Goal: Task Accomplishment & Management: Manage account settings

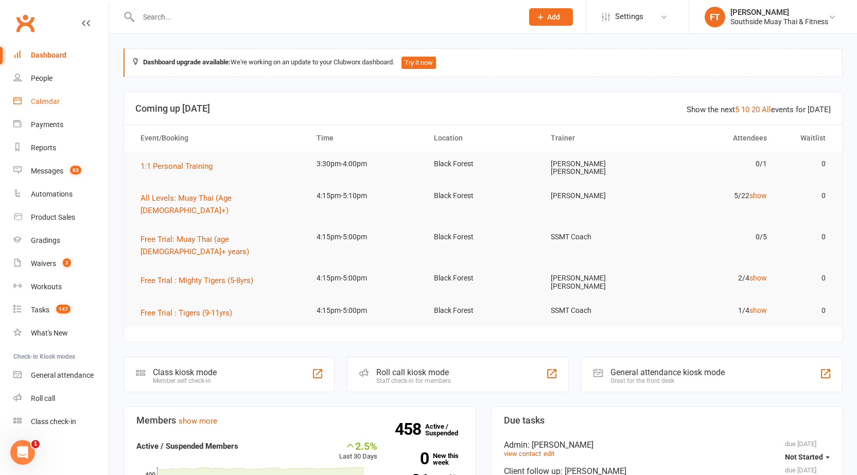
click at [81, 109] on link "Calendar" at bounding box center [60, 101] width 95 height 23
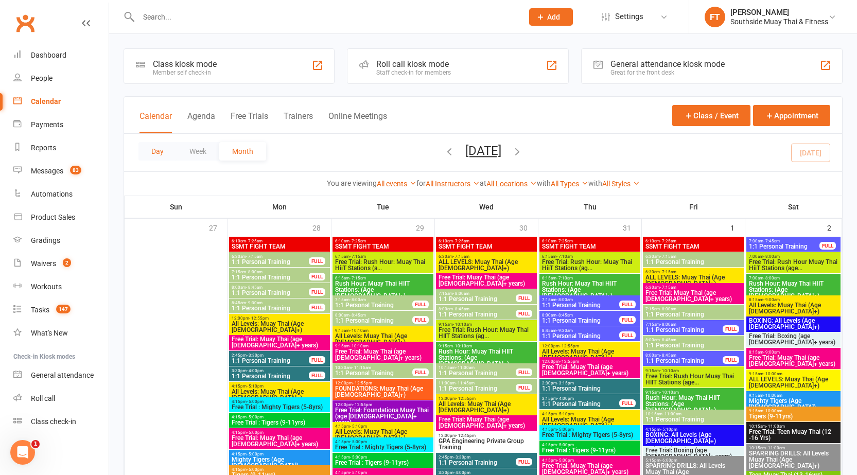
click at [172, 152] on button "Day" at bounding box center [157, 151] width 38 height 19
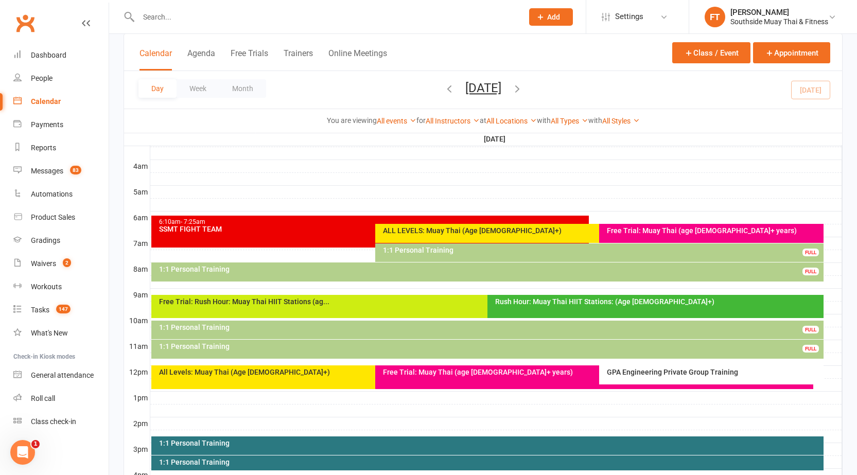
scroll to position [206, 0]
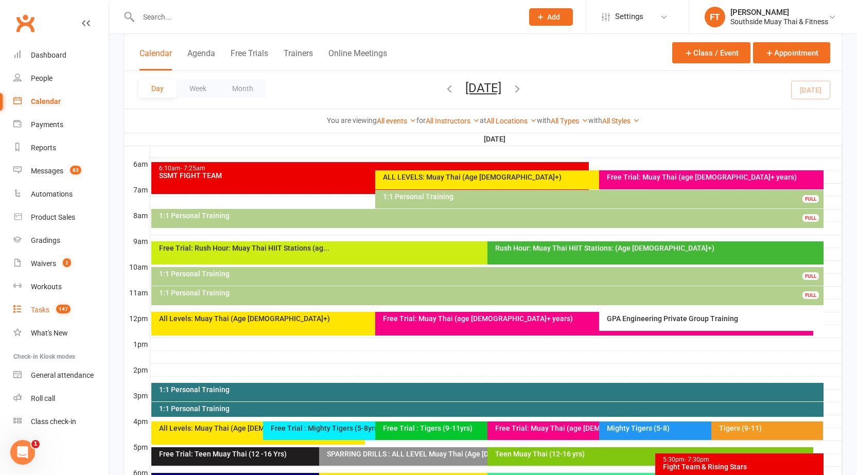
click at [41, 299] on link "Tasks 147" at bounding box center [60, 310] width 95 height 23
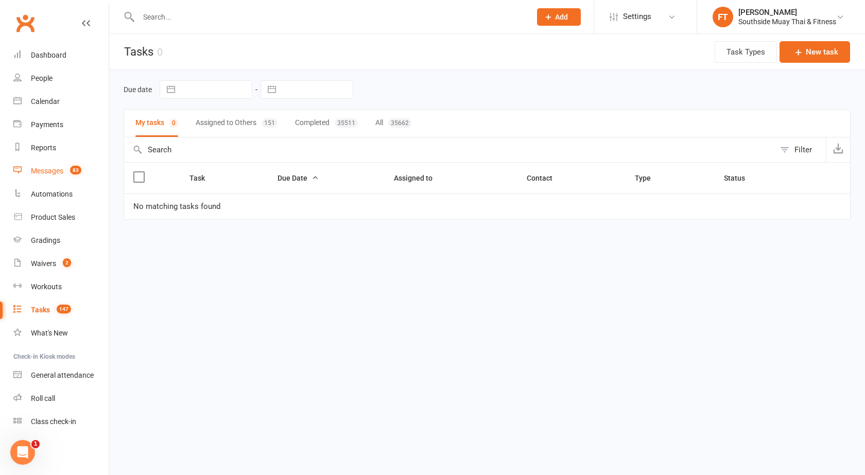
click at [56, 167] on div "Messages" at bounding box center [47, 171] width 32 height 8
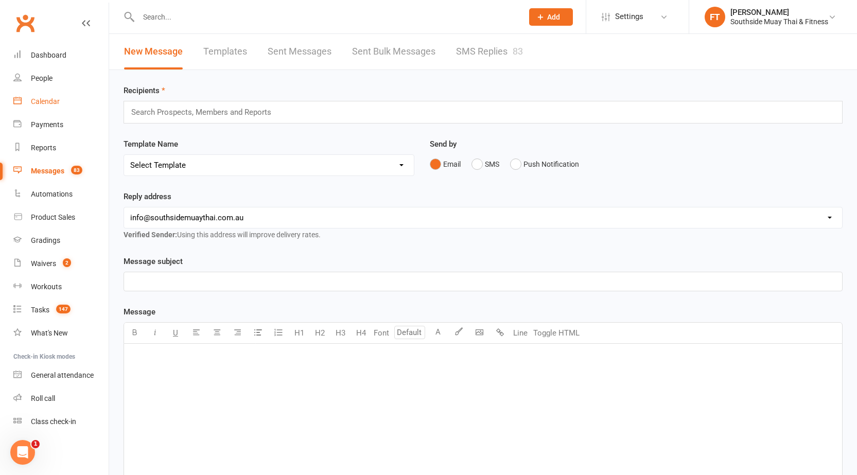
click at [46, 99] on div "Calendar" at bounding box center [45, 101] width 29 height 8
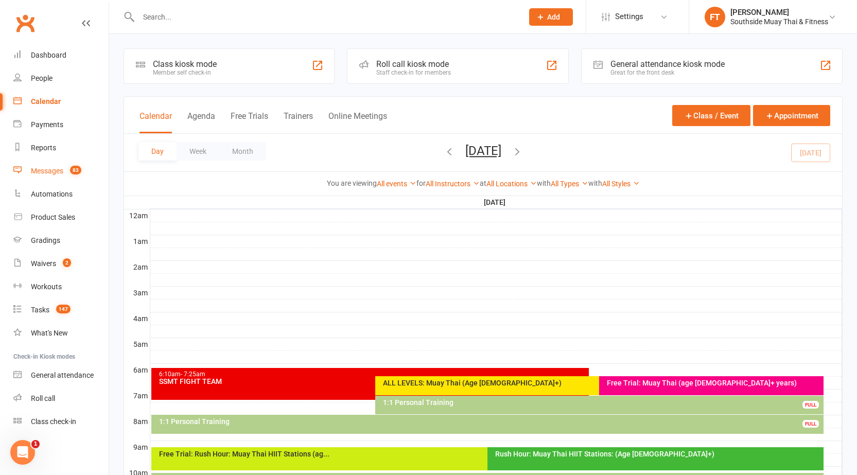
click at [45, 168] on div "Messages" at bounding box center [47, 171] width 32 height 8
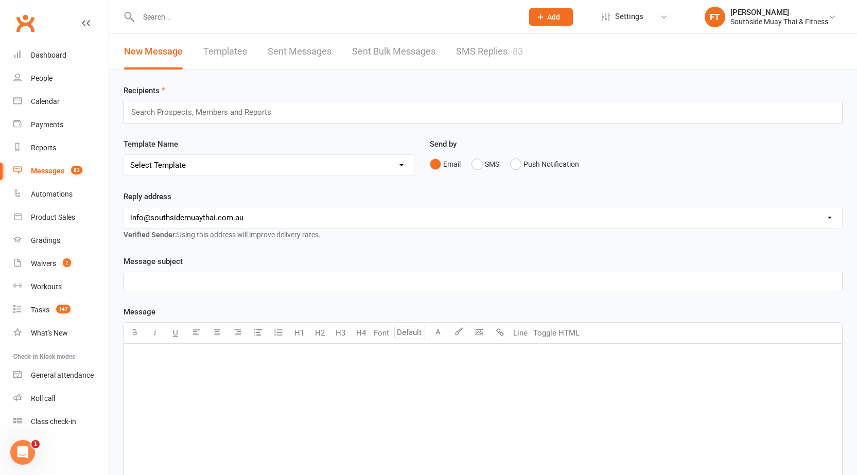
click at [466, 53] on link "SMS Replies 83" at bounding box center [489, 52] width 67 height 36
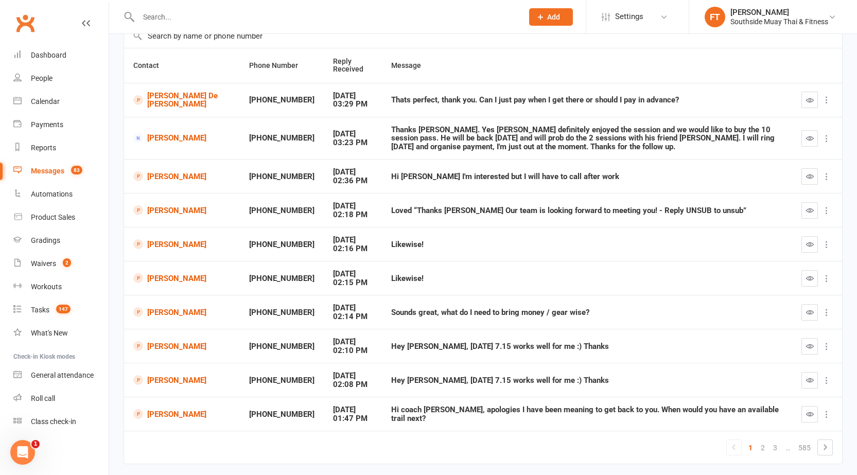
scroll to position [103, 0]
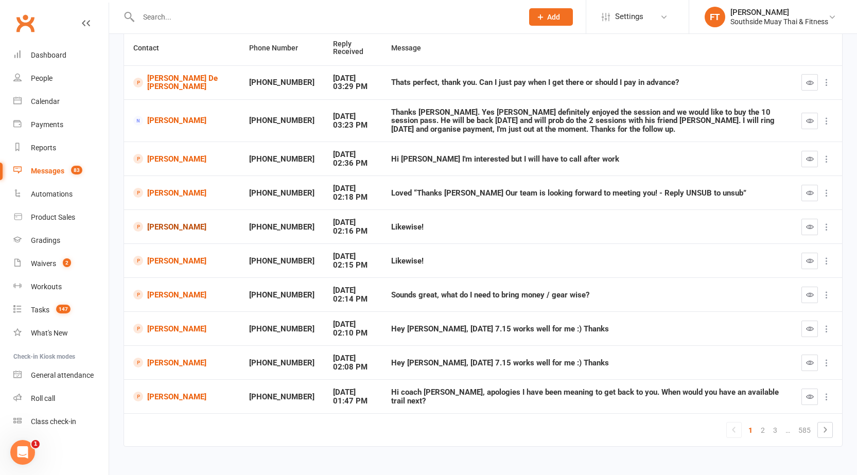
click at [159, 232] on link "[PERSON_NAME]" at bounding box center [181, 227] width 97 height 10
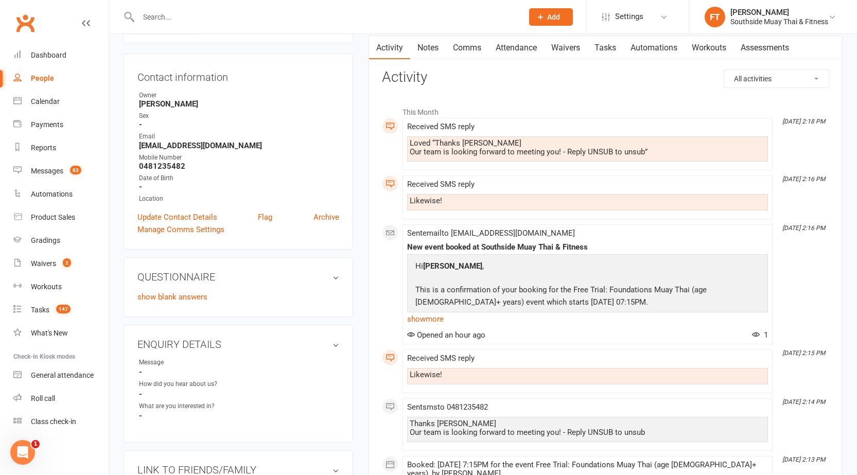
scroll to position [103, 0]
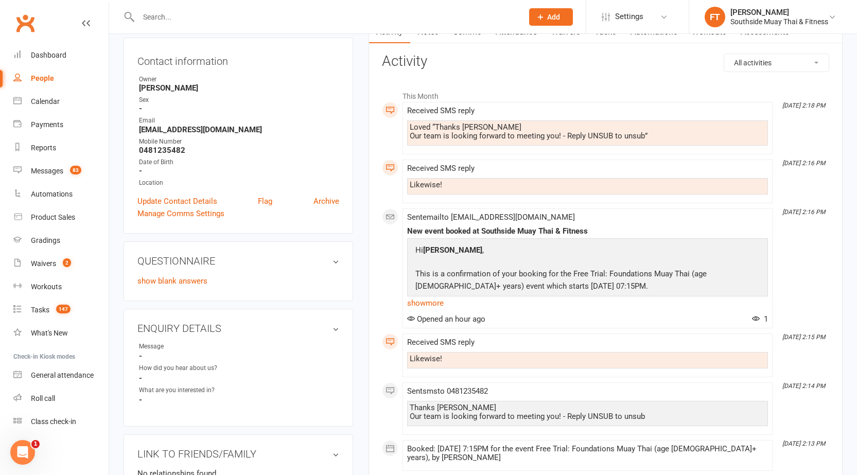
click at [507, 352] on div "Received SMS reply Likewise!" at bounding box center [587, 355] width 361 height 34
click at [23, 99] on link "Calendar" at bounding box center [60, 101] width 95 height 23
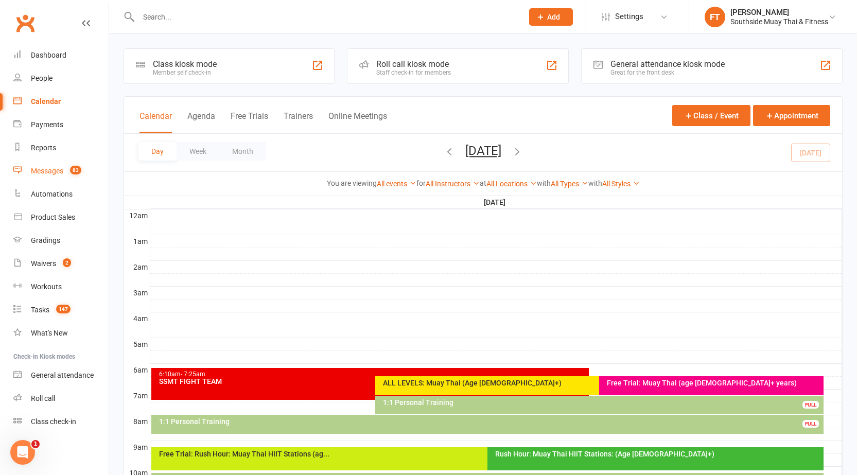
click at [72, 170] on span "83" at bounding box center [75, 170] width 11 height 9
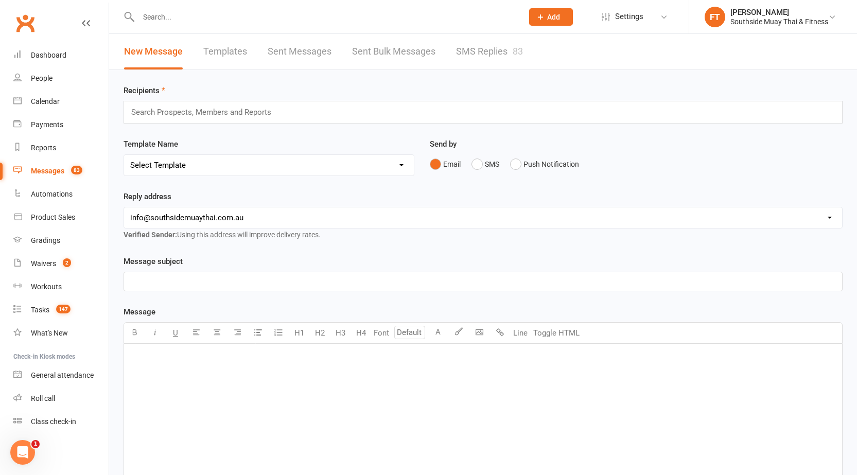
click at [480, 65] on link "SMS Replies 83" at bounding box center [489, 52] width 67 height 36
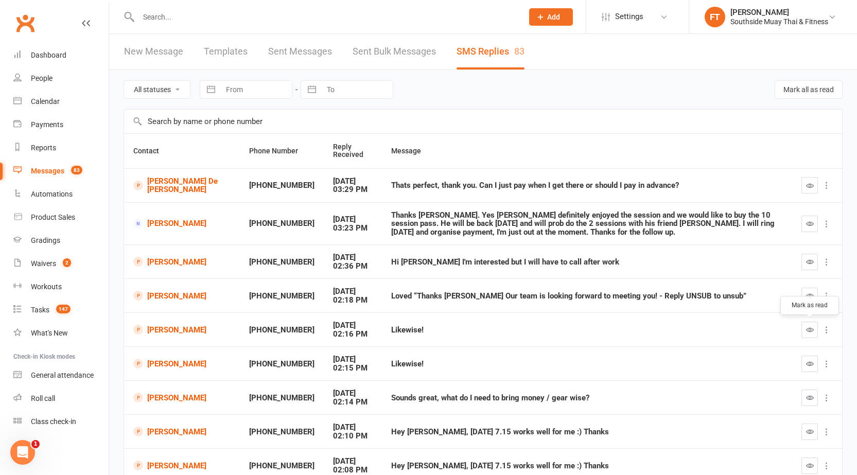
click at [815, 331] on button "button" at bounding box center [810, 330] width 16 height 16
click at [805, 367] on button "button" at bounding box center [810, 364] width 16 height 16
click at [52, 97] on div "Calendar" at bounding box center [45, 101] width 29 height 8
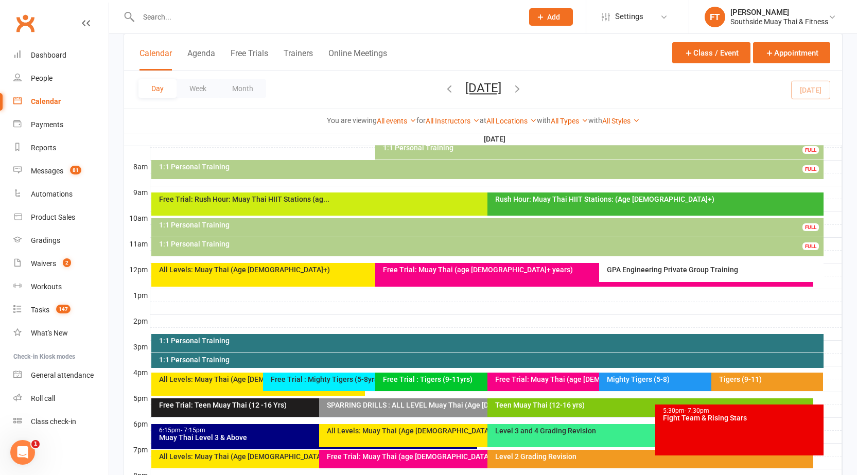
scroll to position [257, 0]
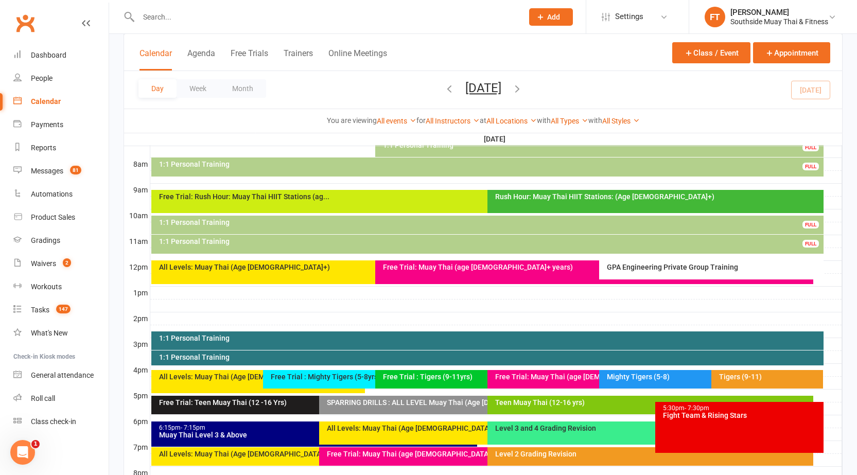
click at [645, 373] on div "Mighty Tigers (5-8)" at bounding box center [708, 376] width 204 height 7
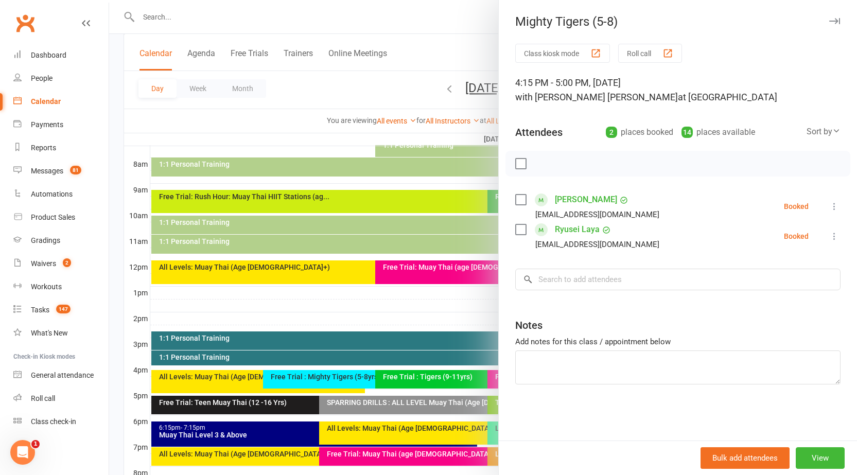
click at [566, 198] on link "[PERSON_NAME]" at bounding box center [586, 200] width 62 height 16
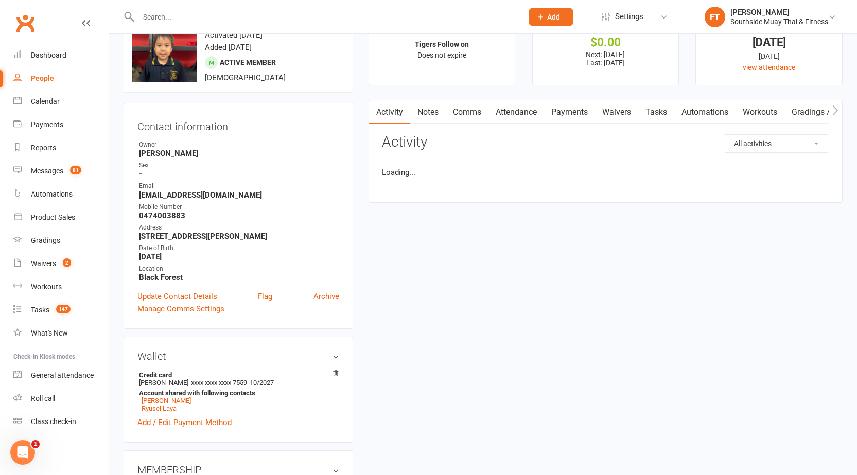
scroll to position [51, 0]
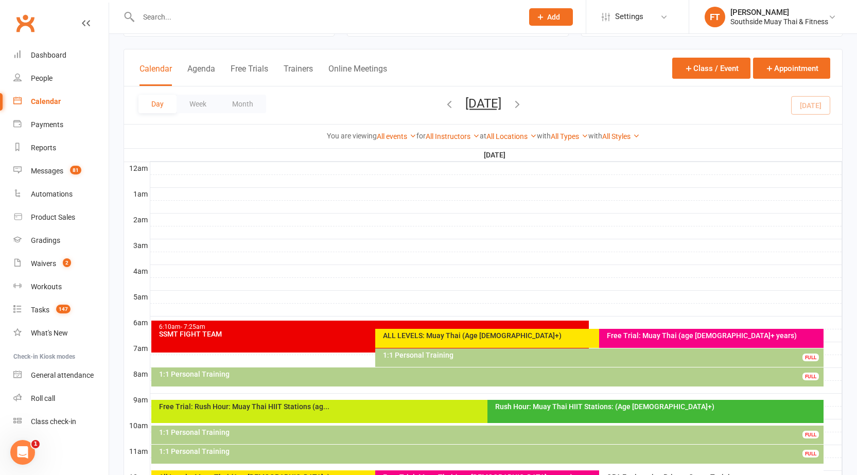
scroll to position [257, 0]
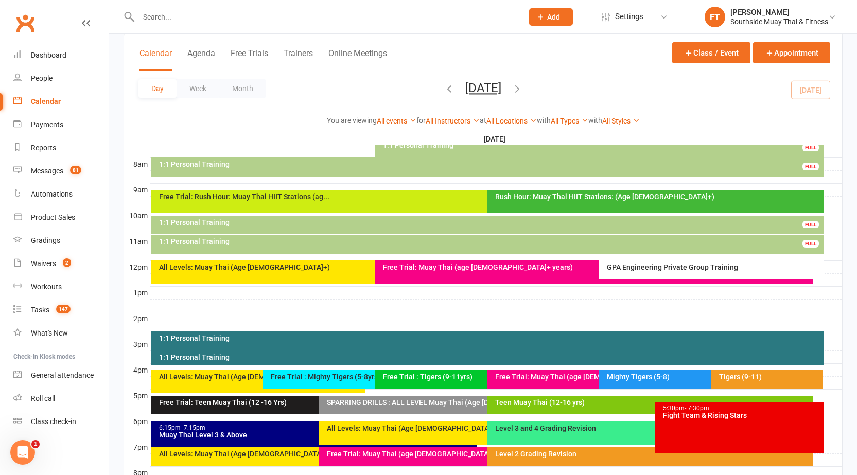
click at [753, 377] on div "Tigers (9-11)" at bounding box center [770, 376] width 103 height 7
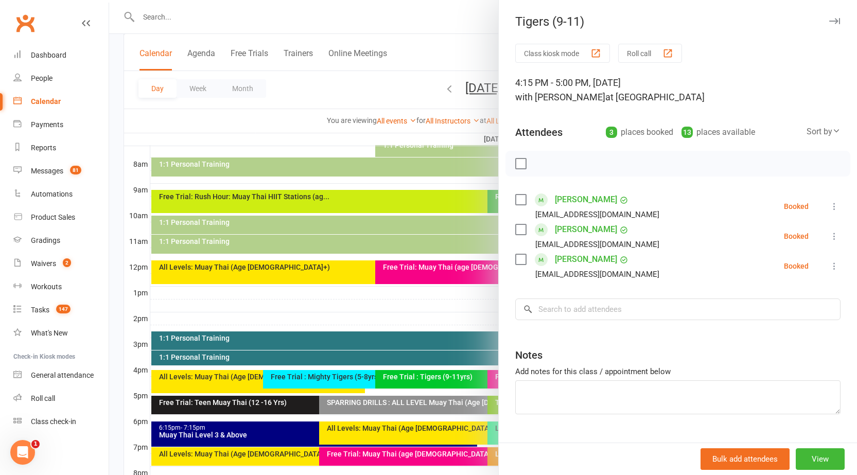
click at [556, 258] on link "[PERSON_NAME]" at bounding box center [586, 259] width 62 height 16
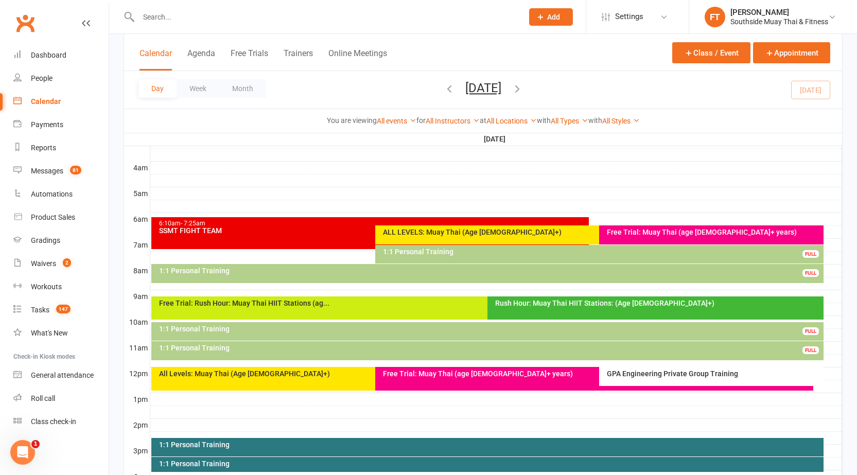
scroll to position [206, 0]
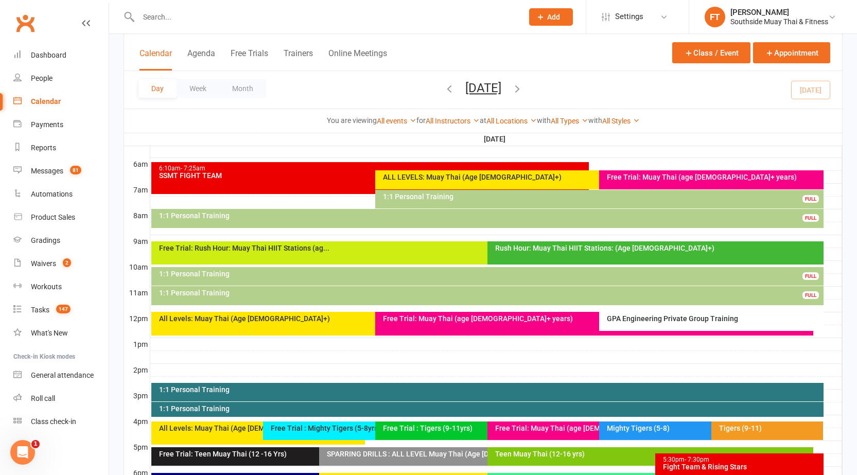
click at [732, 425] on div "Tigers (9-11)" at bounding box center [770, 428] width 103 height 7
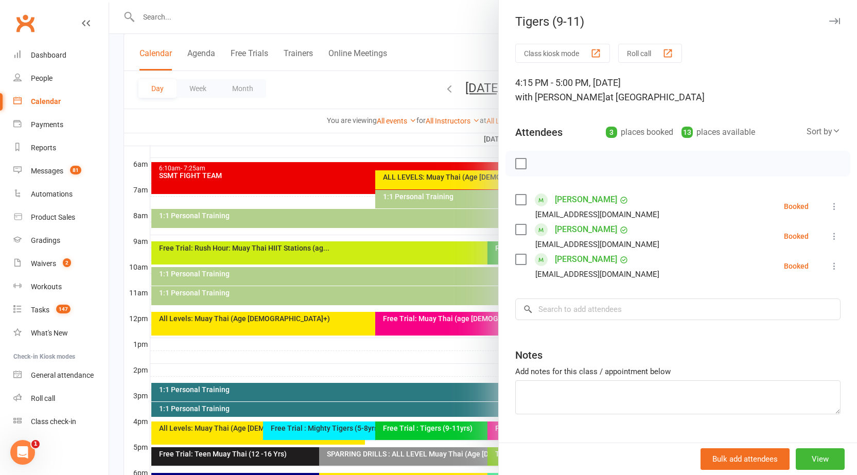
click at [577, 227] on link "[PERSON_NAME]" at bounding box center [586, 229] width 62 height 16
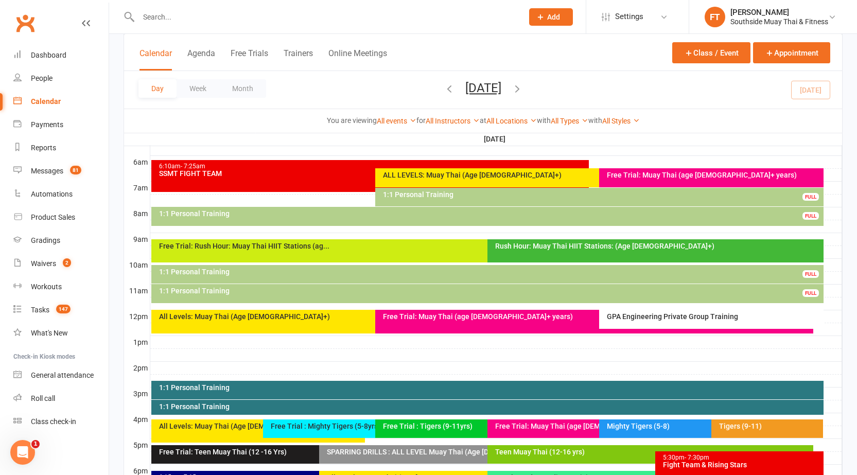
scroll to position [257, 0]
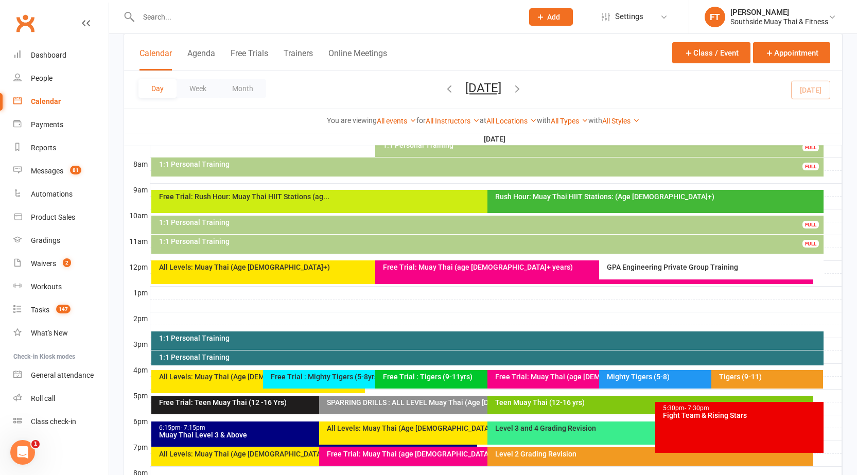
drag, startPoint x: 732, startPoint y: 373, endPoint x: 728, endPoint y: 379, distance: 7.0
click at [728, 379] on div "Tigers (9-11)" at bounding box center [770, 376] width 103 height 7
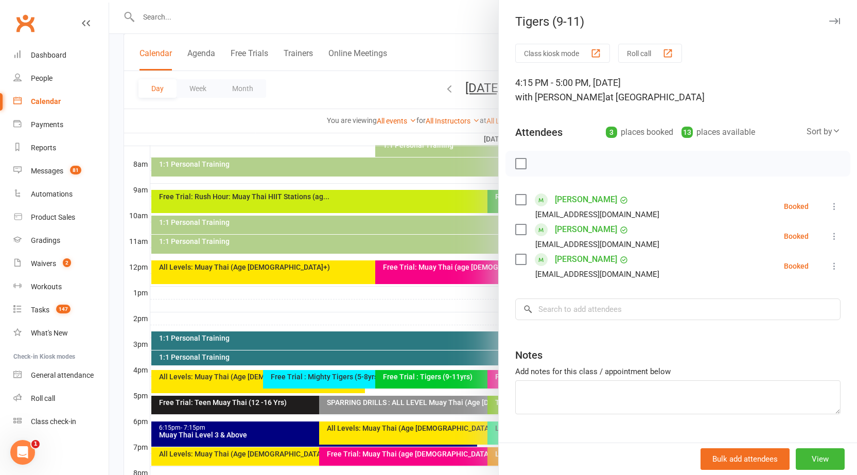
click at [375, 255] on div at bounding box center [483, 237] width 748 height 475
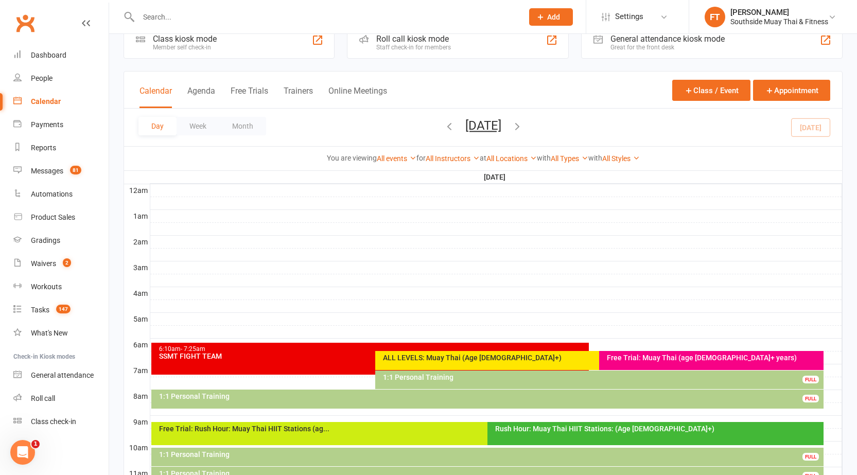
scroll to position [0, 0]
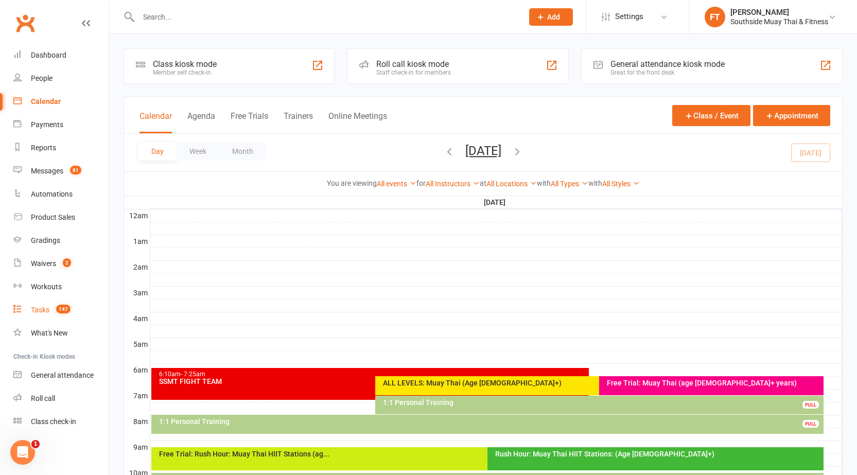
click at [50, 309] on link "Tasks 147" at bounding box center [60, 310] width 95 height 23
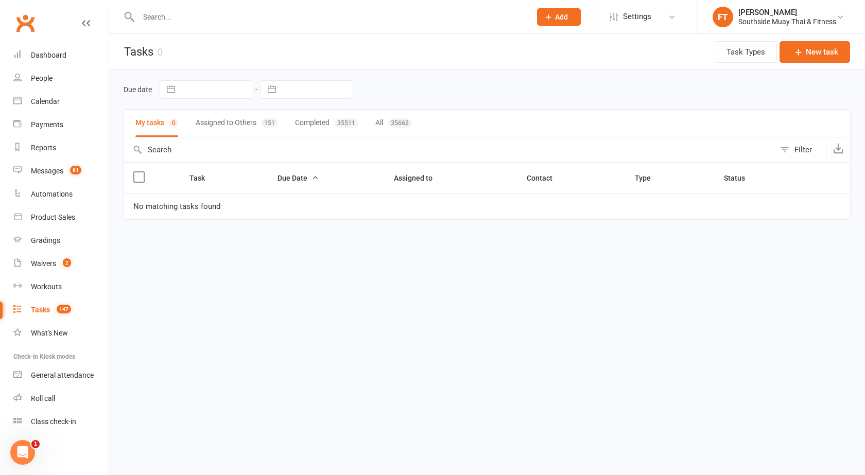
click at [261, 116] on button "Assigned to Others 151" at bounding box center [237, 123] width 82 height 27
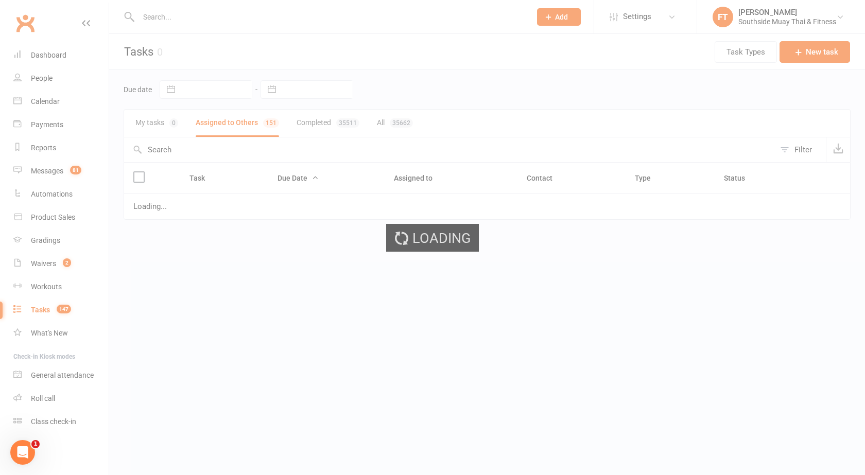
select select "started"
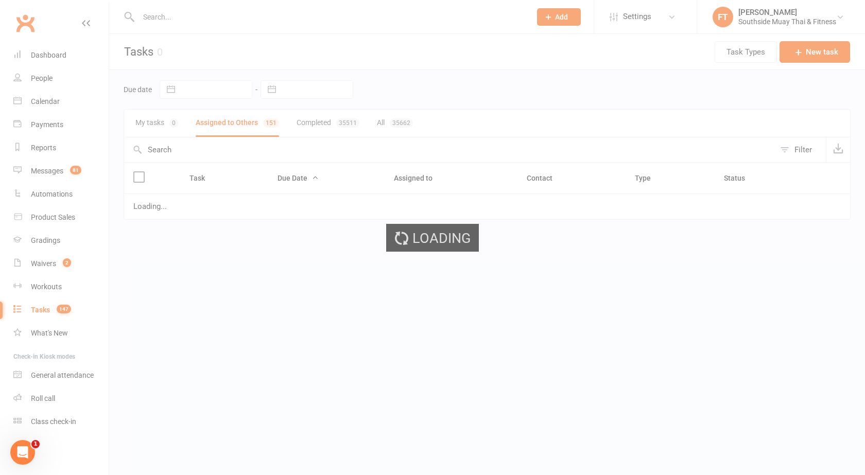
select select "started"
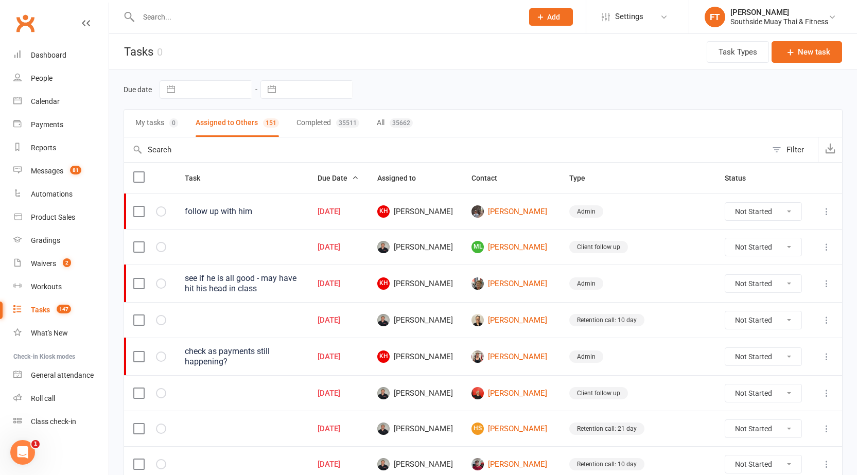
select select "started"
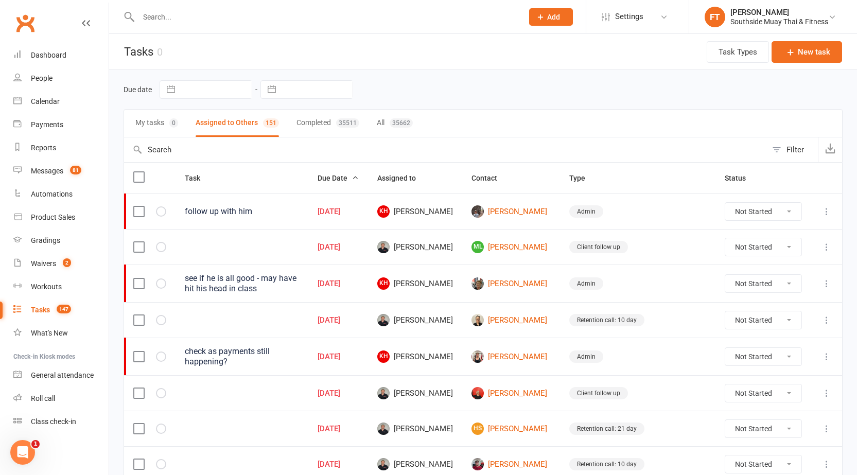
select select "started"
click at [789, 151] on div "Filter" at bounding box center [796, 150] width 18 height 12
select select "incomplete"
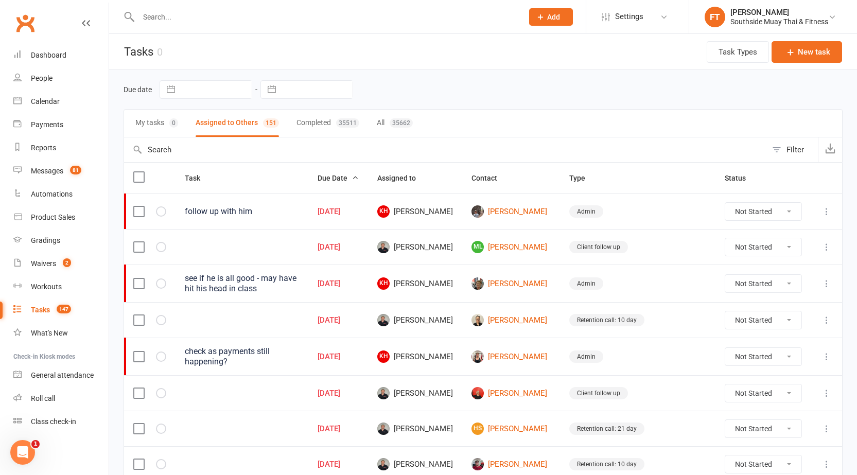
select select "-50222"
select select "started"
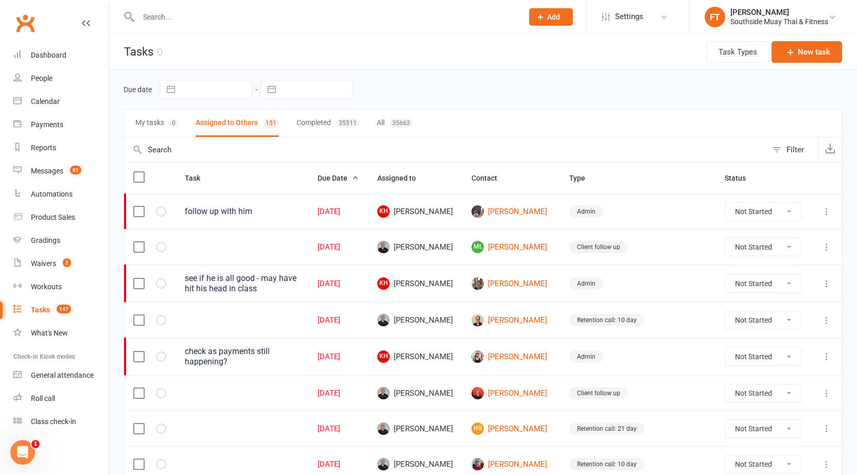
select select "started"
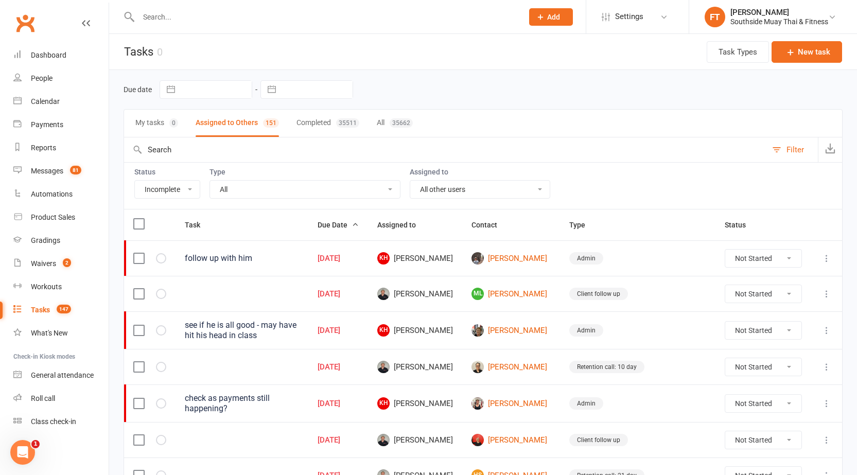
click at [461, 183] on select "All Me All other users [PERSON_NAME] SSMT Retention [PERSON_NAME] [PERSON_NAME]…" at bounding box center [480, 190] width 140 height 18
select select "49535"
click at [412, 181] on select "All Me All other users [PERSON_NAME] SSMT Retention [PERSON_NAME] [PERSON_NAME]…" at bounding box center [480, 190] width 140 height 18
select select "started"
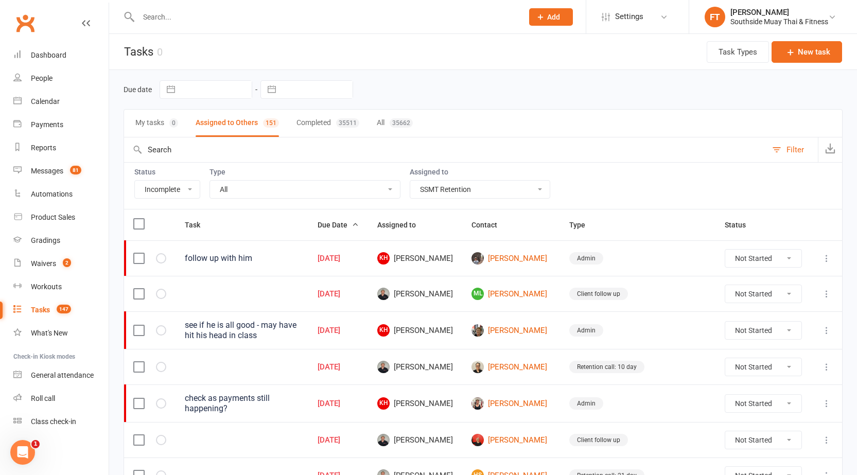
select select "started"
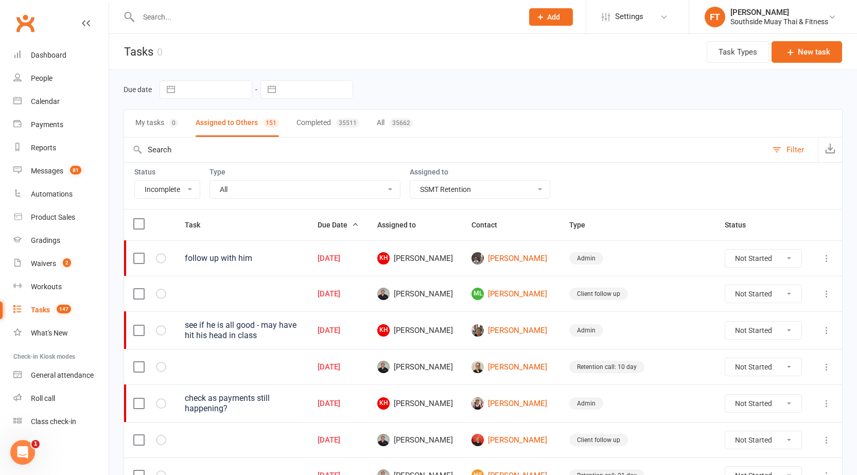
select select "started"
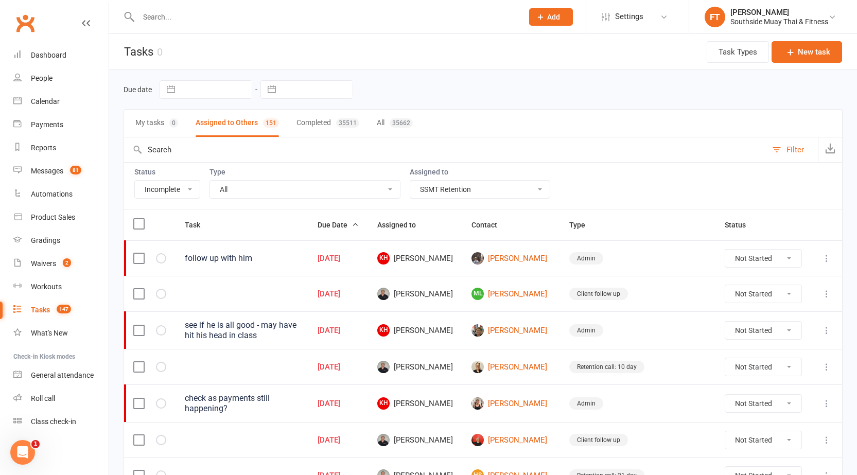
select select "started"
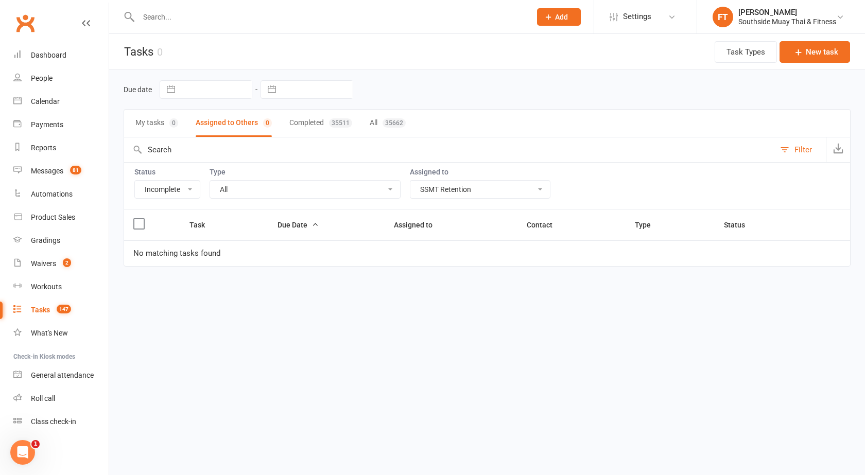
click at [455, 192] on select "All Me All other users [PERSON_NAME] SSMT Retention [PERSON_NAME] [PERSON_NAME]…" at bounding box center [480, 190] width 140 height 18
select select "2380"
click at [412, 181] on select "All Me All other users [PERSON_NAME] SSMT Retention [PERSON_NAME] [PERSON_NAME]…" at bounding box center [480, 190] width 140 height 18
select select "started"
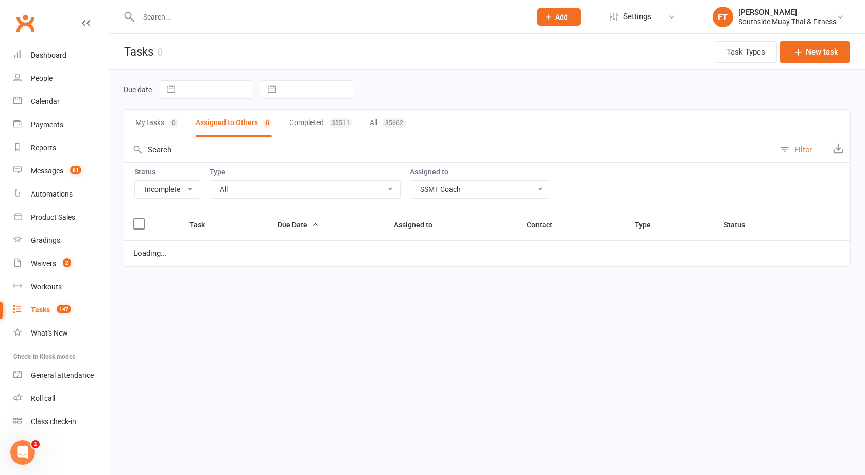
select select "started"
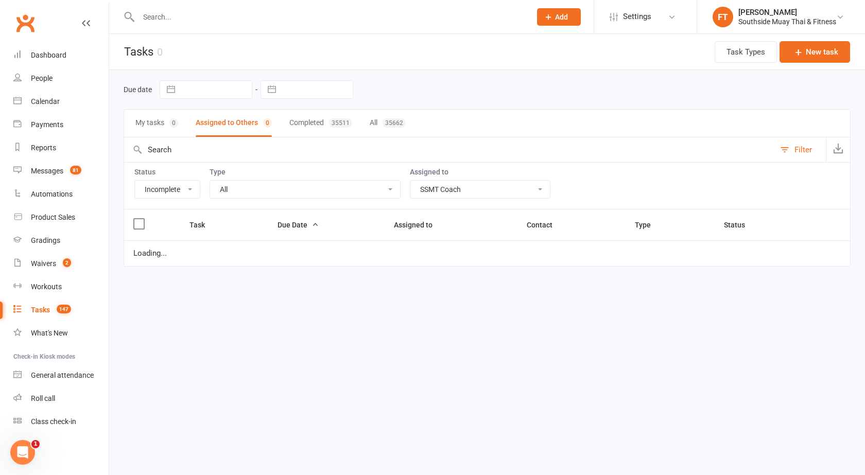
select select "started"
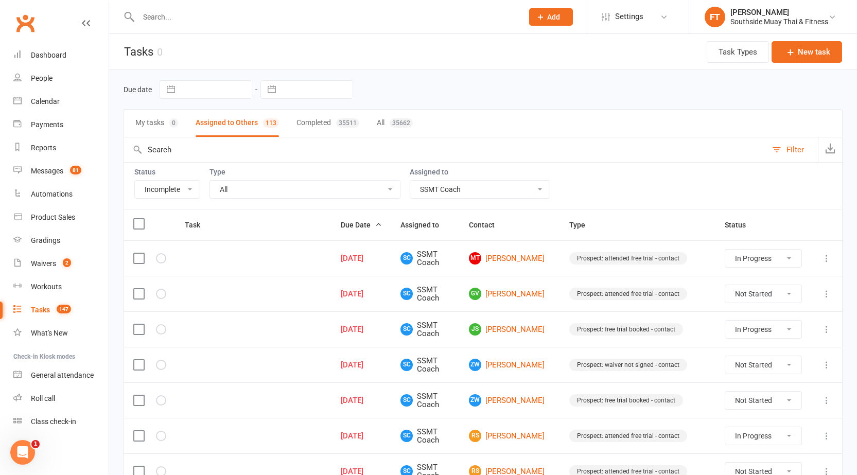
click at [422, 192] on select "All Me All other users [PERSON_NAME] SSMT Retention [PERSON_NAME] [PERSON_NAME]…" at bounding box center [480, 190] width 140 height 18
click at [427, 197] on select "All Me All other users [PERSON_NAME] SSMT Retention [PERSON_NAME] [PERSON_NAME]…" at bounding box center [480, 190] width 140 height 18
click at [428, 193] on select "All Me All other users [PERSON_NAME] SSMT Retention [PERSON_NAME] [PERSON_NAME]…" at bounding box center [480, 190] width 140 height 18
select select
click at [412, 181] on select "All Me All other users [PERSON_NAME] SSMT Retention [PERSON_NAME] [PERSON_NAME]…" at bounding box center [480, 190] width 140 height 18
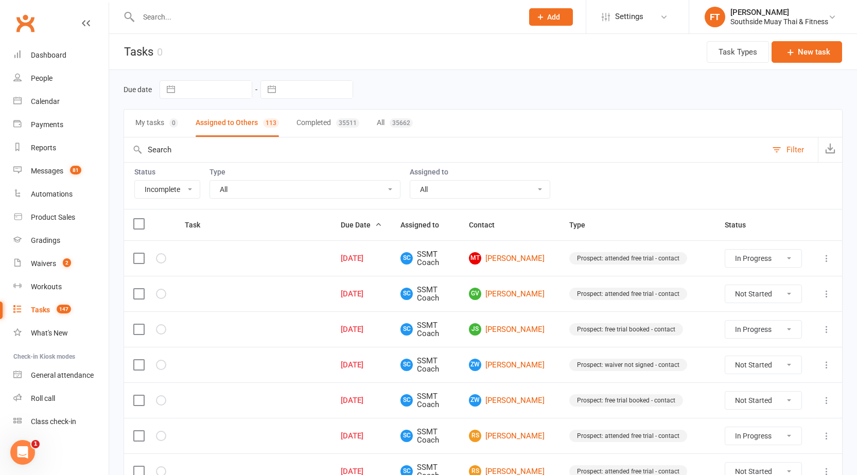
select select "started"
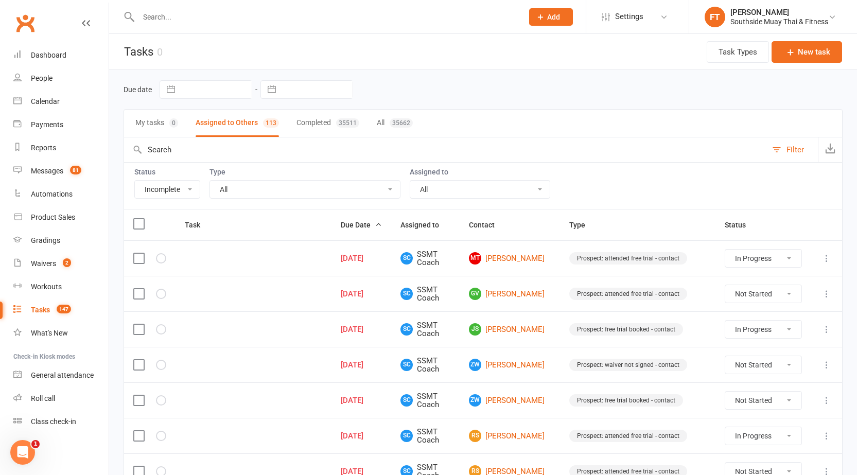
select select "started"
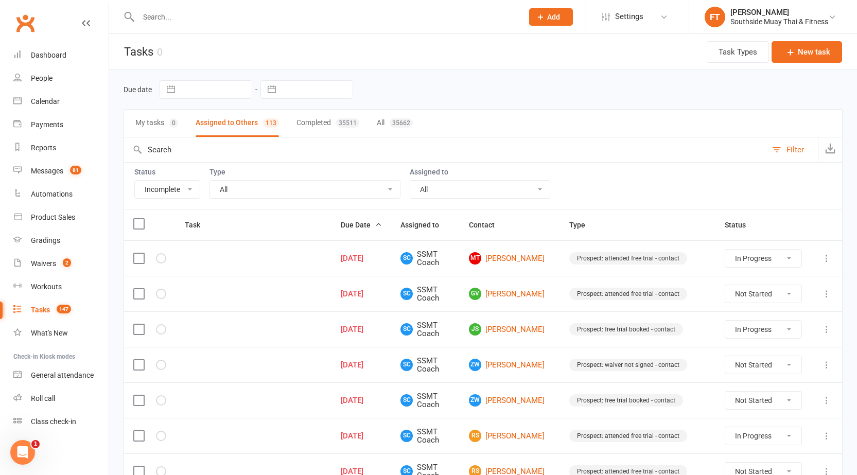
select select "started"
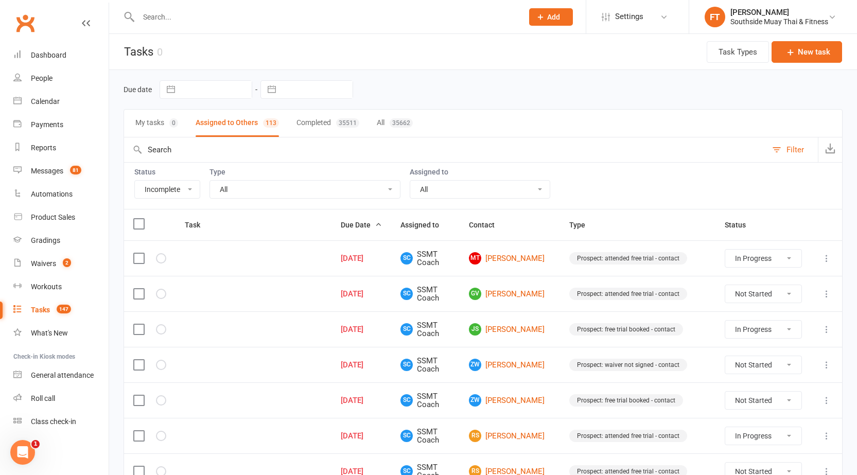
select select "started"
click at [352, 188] on select "All Account payment/arrears Admin Book free pt Book pt with member. Check membe…" at bounding box center [305, 190] width 190 height 18
select select "started"
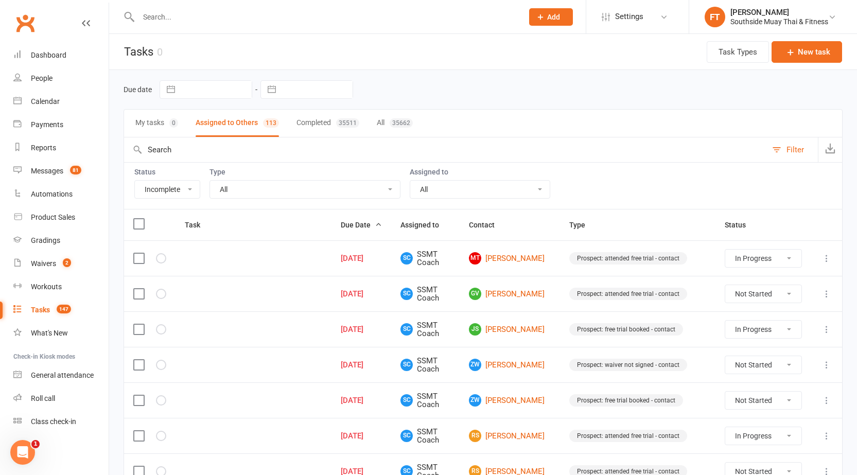
select select "started"
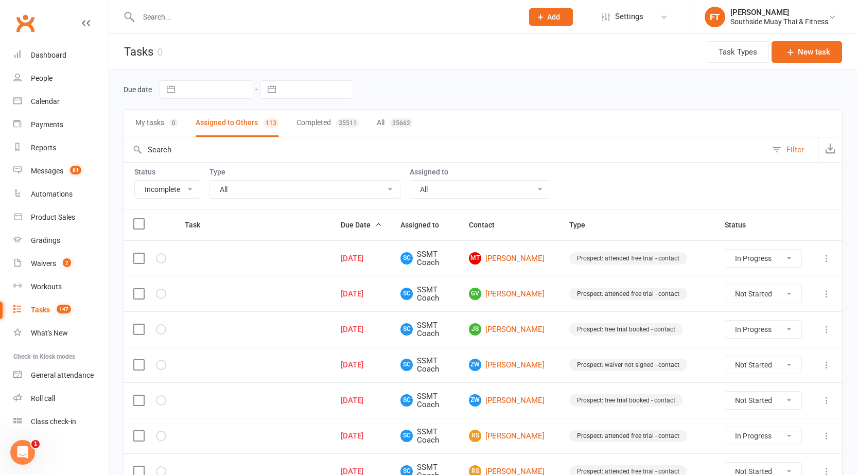
select select "started"
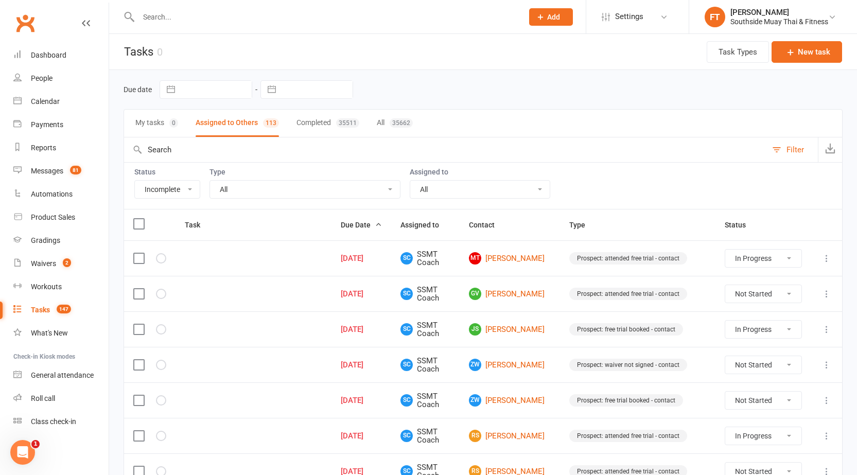
select select "started"
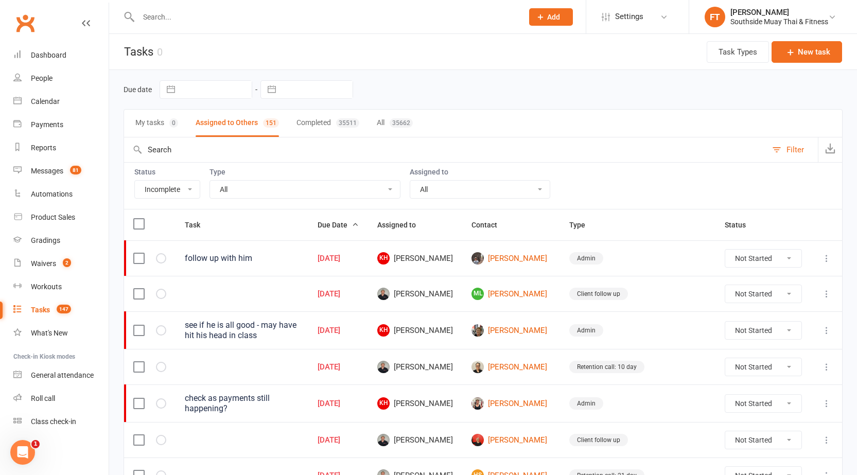
select select "21183"
click at [210, 181] on select "All Account payment/arrears Admin Book free pt Book pt with member. Check membe…" at bounding box center [305, 190] width 190 height 18
select select "started"
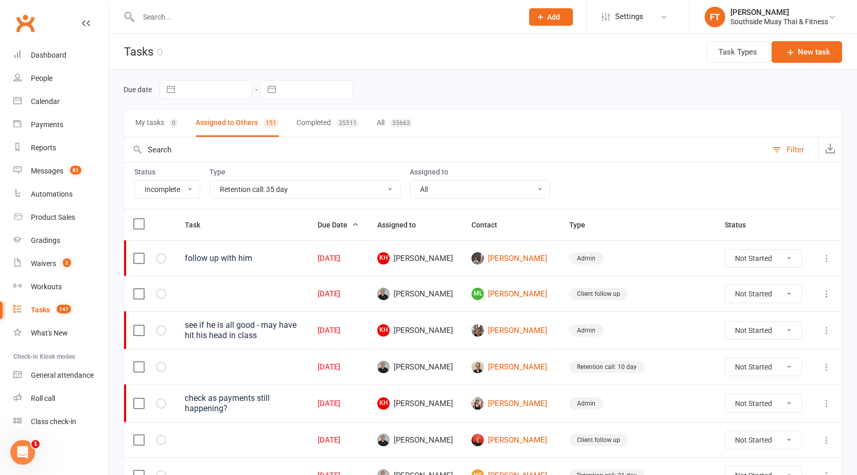
select select "started"
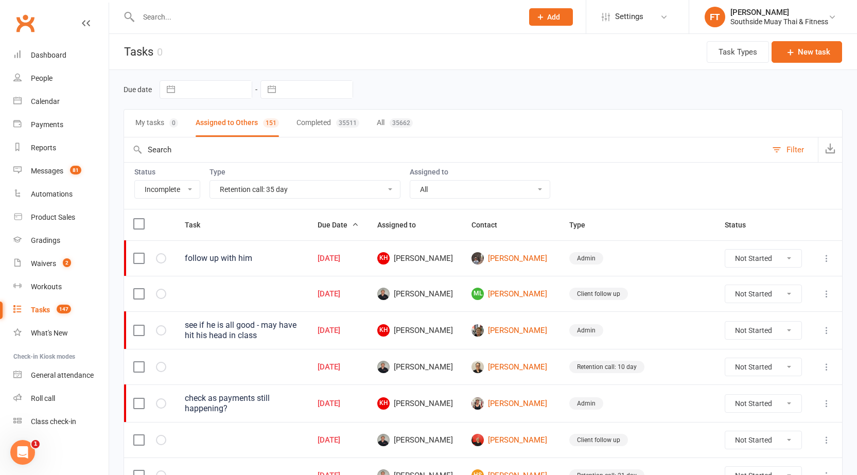
select select "started"
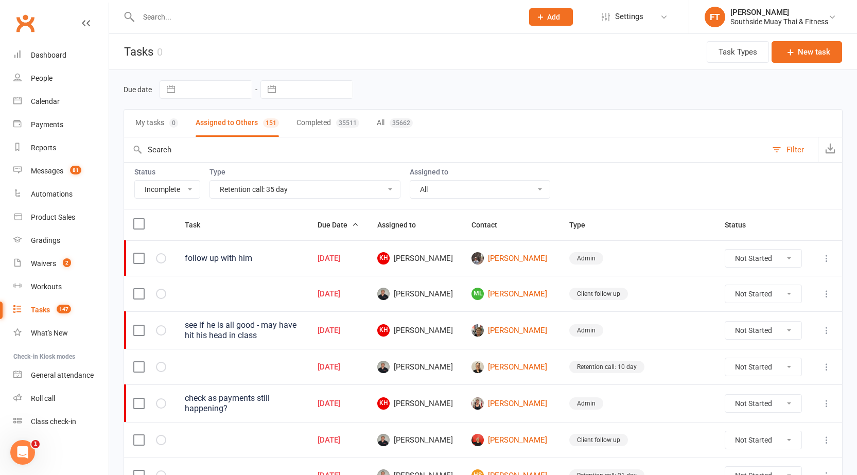
select select "started"
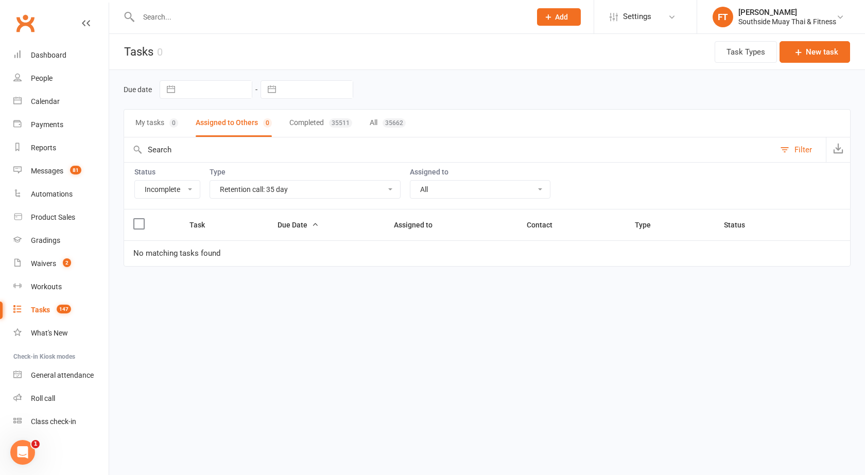
click at [324, 184] on select "All Account payment/arrears Admin Book free pt Book pt with member. Check membe…" at bounding box center [305, 190] width 190 height 18
click at [210, 181] on select "All Account payment/arrears Admin Book free pt Book pt with member. Check membe…" at bounding box center [305, 190] width 190 height 18
click at [287, 194] on select "All Account payment/arrears Admin Book free pt Book pt with member. Check membe…" at bounding box center [305, 190] width 190 height 18
click at [210, 181] on select "All Account payment/arrears Admin Book free pt Book pt with member. Check membe…" at bounding box center [305, 190] width 190 height 18
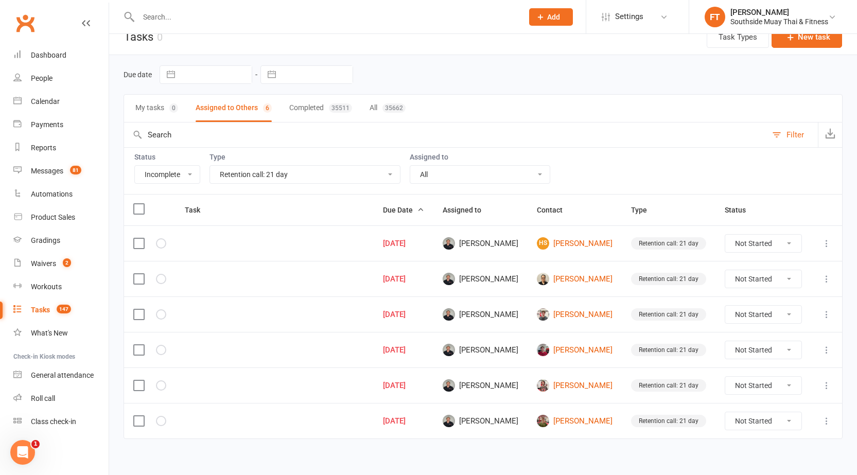
scroll to position [22, 0]
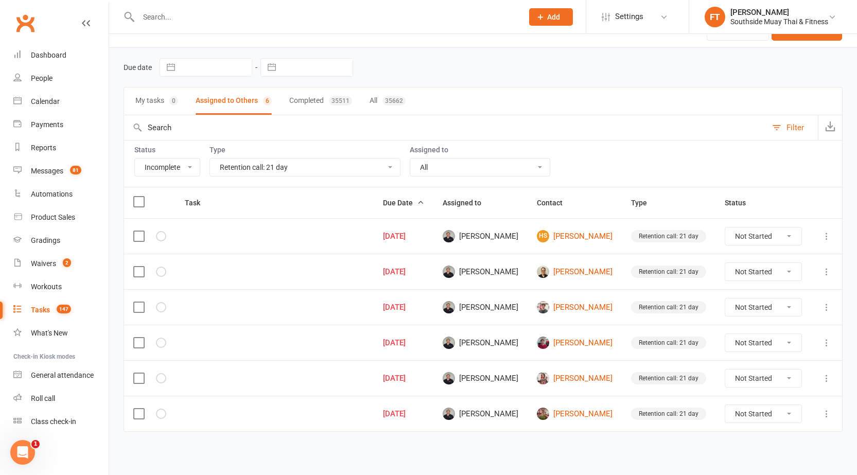
click at [286, 160] on select "All Account payment/arrears Admin Book free pt Book pt with member. Check membe…" at bounding box center [305, 168] width 190 height 18
click at [210, 159] on select "All Account payment/arrears Admin Book free pt Book pt with member. Check membe…" at bounding box center [305, 168] width 190 height 18
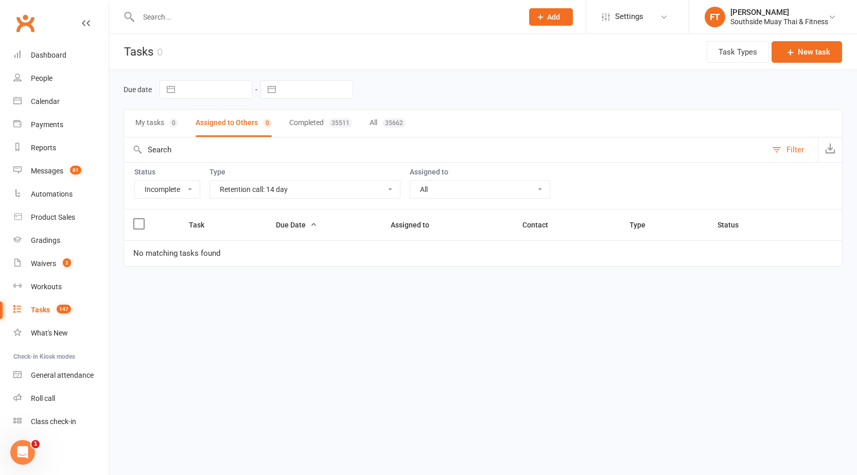
scroll to position [0, 0]
click at [291, 185] on select "All Account payment/arrears Admin Book free pt Book pt with member. Check membe…" at bounding box center [305, 190] width 190 height 18
click at [210, 181] on select "All Account payment/arrears Admin Book free pt Book pt with member. Check membe…" at bounding box center [305, 190] width 190 height 18
click at [328, 193] on select "All Account payment/arrears Admin Book free pt Book pt with member. Check membe…" at bounding box center [305, 190] width 190 height 18
select select "21181"
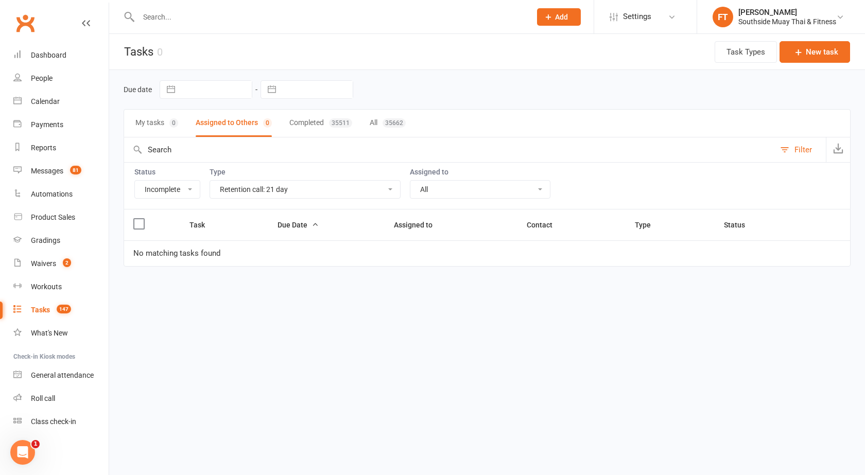
click at [210, 181] on select "All Account payment/arrears Admin Book free pt Book pt with member. Check membe…" at bounding box center [305, 190] width 190 height 18
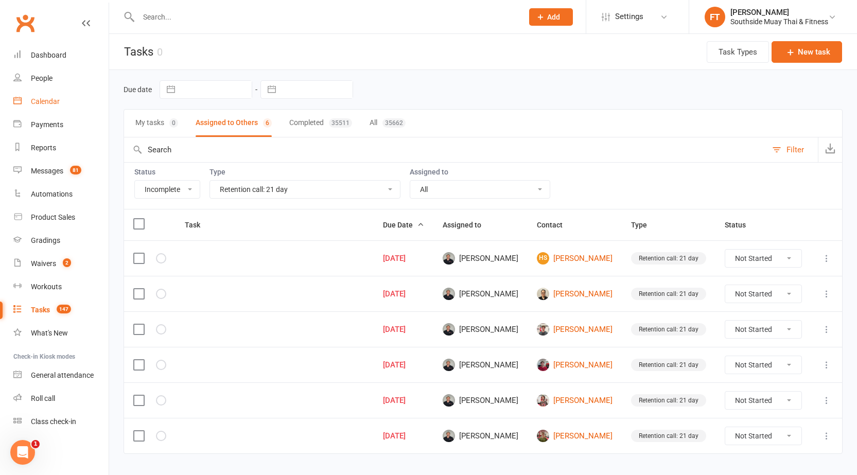
click at [45, 101] on div "Calendar" at bounding box center [45, 101] width 29 height 8
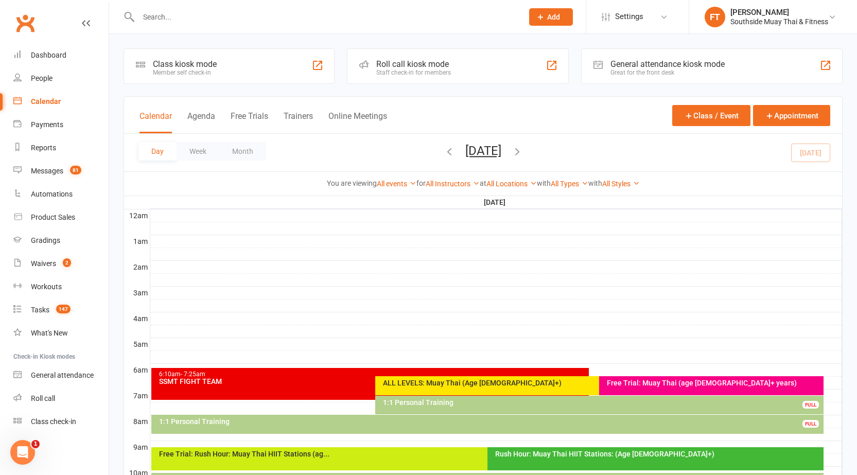
click at [158, 144] on button "Day" at bounding box center [157, 151] width 38 height 19
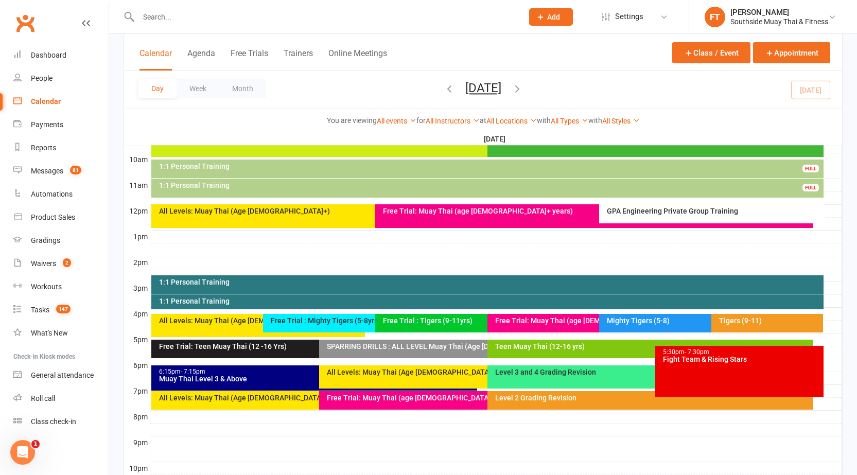
scroll to position [360, 0]
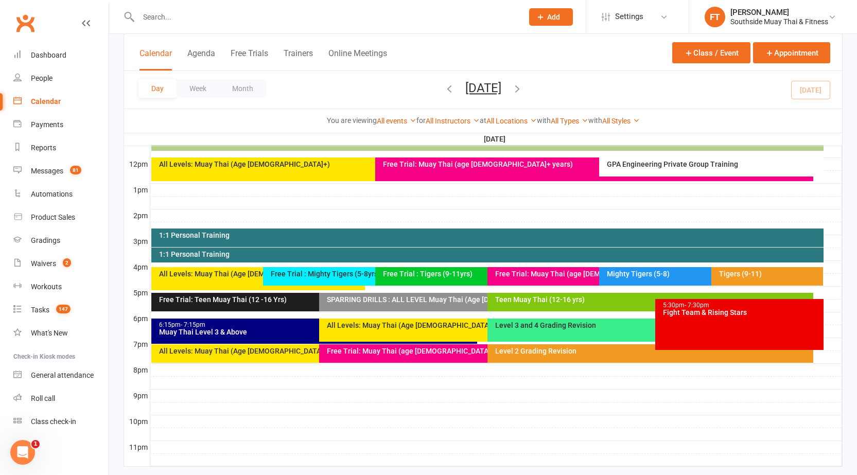
click at [340, 266] on div at bounding box center [496, 267] width 692 height 12
click at [339, 276] on div "Free Trial : Mighty Tigers (5-8yrs)" at bounding box center [372, 273] width 204 height 7
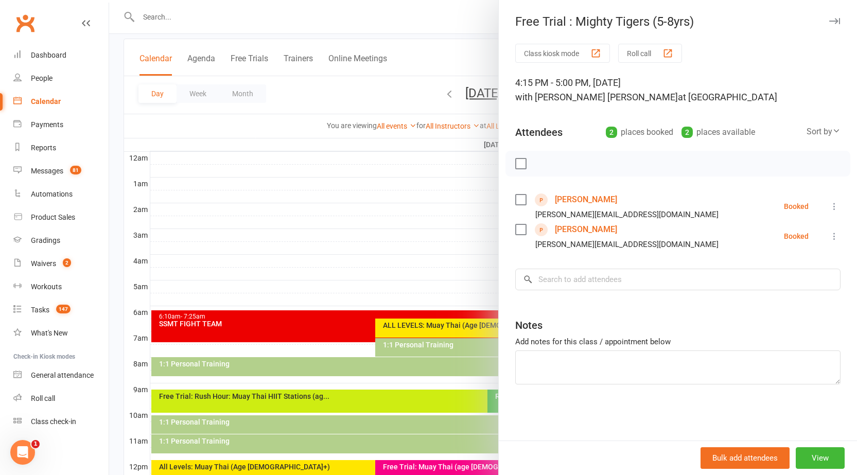
scroll to position [51, 0]
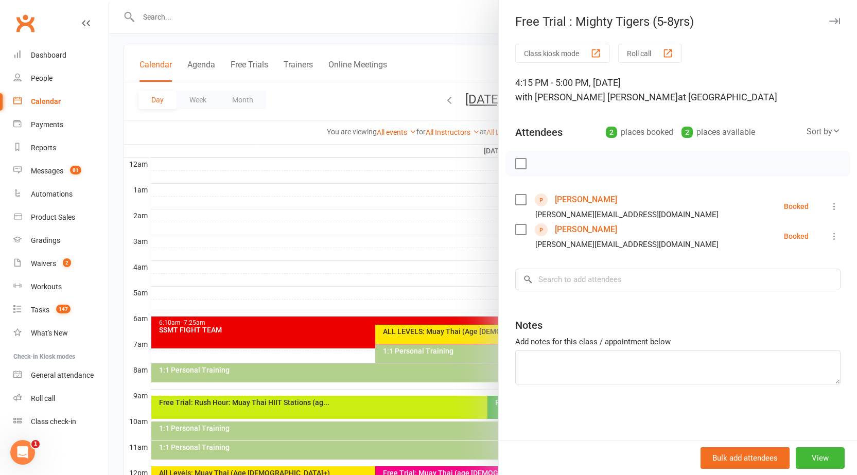
click at [828, 17] on button "button" at bounding box center [834, 21] width 12 height 12
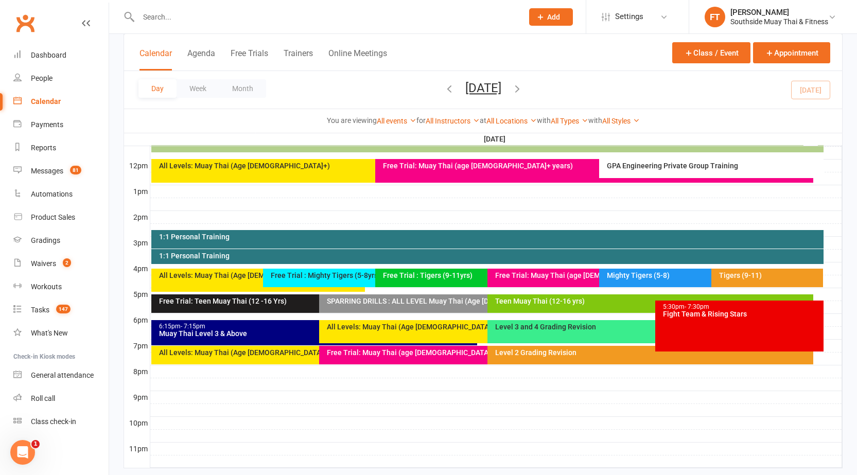
scroll to position [360, 0]
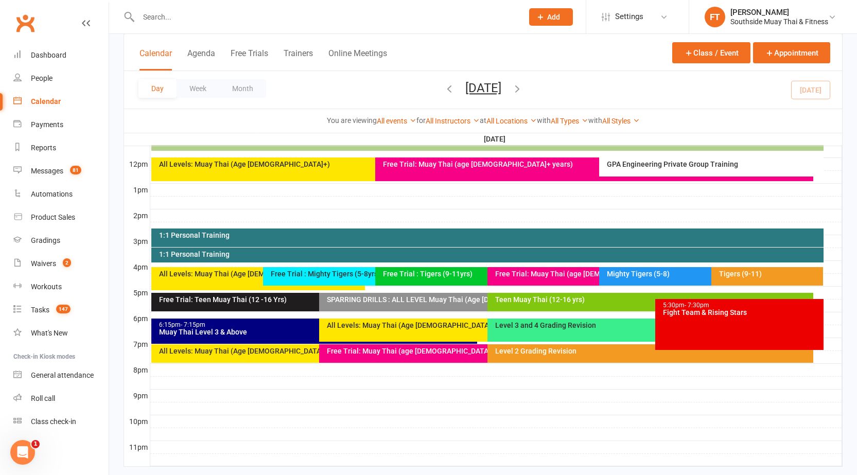
click at [319, 273] on div "Free Trial : Mighty Tigers (5-8yrs)" at bounding box center [372, 273] width 204 height 7
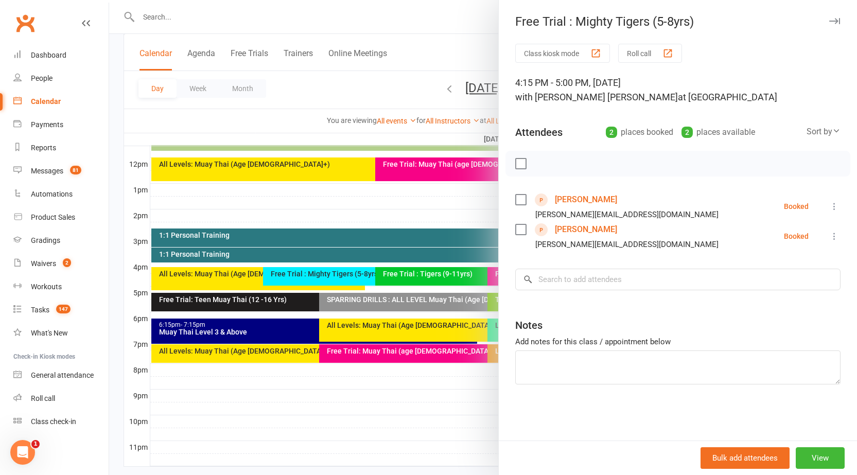
click at [829, 19] on icon "button" at bounding box center [834, 21] width 11 height 6
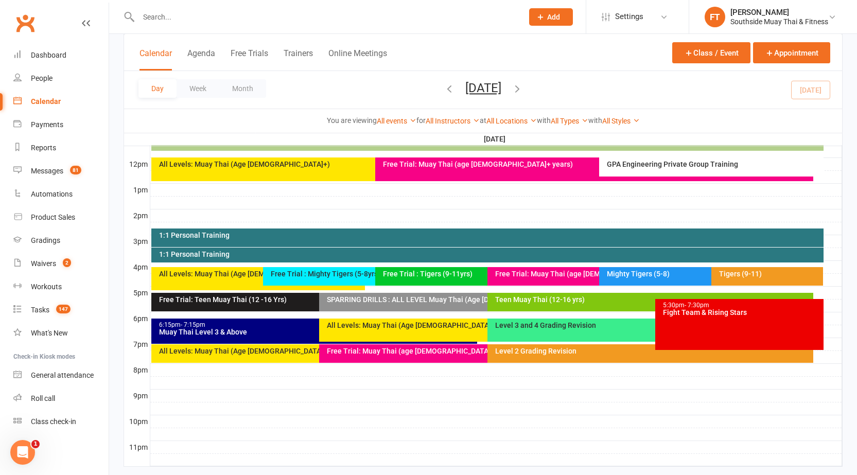
click at [423, 270] on div "Free Trial : Tigers (9-11yrs)" at bounding box center [485, 273] width 204 height 7
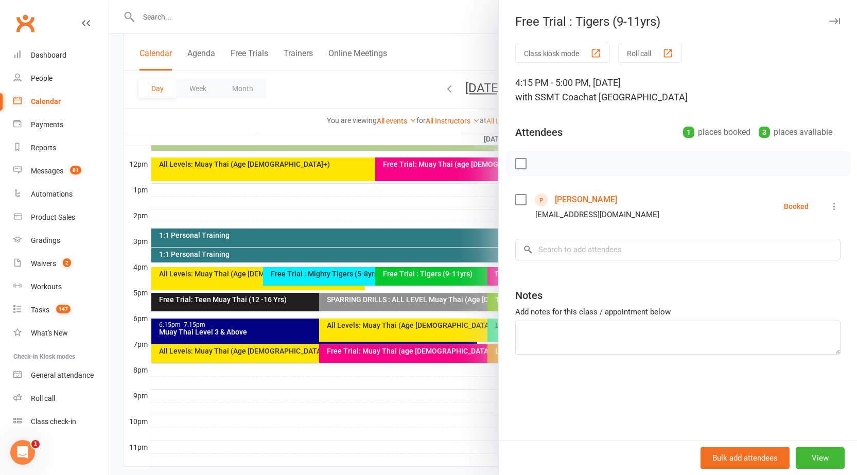
click at [586, 202] on link "[PERSON_NAME]" at bounding box center [586, 200] width 62 height 16
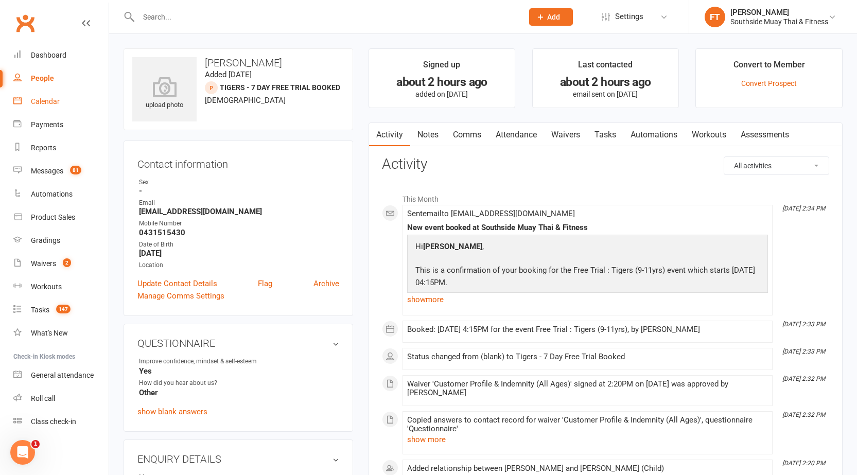
click at [57, 108] on link "Calendar" at bounding box center [60, 101] width 95 height 23
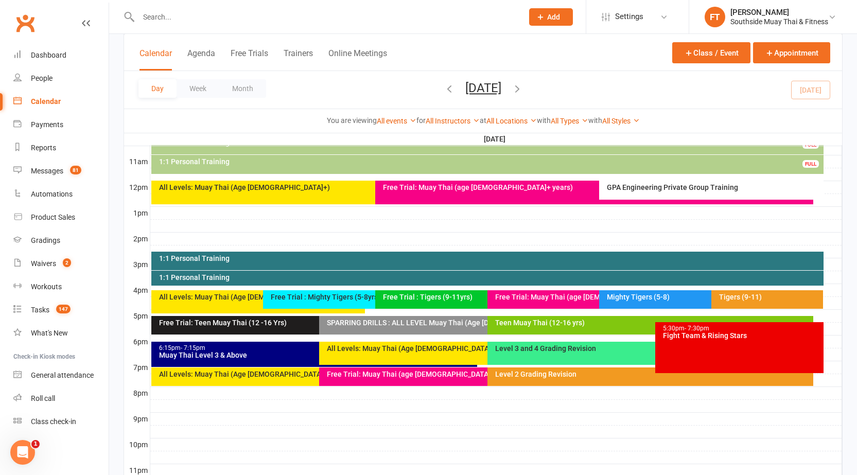
scroll to position [360, 0]
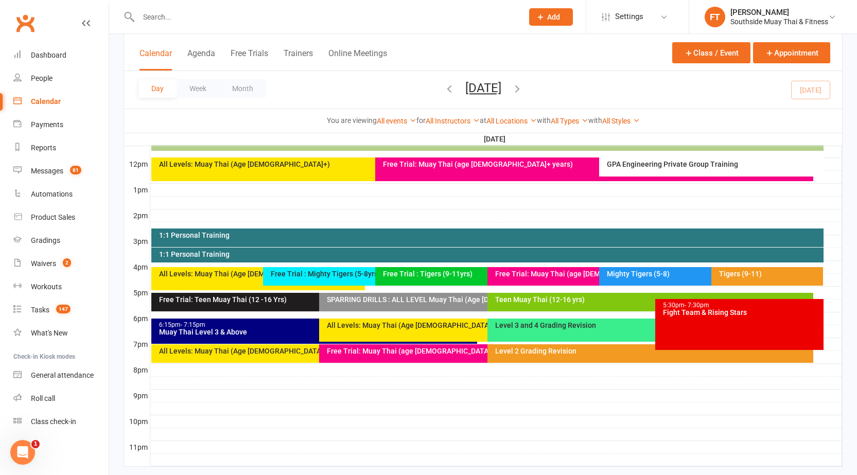
click at [640, 268] on div "Mighty Tigers (5-8)" at bounding box center [706, 276] width 214 height 19
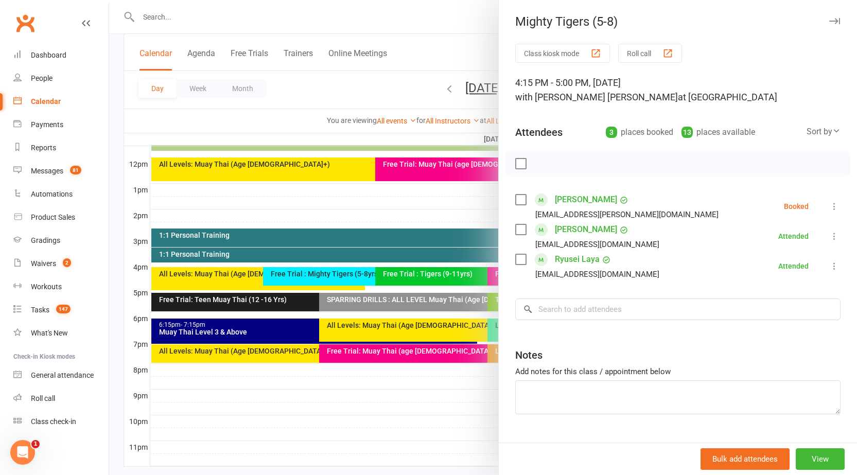
click at [428, 220] on div at bounding box center [483, 237] width 748 height 475
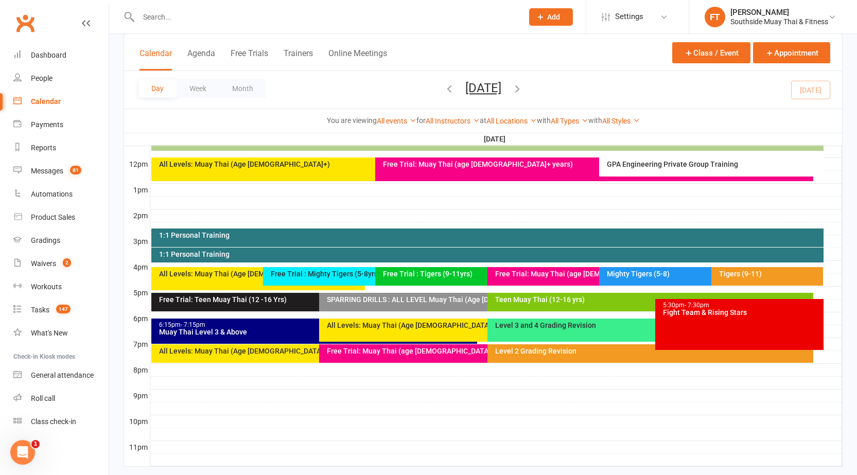
click at [744, 270] on div "Tigers (9-11)" at bounding box center [770, 273] width 103 height 7
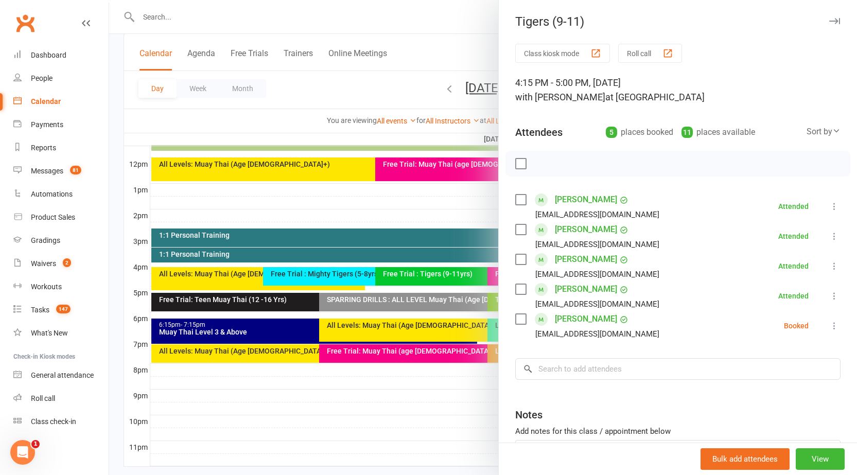
click at [584, 258] on link "[PERSON_NAME]" at bounding box center [586, 259] width 62 height 16
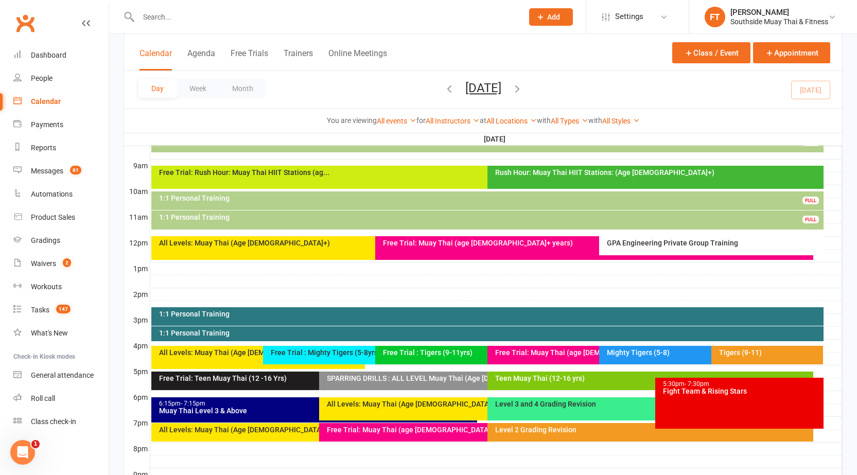
scroll to position [309, 0]
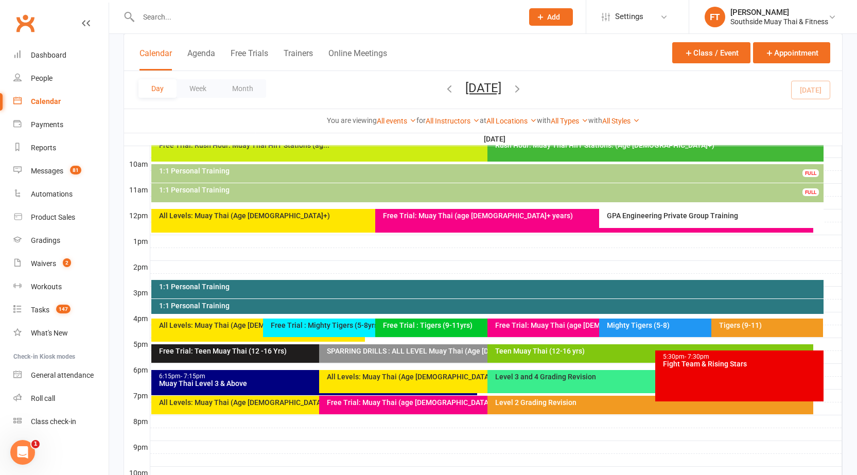
click at [742, 330] on div "Tigers (9-11)" at bounding box center [768, 328] width 112 height 19
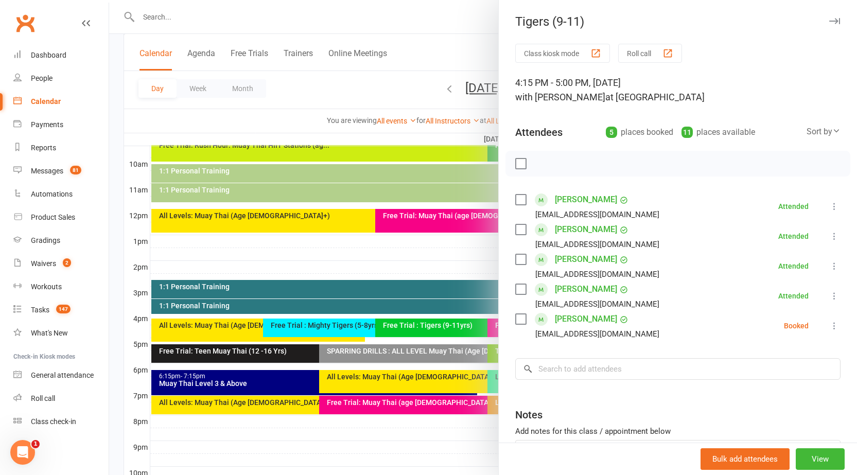
click at [565, 230] on link "[PERSON_NAME]" at bounding box center [586, 229] width 62 height 16
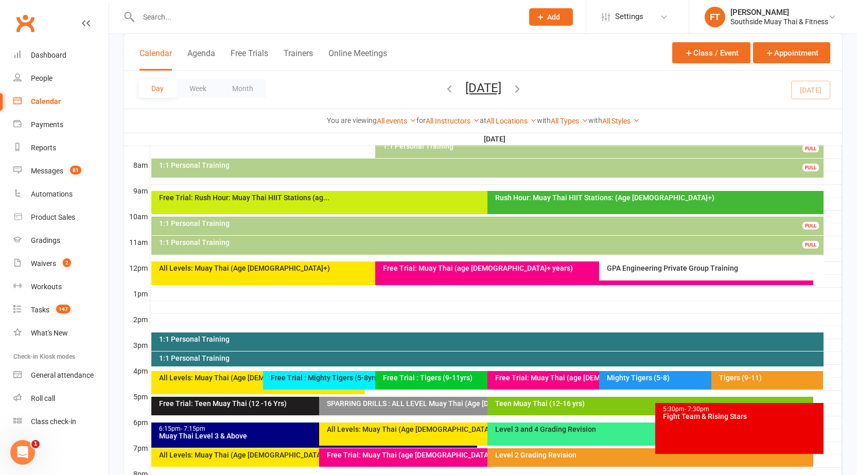
scroll to position [257, 0]
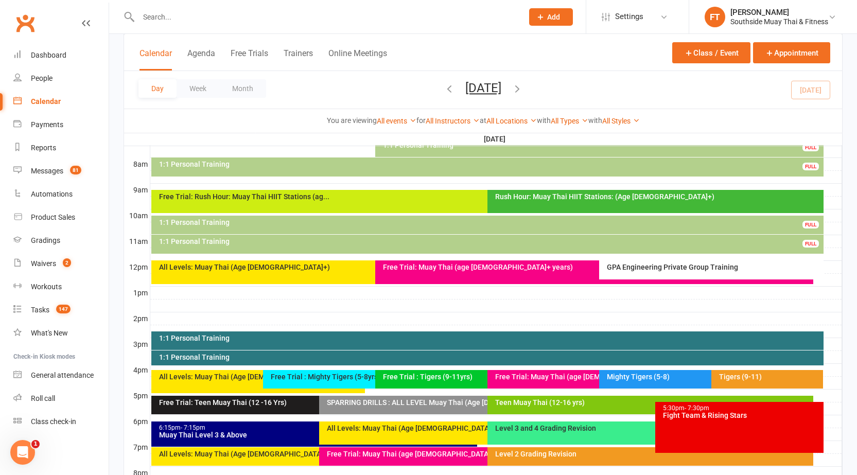
click at [452, 377] on div "Free Trial : Tigers (9-11yrs)" at bounding box center [485, 376] width 204 height 7
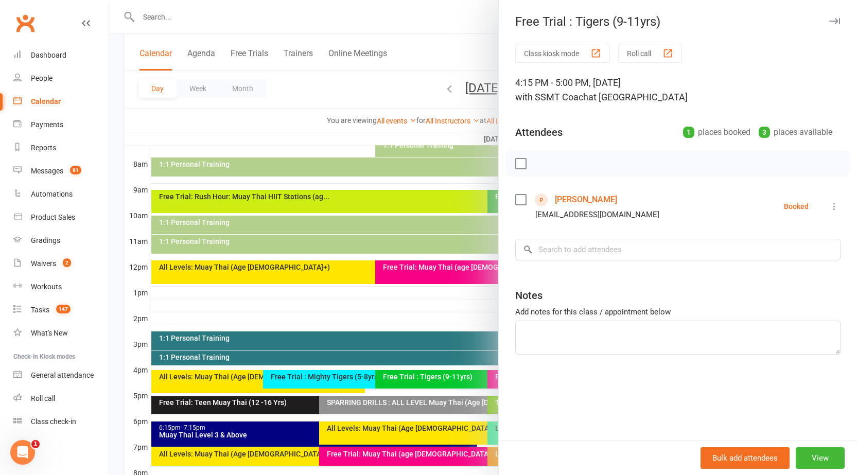
drag, startPoint x: 289, startPoint y: 321, endPoint x: 281, endPoint y: 331, distance: 12.8
click at [289, 321] on div at bounding box center [483, 237] width 748 height 475
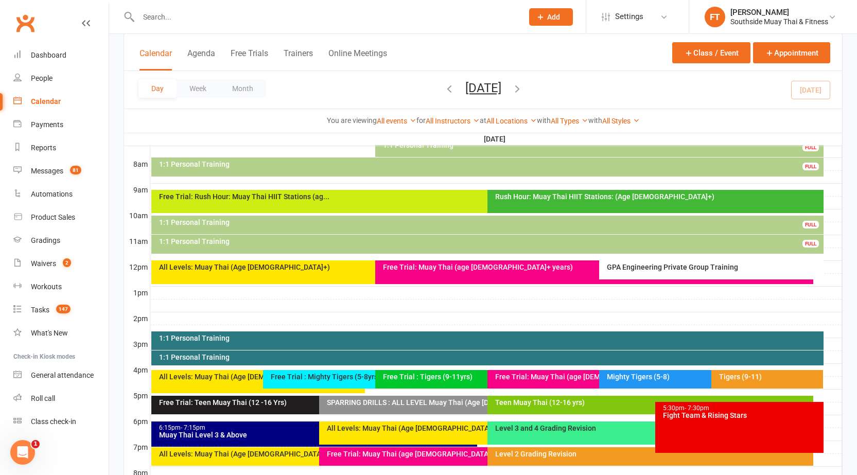
click at [339, 377] on div "Free Trial : Mighty Tigers (5-8yrs)" at bounding box center [372, 376] width 204 height 7
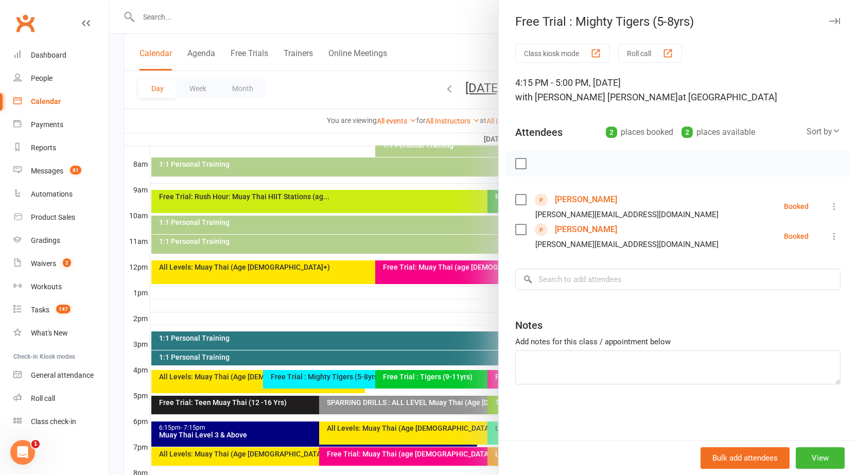
click at [344, 304] on div at bounding box center [483, 237] width 748 height 475
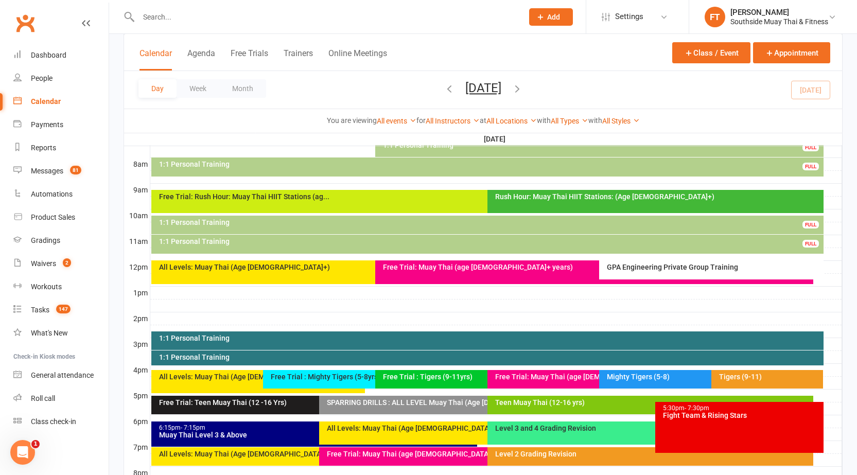
click at [241, 381] on div "All Levels: Muay Thai (Age [DEMOGRAPHIC_DATA]+)" at bounding box center [258, 381] width 214 height 23
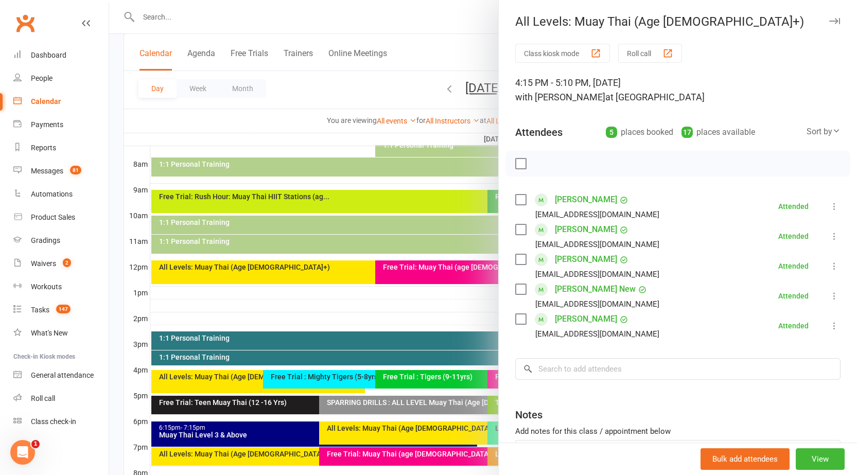
click at [292, 10] on div at bounding box center [483, 237] width 748 height 475
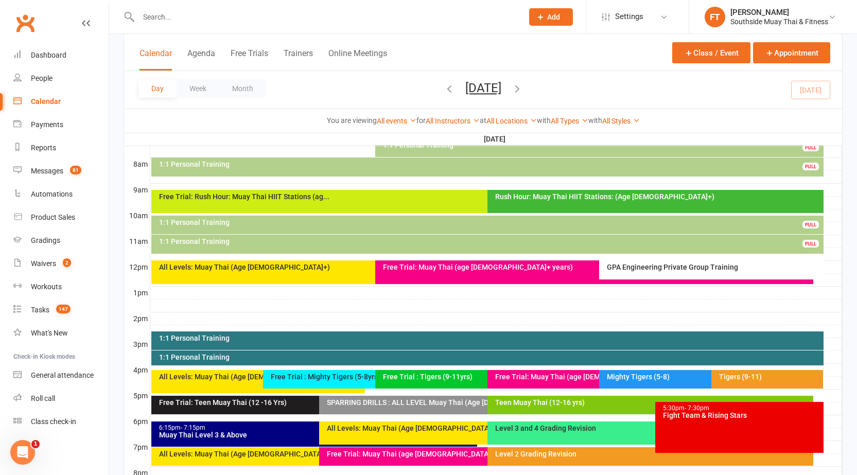
click at [228, 13] on input "text" at bounding box center [325, 17] width 380 height 14
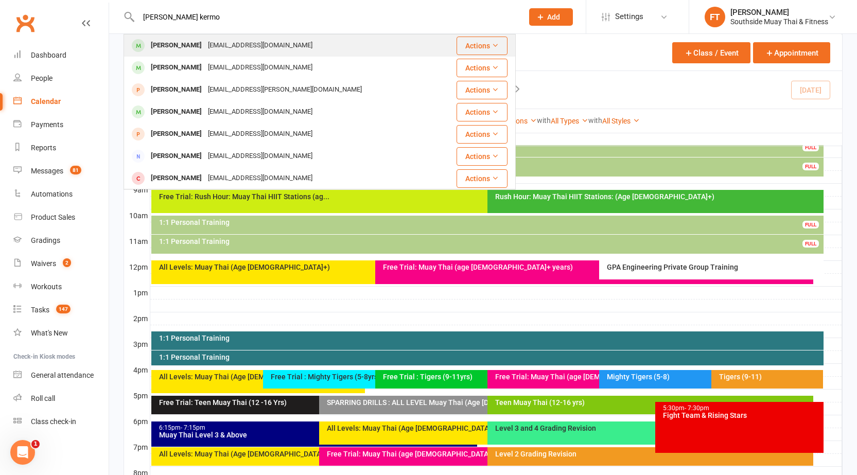
type input "[PERSON_NAME] kermo"
click at [168, 39] on div "[PERSON_NAME]" at bounding box center [176, 45] width 57 height 15
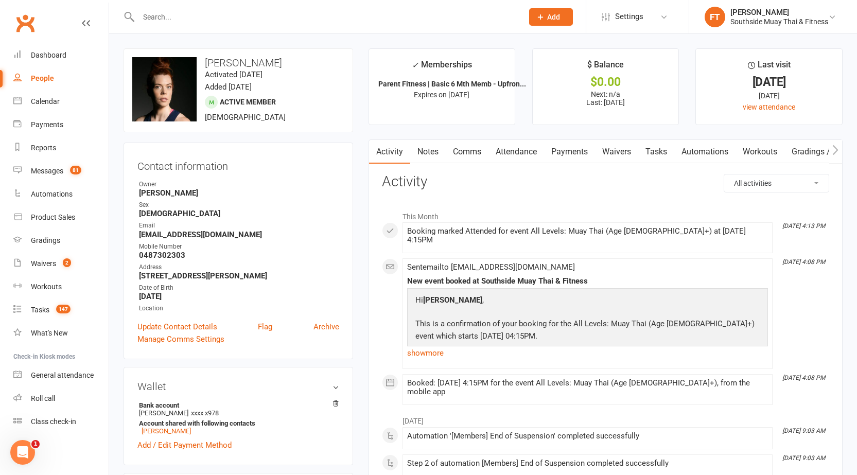
click at [830, 154] on button "button" at bounding box center [835, 151] width 13 height 23
click at [687, 154] on link "Mobile App" at bounding box center [685, 152] width 56 height 24
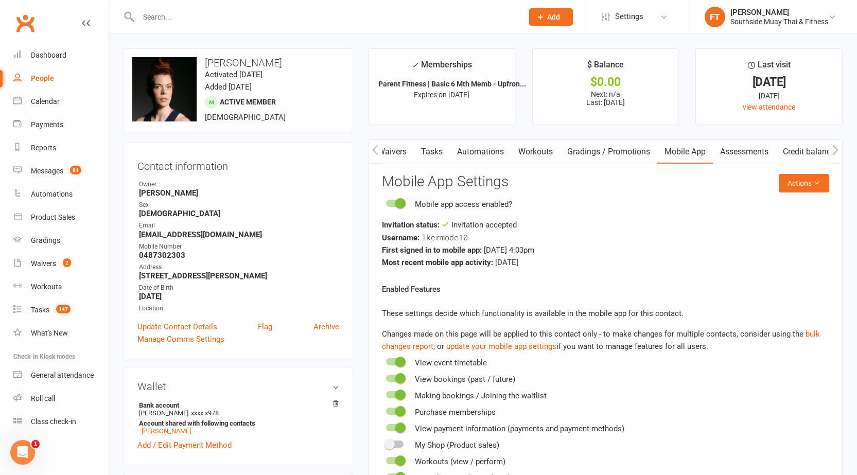
click at [378, 155] on icon "button" at bounding box center [375, 150] width 6 height 11
click at [525, 155] on link "Attendance" at bounding box center [517, 152] width 56 height 24
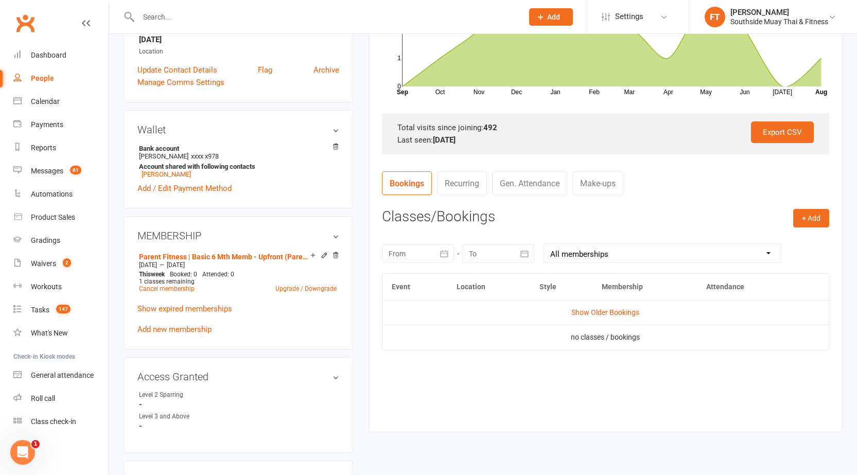
scroll to position [257, 0]
click at [34, 94] on link "Calendar" at bounding box center [60, 101] width 95 height 23
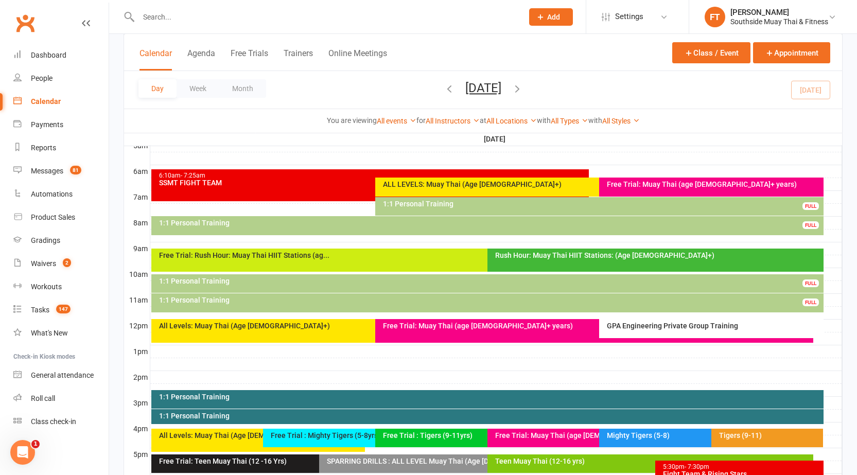
scroll to position [206, 0]
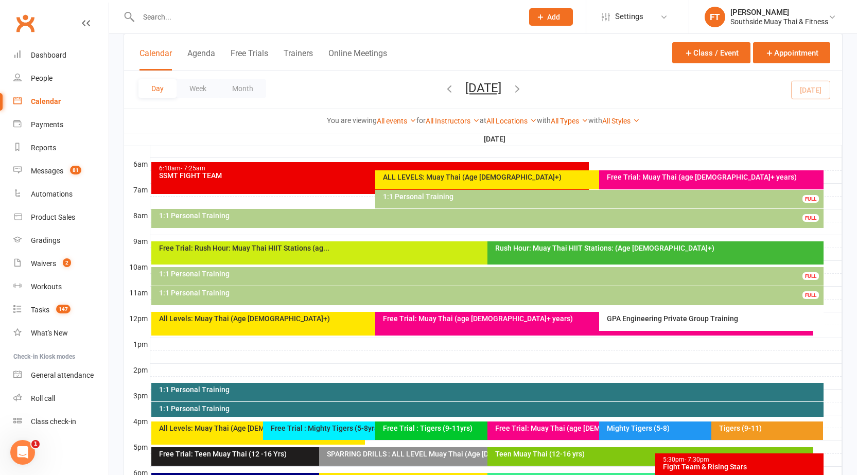
click at [290, 336] on div at bounding box center [496, 331] width 692 height 12
click at [285, 324] on button "Add Event" at bounding box center [283, 325] width 34 height 12
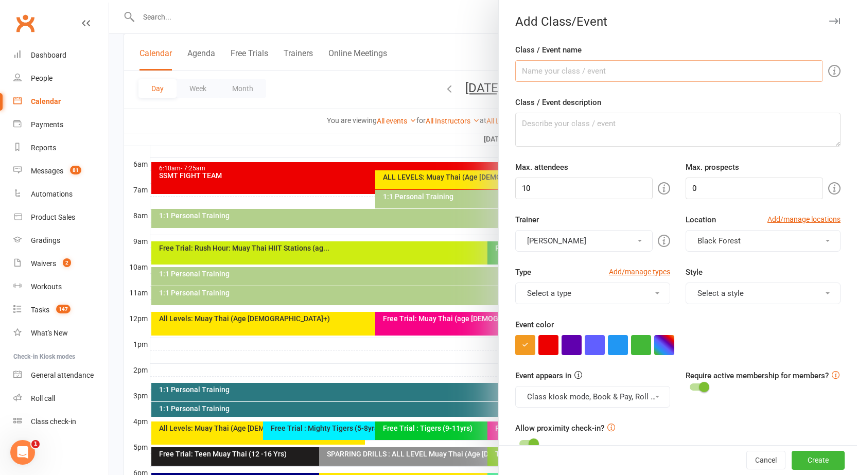
click at [829, 22] on icon "button" at bounding box center [834, 21] width 11 height 6
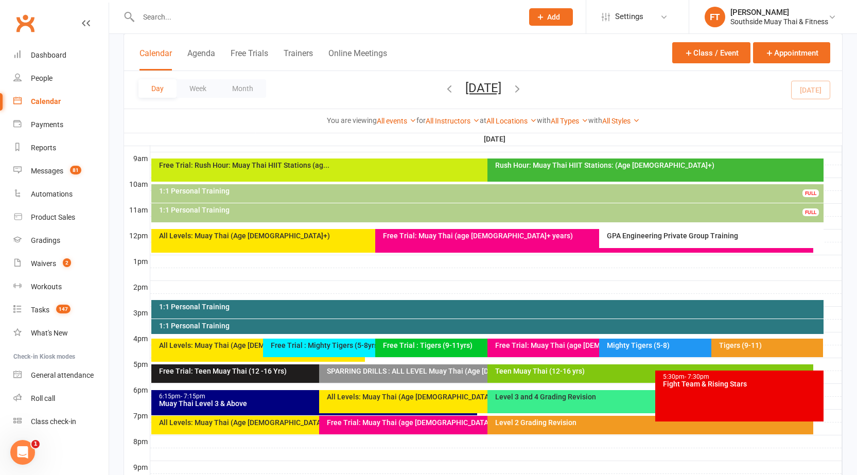
scroll to position [382, 0]
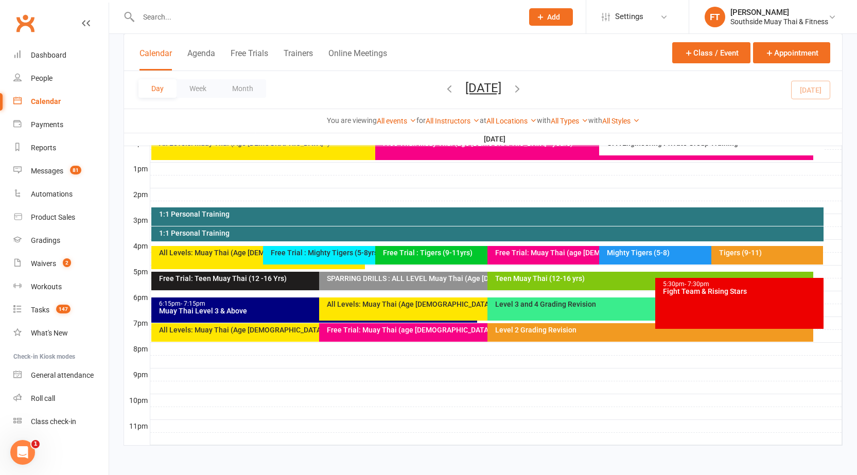
click at [195, 259] on div "All Levels: Muay Thai (Age [DEMOGRAPHIC_DATA]+)" at bounding box center [258, 257] width 214 height 23
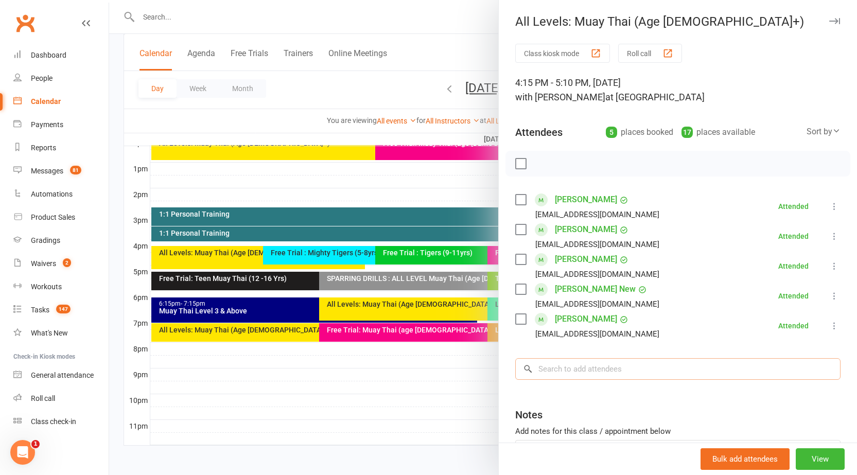
click at [578, 373] on input "search" at bounding box center [677, 369] width 325 height 22
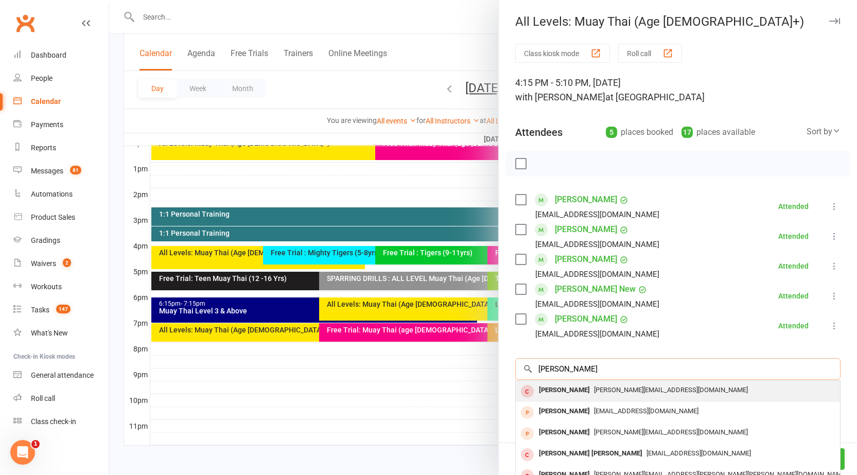
type input "[PERSON_NAME]"
click at [568, 388] on div "[PERSON_NAME]" at bounding box center [564, 390] width 59 height 15
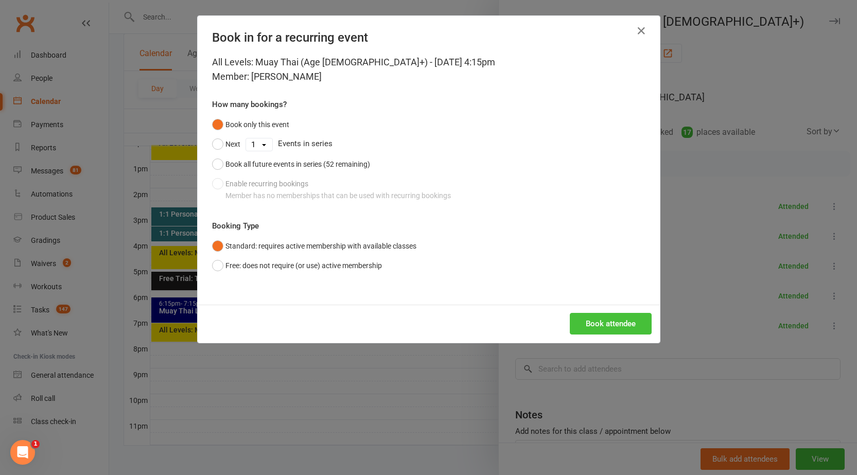
click at [607, 321] on button "Book attendee" at bounding box center [611, 324] width 82 height 22
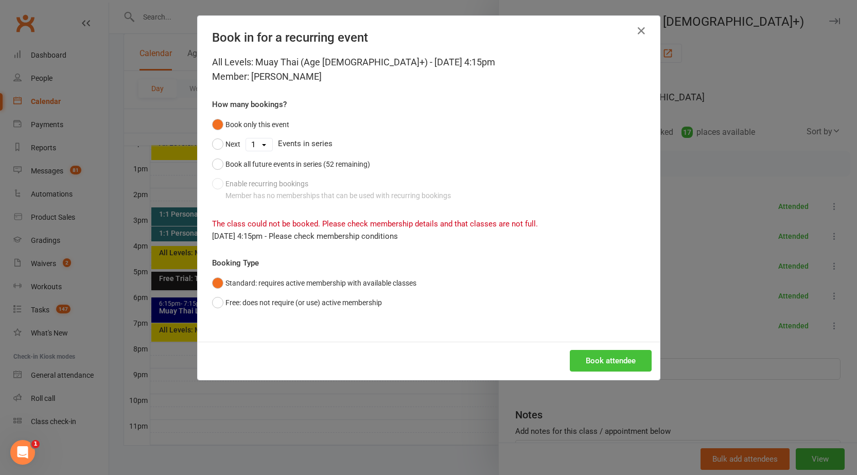
click at [595, 363] on button "Book attendee" at bounding box center [611, 361] width 82 height 22
click at [364, 306] on button "Free: does not require (or use) active membership" at bounding box center [297, 303] width 170 height 20
click at [595, 364] on button "Book attendee" at bounding box center [611, 361] width 82 height 22
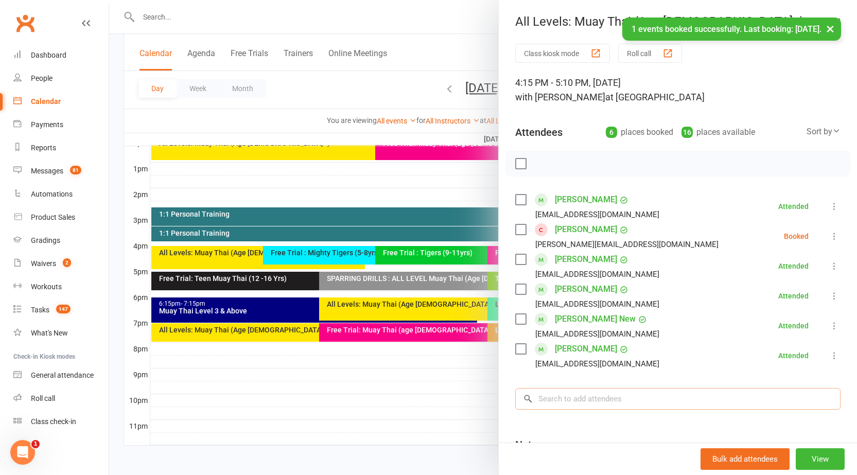
click at [599, 395] on input "search" at bounding box center [677, 399] width 325 height 22
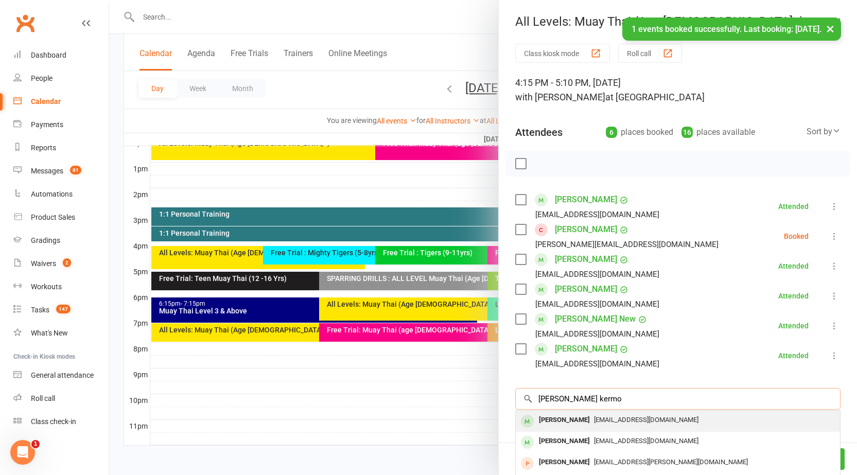
type input "[PERSON_NAME] kermo"
click at [576, 424] on div "[PERSON_NAME]" at bounding box center [564, 420] width 59 height 15
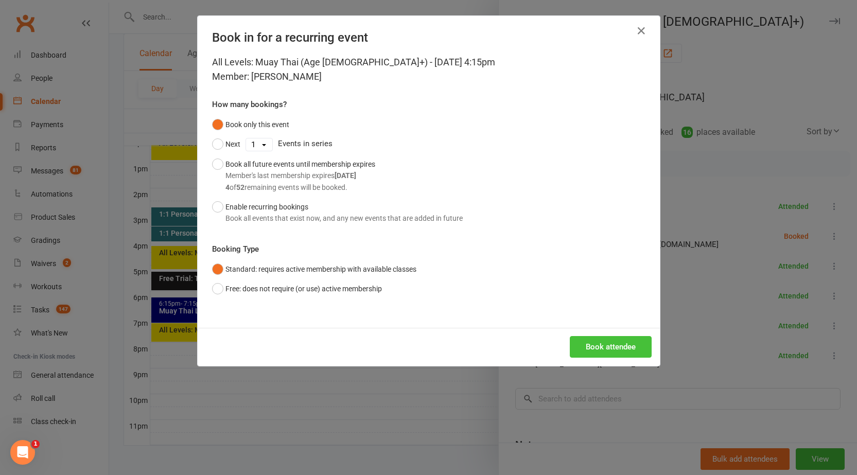
click at [614, 343] on button "Book attendee" at bounding box center [611, 347] width 82 height 22
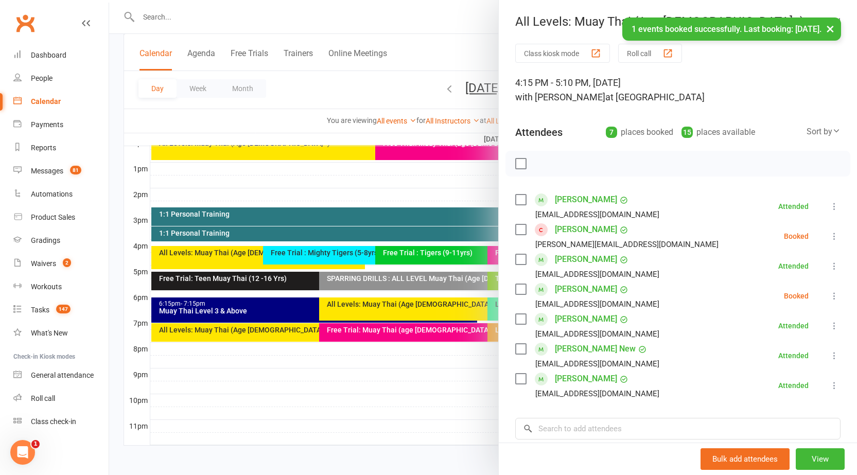
click at [829, 238] on icon at bounding box center [834, 236] width 10 height 10
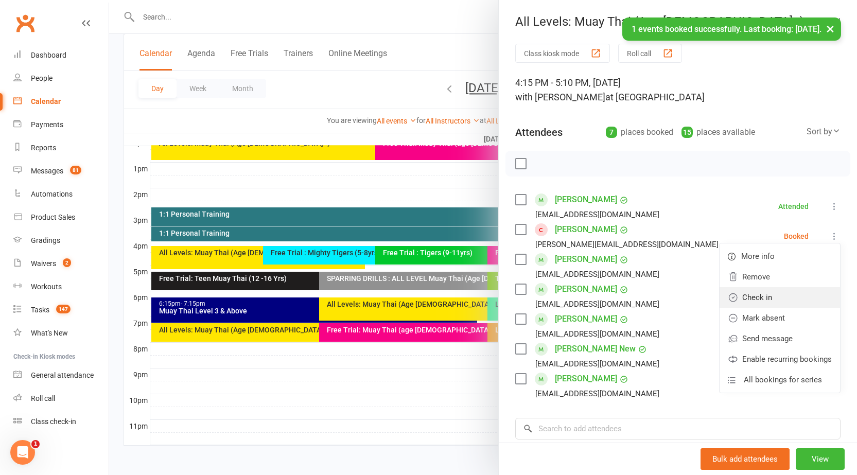
click at [769, 294] on link "Check in" at bounding box center [780, 297] width 120 height 21
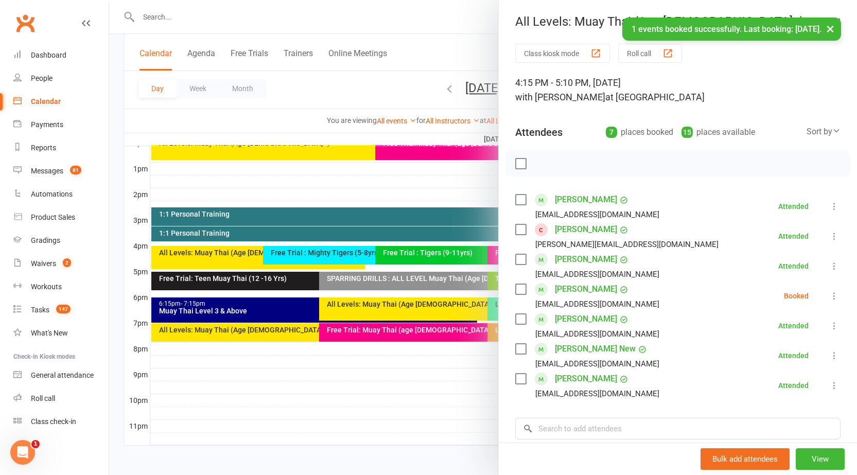
click at [829, 294] on icon at bounding box center [834, 296] width 10 height 10
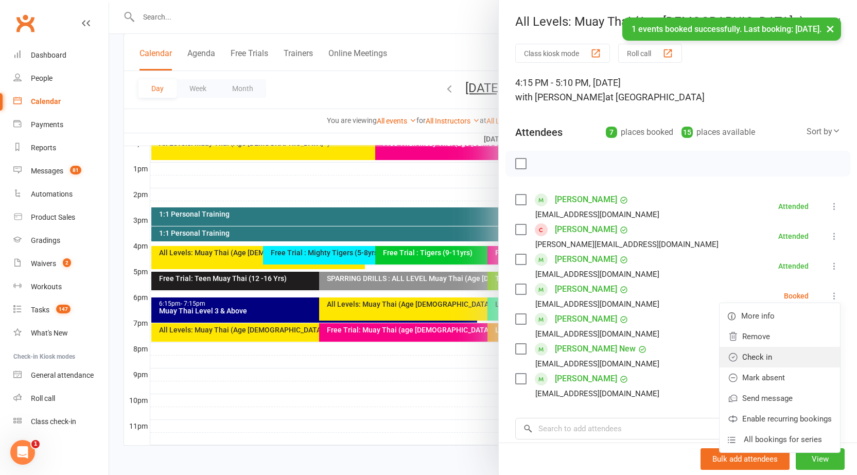
click at [760, 356] on link "Check in" at bounding box center [780, 357] width 120 height 21
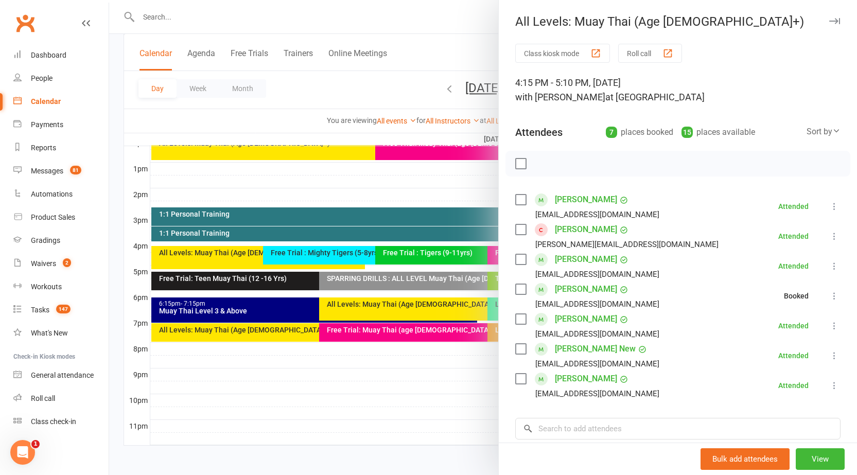
click at [828, 25] on button "button" at bounding box center [834, 21] width 12 height 12
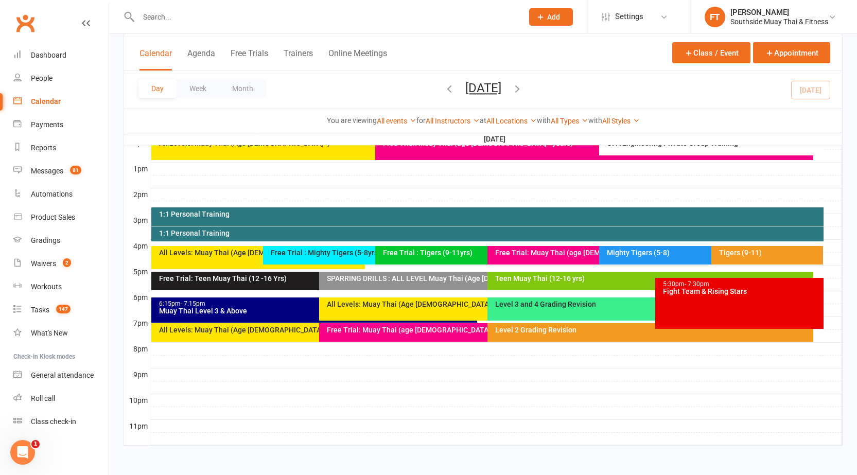
click at [773, 251] on div "Tigers (9-11)" at bounding box center [770, 252] width 103 height 7
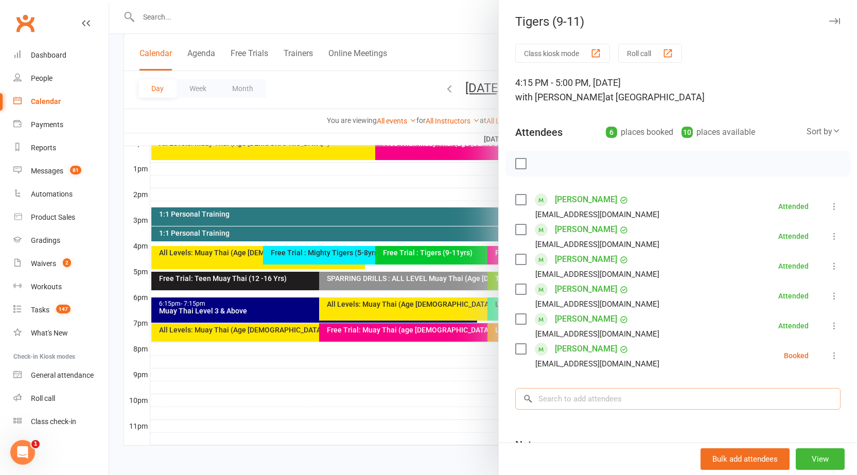
click at [597, 396] on input "search" at bounding box center [677, 399] width 325 height 22
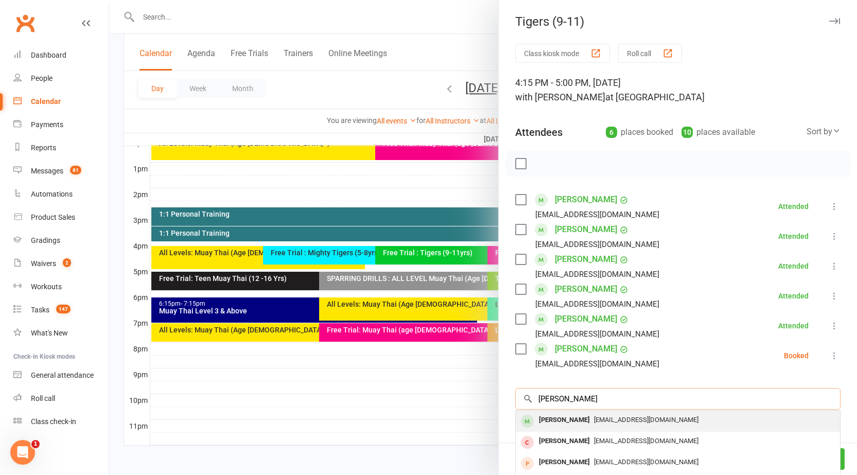
type input "[PERSON_NAME]"
click at [578, 420] on div "[PERSON_NAME]" at bounding box center [564, 420] width 59 height 15
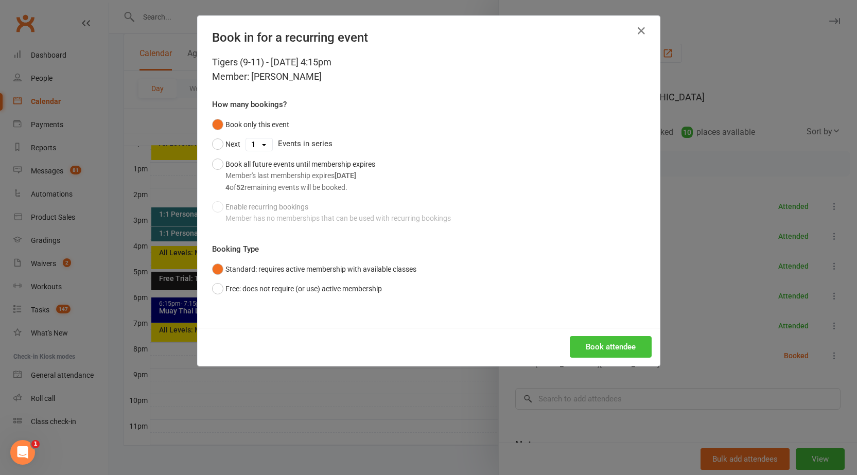
click at [614, 346] on button "Book attendee" at bounding box center [611, 347] width 82 height 22
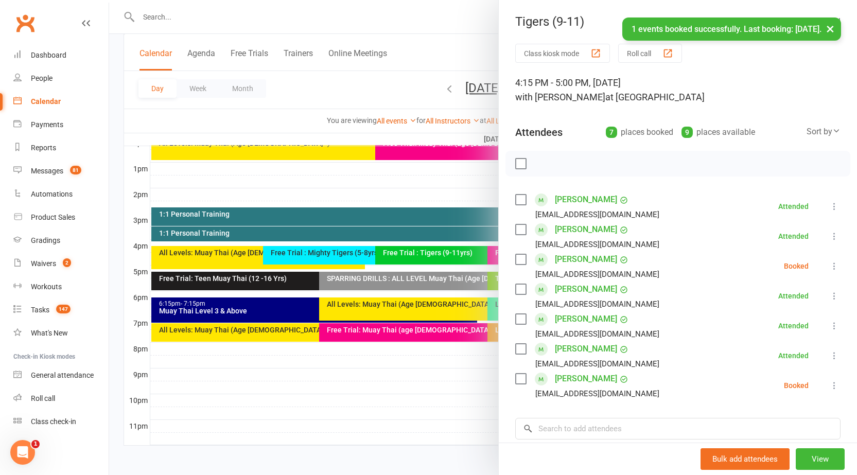
click at [829, 268] on icon at bounding box center [834, 266] width 10 height 10
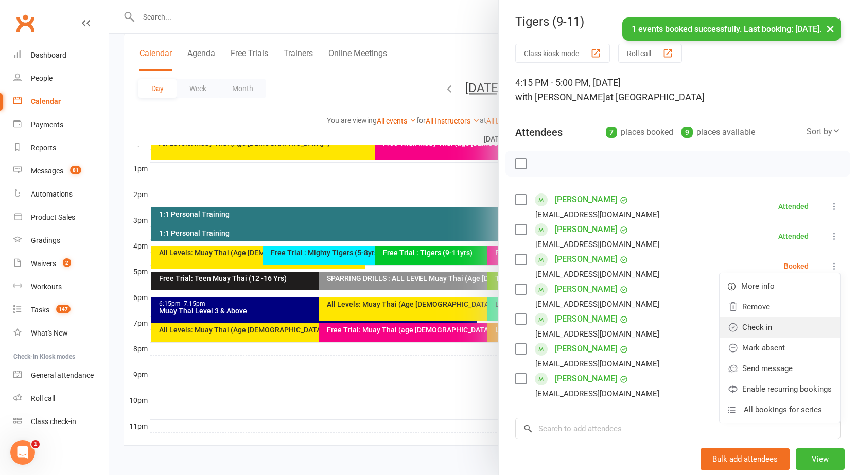
click at [777, 327] on link "Check in" at bounding box center [780, 327] width 120 height 21
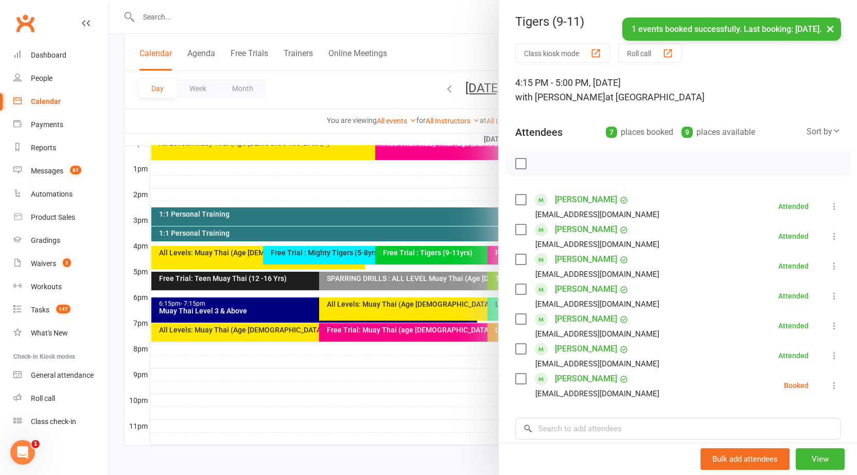
drag, startPoint x: 829, startPoint y: 29, endPoint x: 825, endPoint y: 17, distance: 13.0
click at [829, 29] on button "×" at bounding box center [830, 29] width 19 height 22
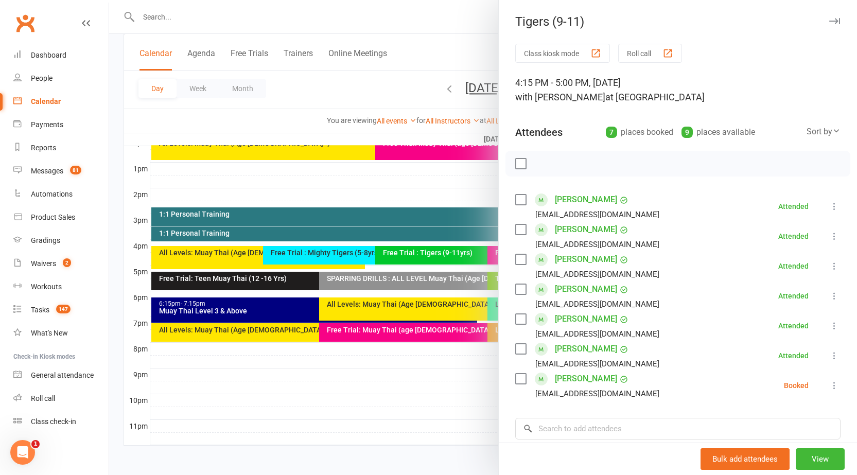
click at [828, 16] on button "button" at bounding box center [834, 21] width 12 height 12
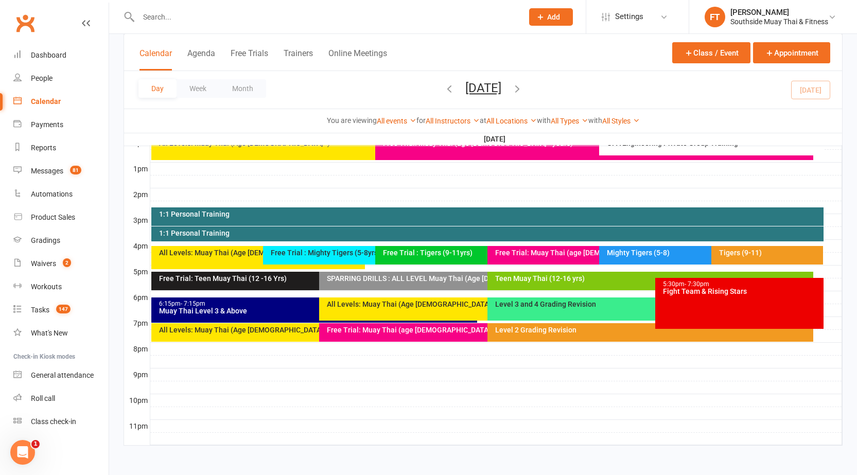
click at [114, 301] on div "Class kiosk mode Member self check-in Roll call kiosk mode Staff check-in for m…" at bounding box center [483, 56] width 748 height 808
click at [569, 80] on div "Day Week Month [DATE] [DATE] Sun Mon Tue Wed Thu Fri Sat 27 28 29 30 31 01 02 0…" at bounding box center [483, 90] width 718 height 38
click at [523, 93] on icon "button" at bounding box center [517, 88] width 11 height 11
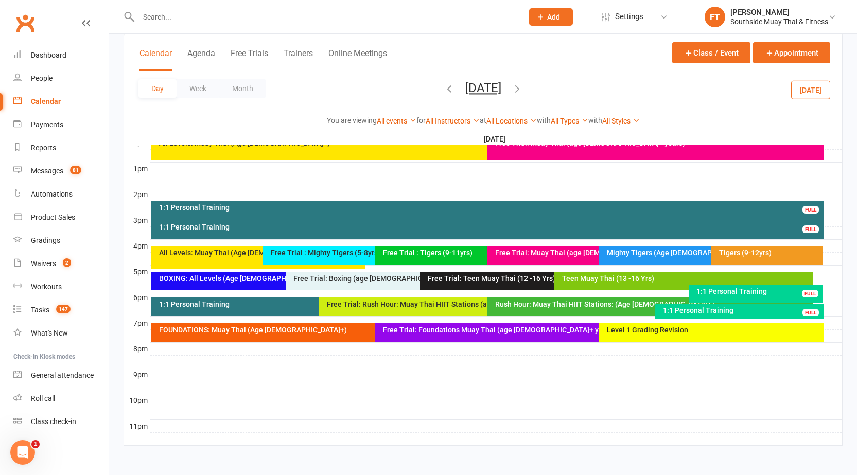
click at [743, 245] on div at bounding box center [496, 246] width 692 height 12
click at [744, 259] on div "Tigers (9-12yrs)" at bounding box center [768, 255] width 112 height 19
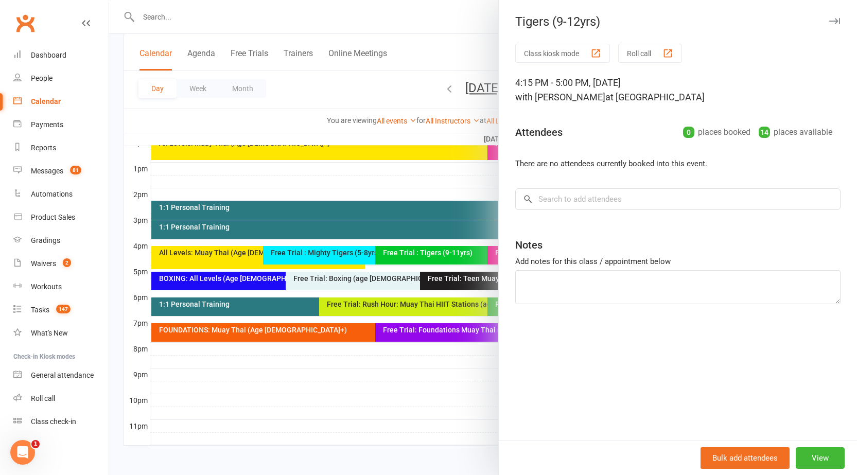
click at [828, 25] on button "button" at bounding box center [834, 21] width 12 height 12
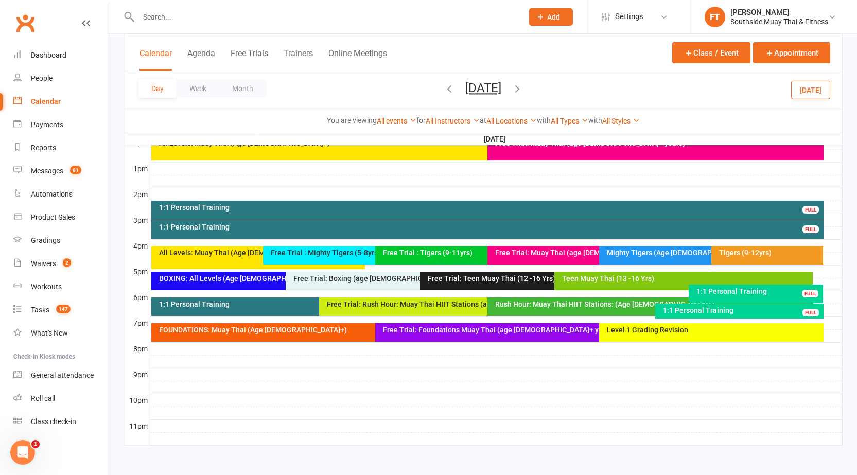
click at [643, 264] on div "Mighty Tigers (Age [DEMOGRAPHIC_DATA])" at bounding box center [706, 255] width 214 height 19
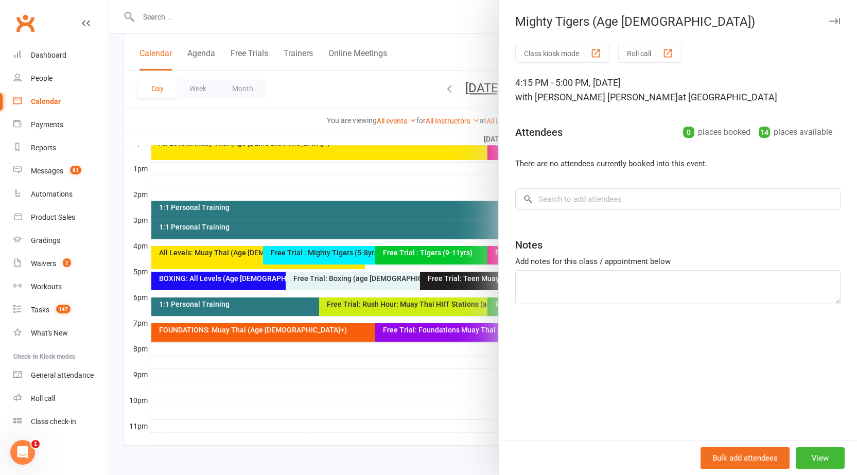
click at [829, 22] on icon "button" at bounding box center [834, 21] width 11 height 6
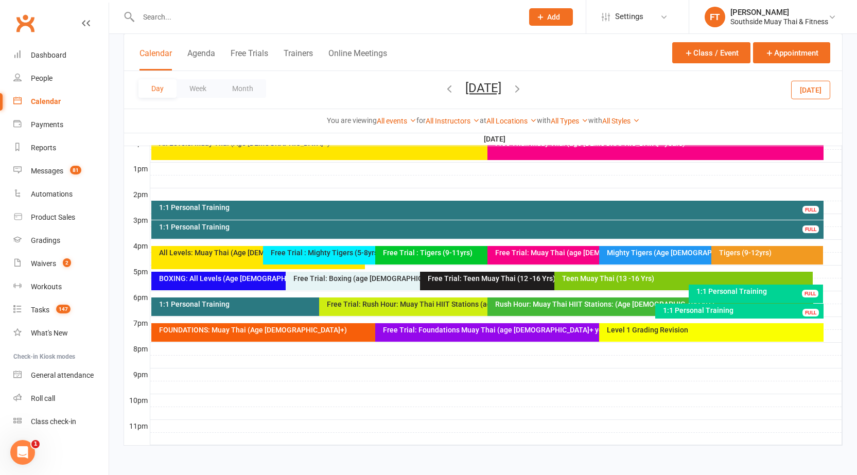
click at [444, 90] on icon "button" at bounding box center [449, 88] width 11 height 11
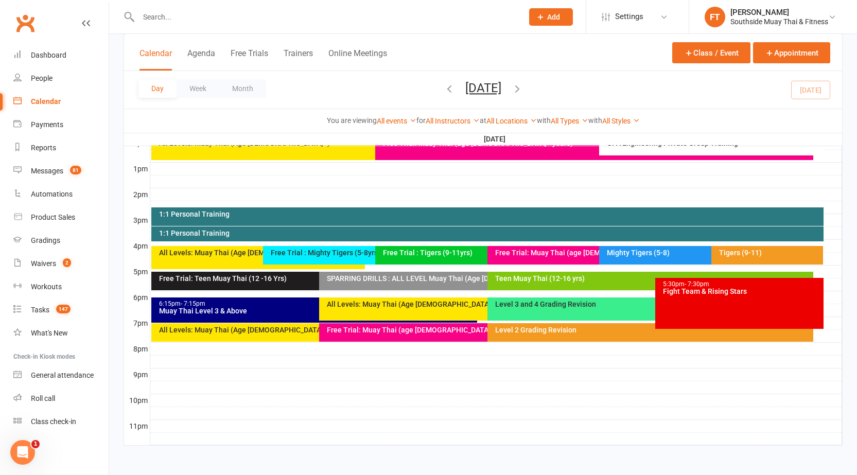
click at [623, 260] on div "Mighty Tigers (5-8)" at bounding box center [706, 255] width 214 height 19
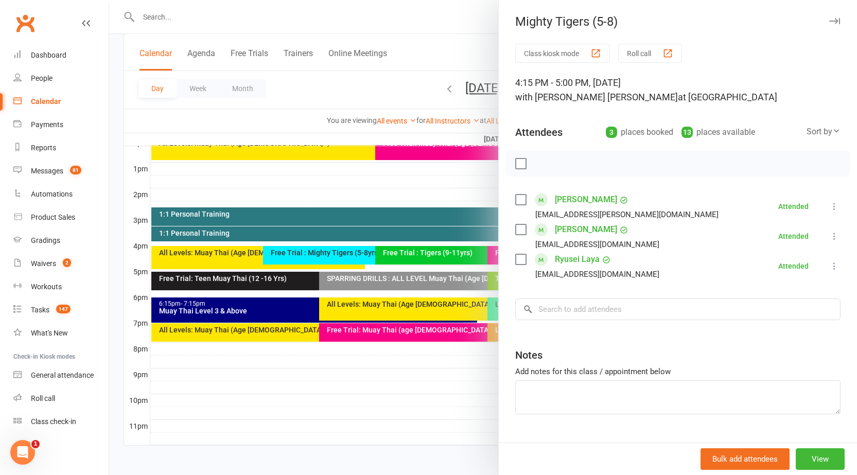
click at [829, 23] on icon "button" at bounding box center [834, 21] width 11 height 6
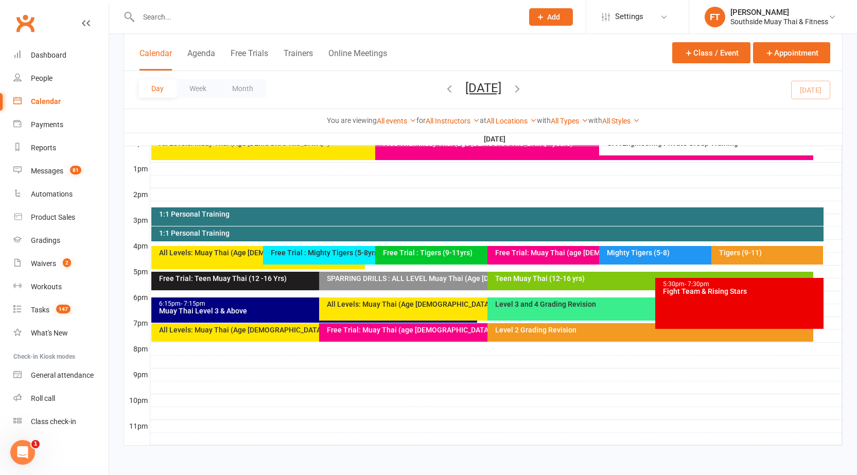
click at [523, 93] on icon "button" at bounding box center [517, 88] width 11 height 11
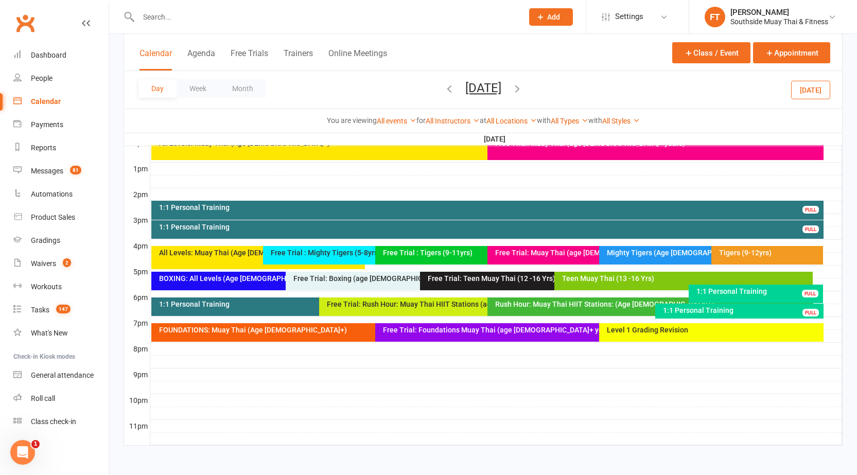
click at [444, 89] on icon "button" at bounding box center [449, 88] width 11 height 11
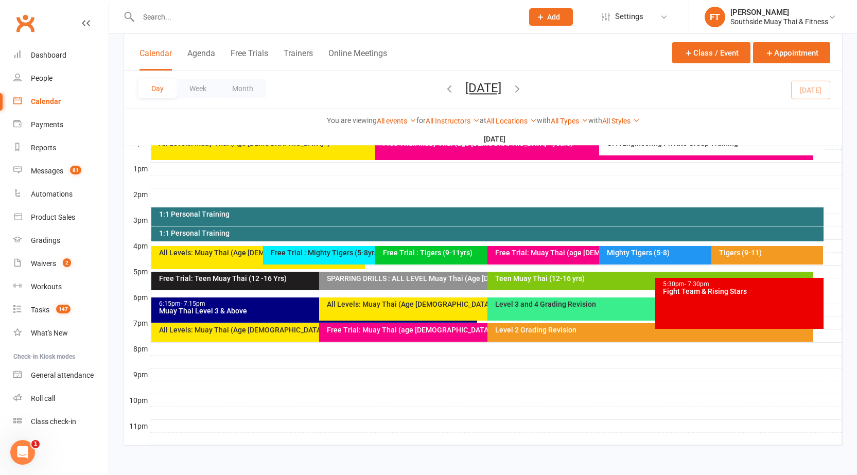
click at [444, 90] on icon "button" at bounding box center [449, 88] width 11 height 11
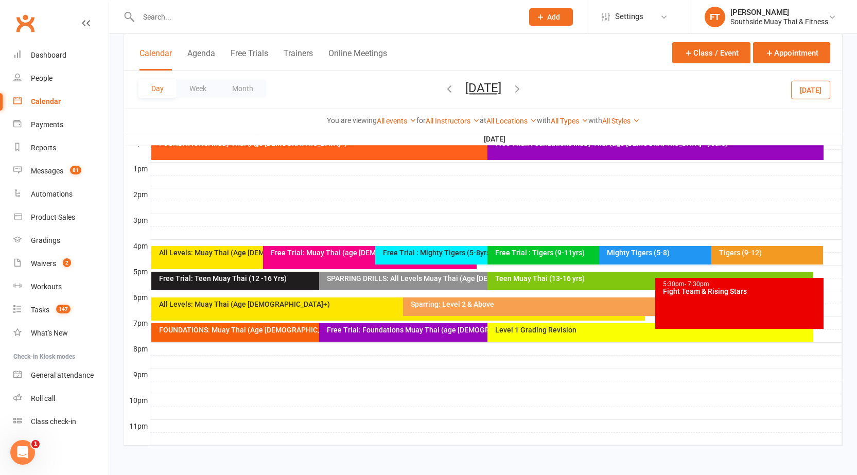
click at [604, 90] on div "Day Week Month [DATE] [DATE] Sun Mon Tue Wed Thu Fri Sat 27 28 29 30 31 01 02 0…" at bounding box center [483, 90] width 718 height 38
click at [617, 373] on div at bounding box center [496, 375] width 692 height 12
click at [851, 343] on div "Class kiosk mode Member self check-in Roll call kiosk mode Staff check-in for m…" at bounding box center [483, 56] width 748 height 808
click at [444, 89] on icon "button" at bounding box center [449, 88] width 11 height 11
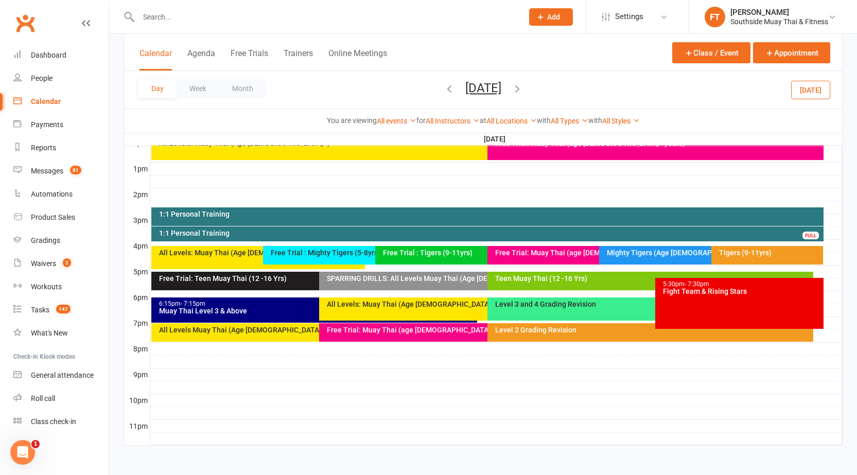
click at [701, 255] on div "Mighty Tigers (Age [DEMOGRAPHIC_DATA])" at bounding box center [708, 252] width 204 height 7
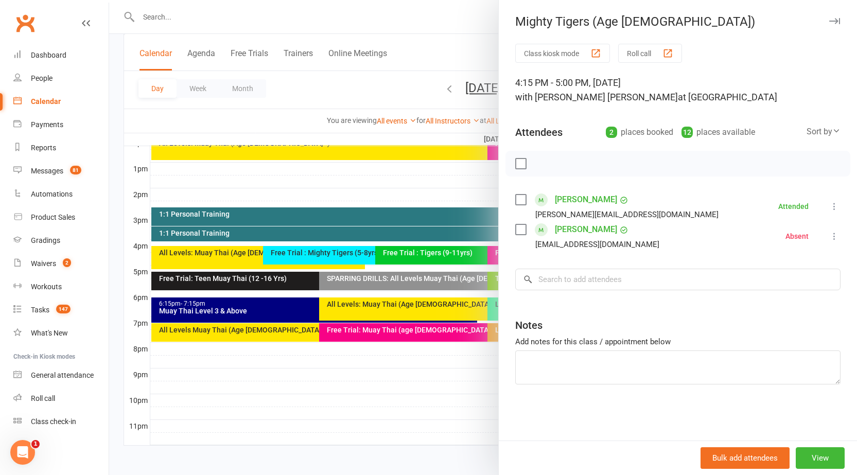
click at [829, 20] on icon "button" at bounding box center [834, 21] width 11 height 6
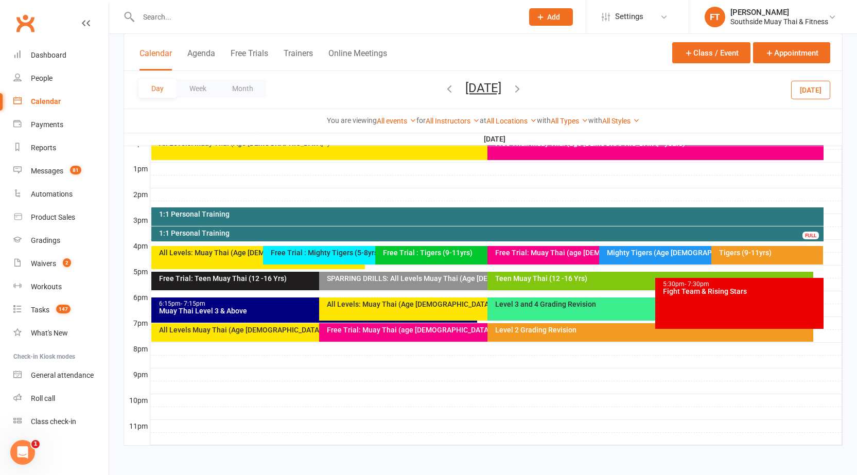
click at [523, 88] on icon "button" at bounding box center [517, 88] width 11 height 11
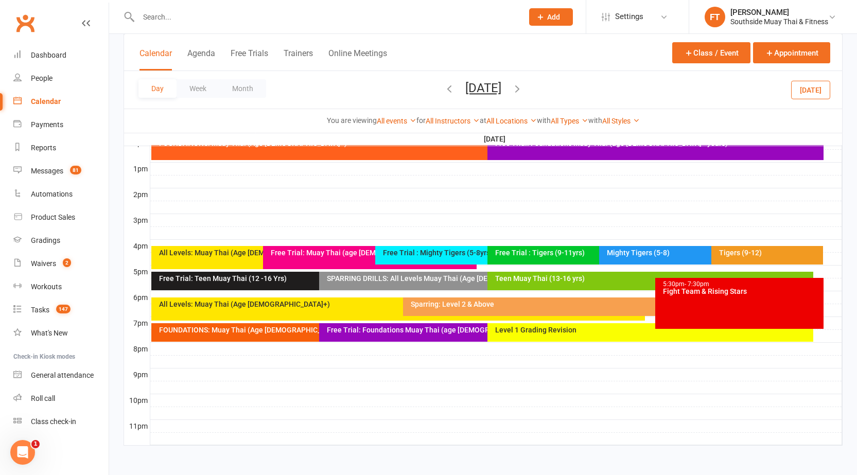
click at [523, 86] on icon "button" at bounding box center [517, 88] width 11 height 11
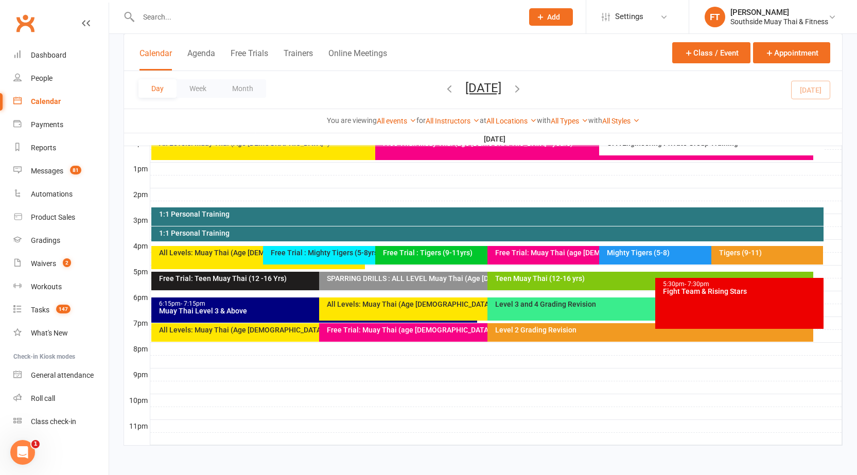
click at [758, 247] on div "Tigers (9-11)" at bounding box center [768, 255] width 112 height 19
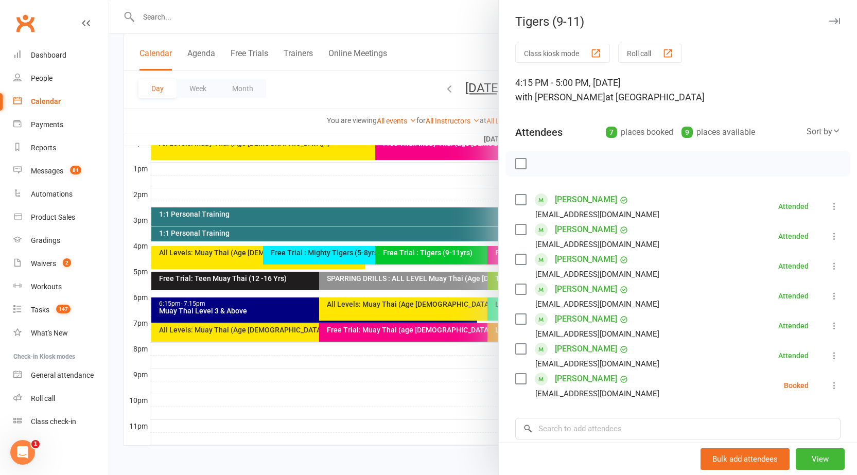
click at [829, 23] on icon "button" at bounding box center [834, 21] width 11 height 6
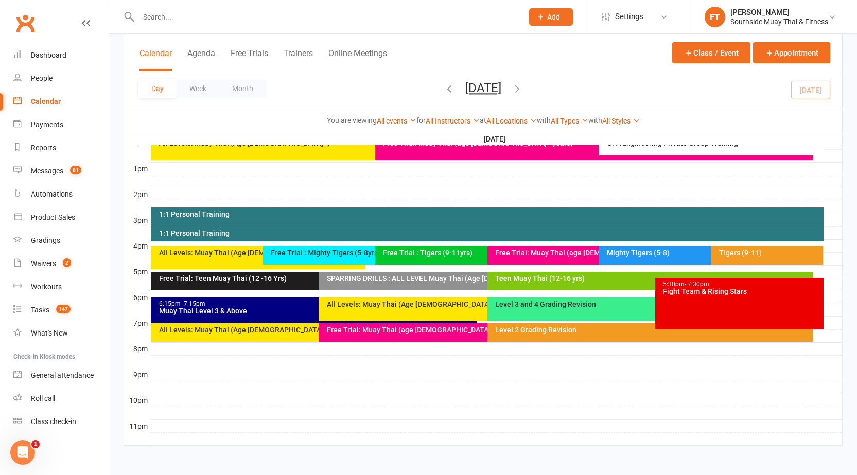
click at [676, 253] on div "Mighty Tigers (5-8)" at bounding box center [708, 252] width 204 height 7
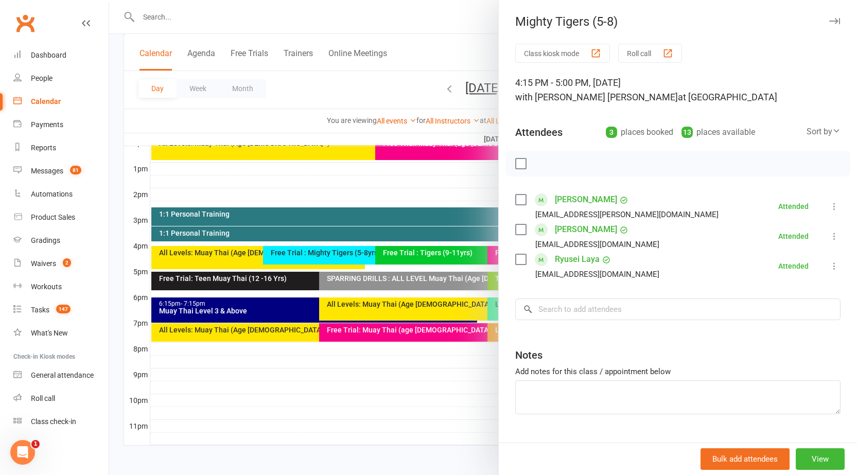
click at [828, 25] on button "button" at bounding box center [834, 21] width 12 height 12
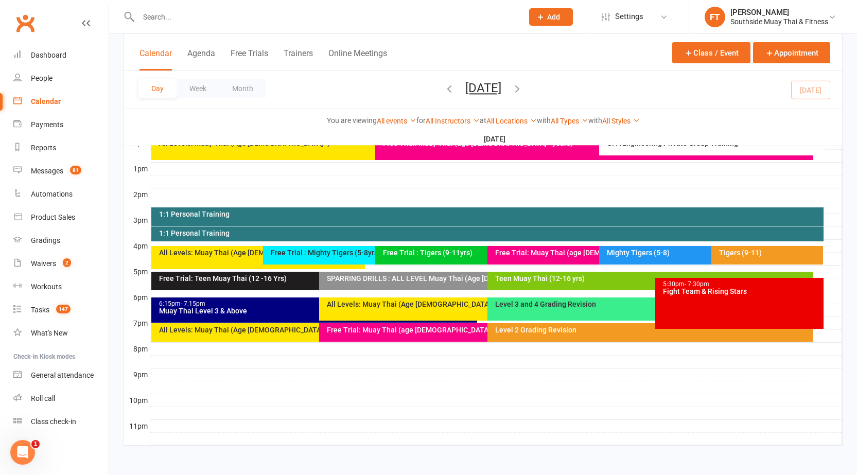
click at [652, 180] on div at bounding box center [496, 182] width 692 height 12
click at [340, 11] on input "text" at bounding box center [325, 17] width 380 height 14
click at [263, 19] on input "text" at bounding box center [325, 17] width 380 height 14
click at [499, 46] on div "Calendar Agenda Free Trials Trainers Online Meetings Class / Event Appointment" at bounding box center [483, 52] width 718 height 37
click at [410, 21] on input "text" at bounding box center [325, 17] width 380 height 14
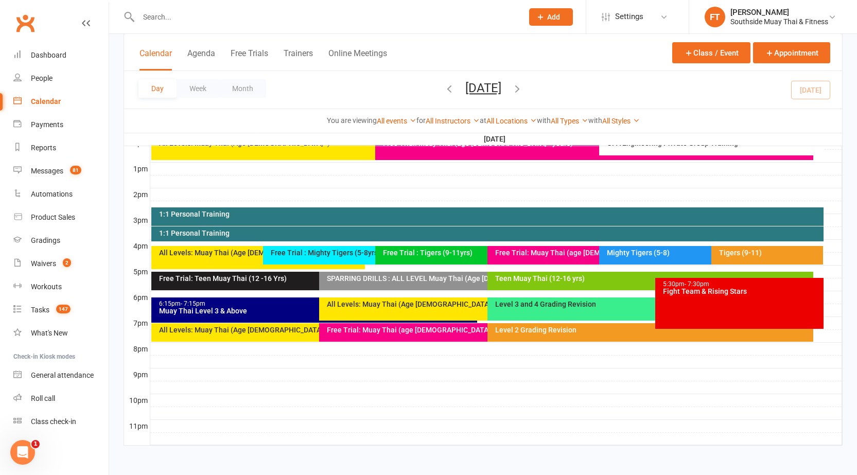
click at [334, 92] on div "Day Week Month [DATE] [DATE] Sun Mon Tue Wed Thu Fri Sat 27 28 29 30 31 01 02 0…" at bounding box center [483, 90] width 718 height 38
click at [118, 182] on div "Class kiosk mode Member self check-in Roll call kiosk mode Staff check-in for m…" at bounding box center [483, 56] width 748 height 808
click at [119, 137] on div "Class kiosk mode Member self check-in Roll call kiosk mode Staff check-in for m…" at bounding box center [483, 56] width 748 height 808
click at [595, 187] on div at bounding box center [496, 182] width 692 height 12
click at [596, 285] on div "Teen Muay Thai (12-16 yrs)" at bounding box center [651, 281] width 326 height 19
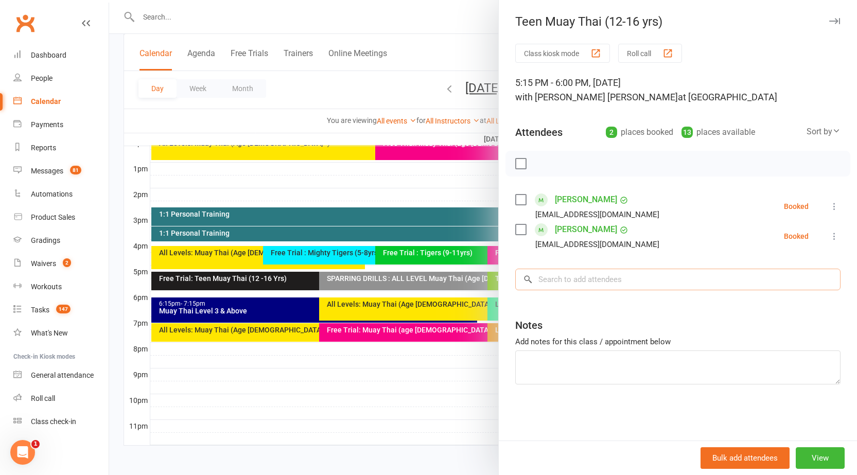
click at [633, 273] on input "search" at bounding box center [677, 280] width 325 height 22
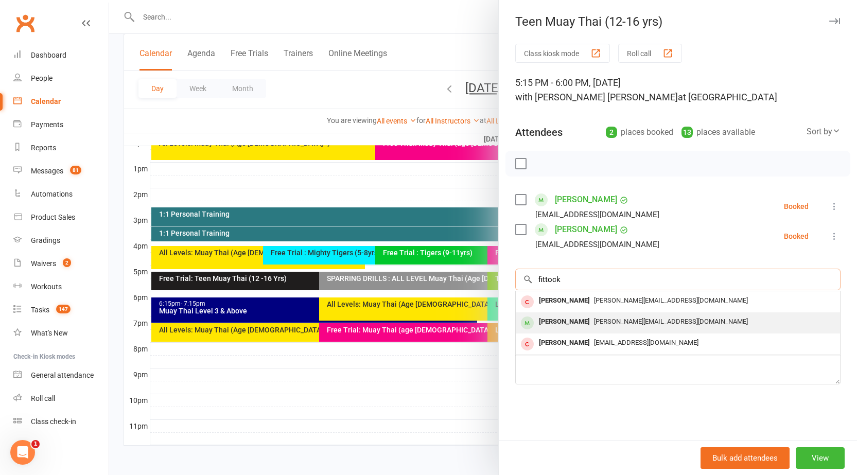
type input "fittock"
click at [588, 320] on div "[PERSON_NAME]" at bounding box center [564, 322] width 59 height 15
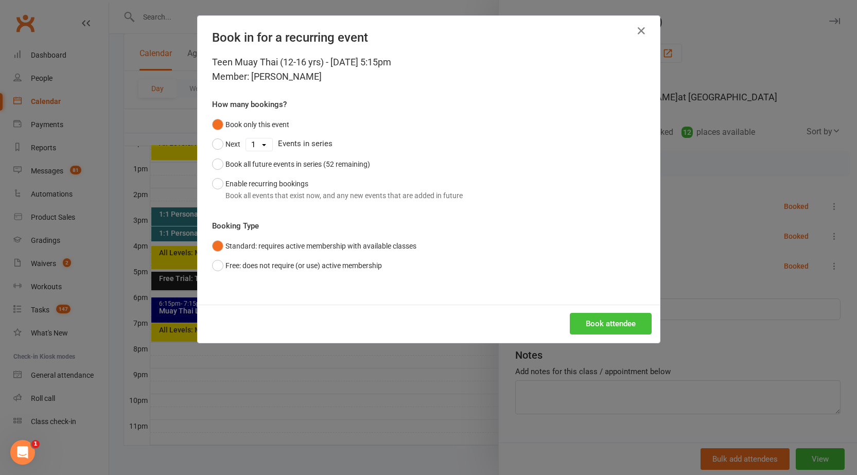
click at [585, 327] on button "Book attendee" at bounding box center [611, 324] width 82 height 22
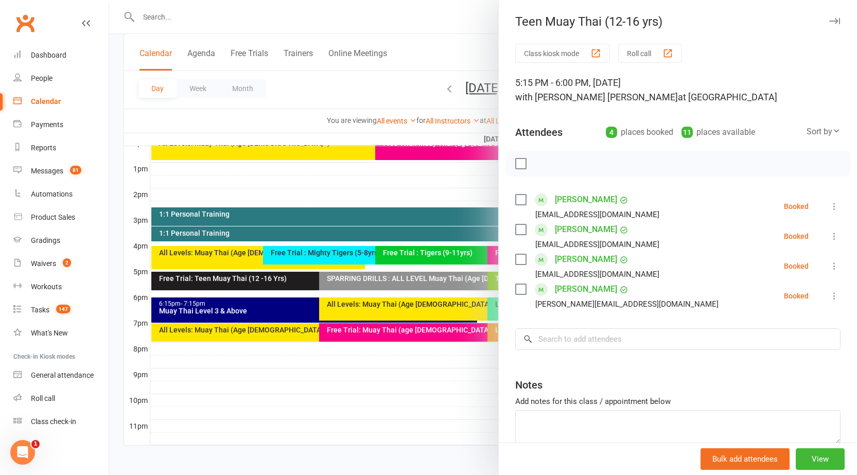
click at [829, 292] on icon at bounding box center [834, 296] width 10 height 10
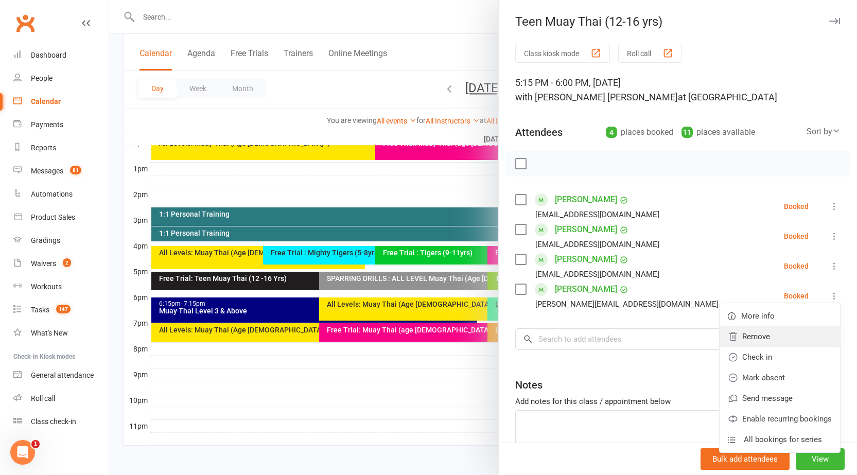
click at [762, 340] on link "Remove" at bounding box center [780, 336] width 120 height 21
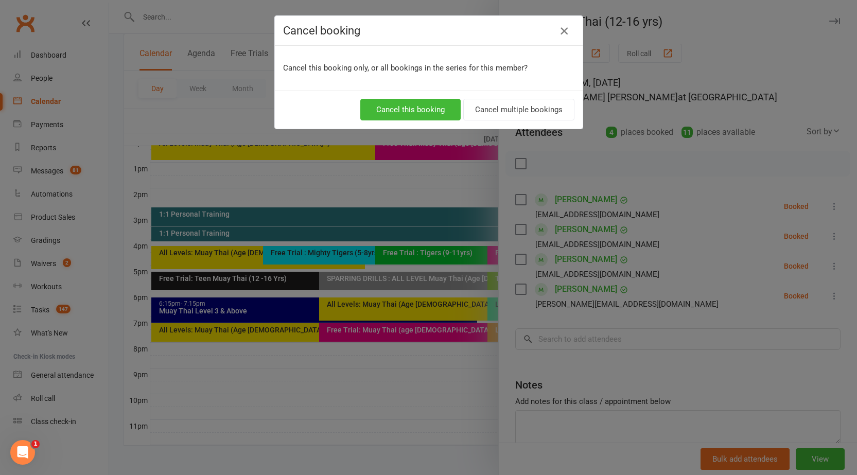
click at [558, 27] on icon "button" at bounding box center [564, 31] width 12 height 12
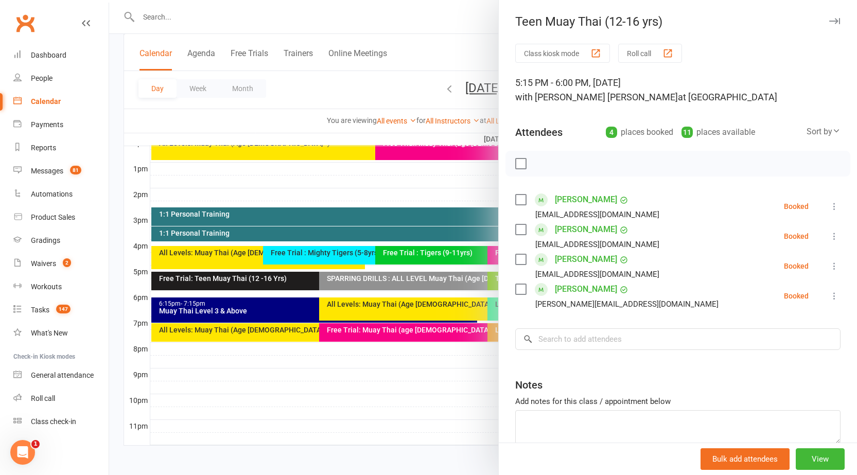
click at [829, 295] on icon at bounding box center [834, 296] width 10 height 10
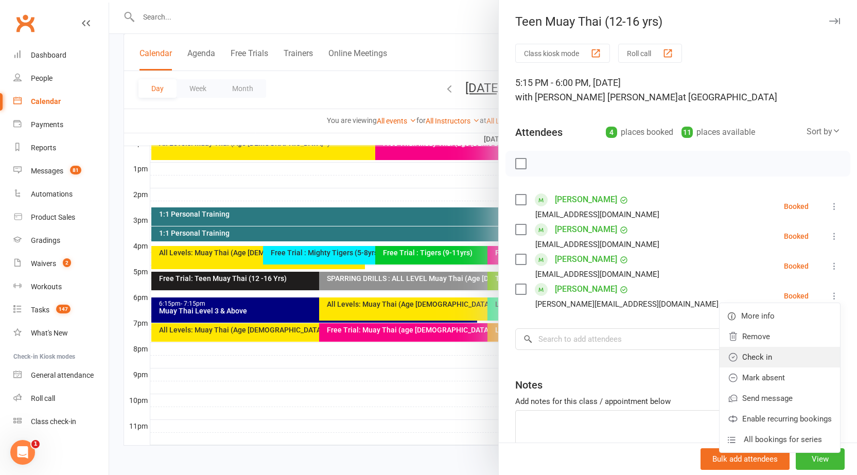
click at [753, 357] on link "Check in" at bounding box center [780, 357] width 120 height 21
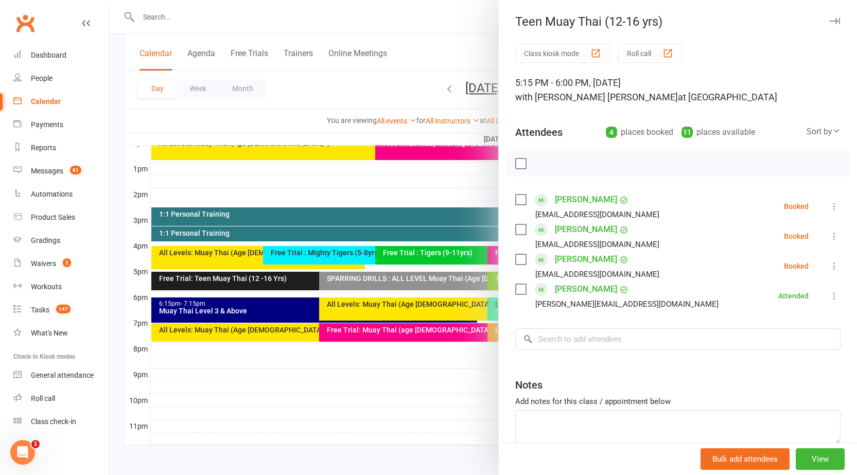
click at [829, 21] on icon "button" at bounding box center [834, 21] width 11 height 6
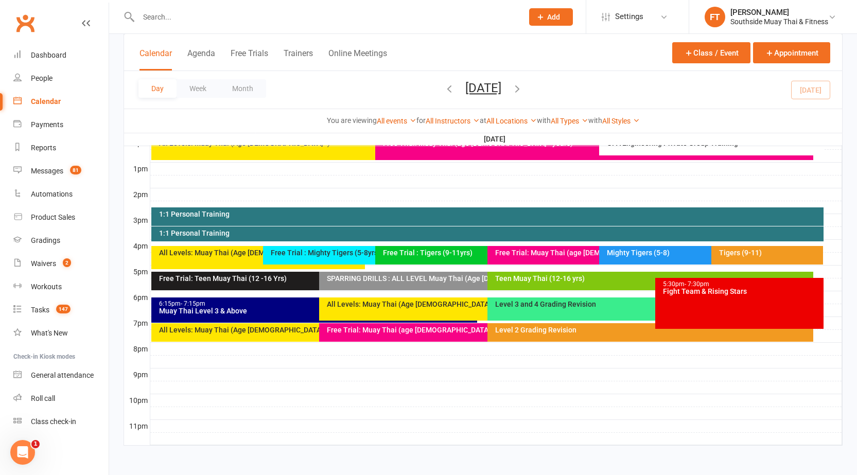
click at [444, 95] on button "button" at bounding box center [449, 90] width 11 height 18
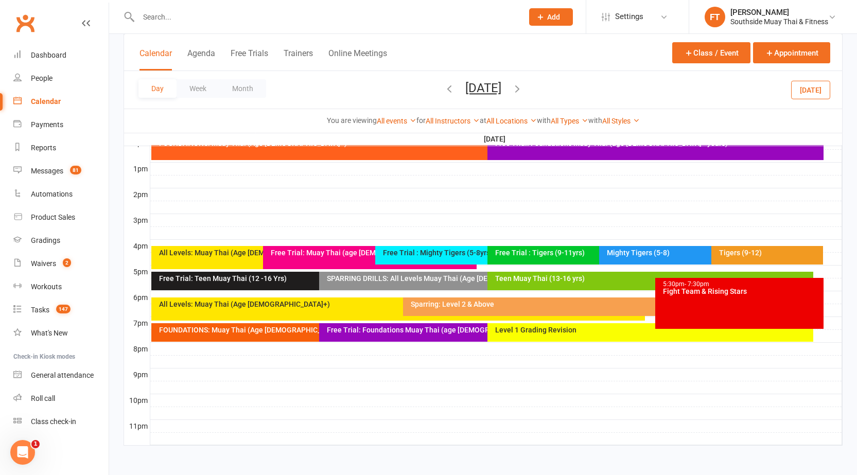
click at [444, 91] on icon "button" at bounding box center [449, 88] width 11 height 11
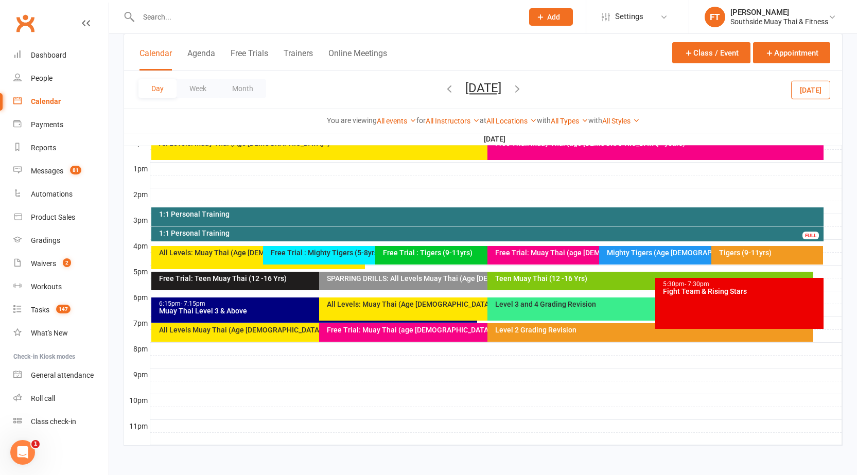
click at [555, 281] on div "Teen Muay Thai (12 -16 Yrs)" at bounding box center [653, 278] width 317 height 7
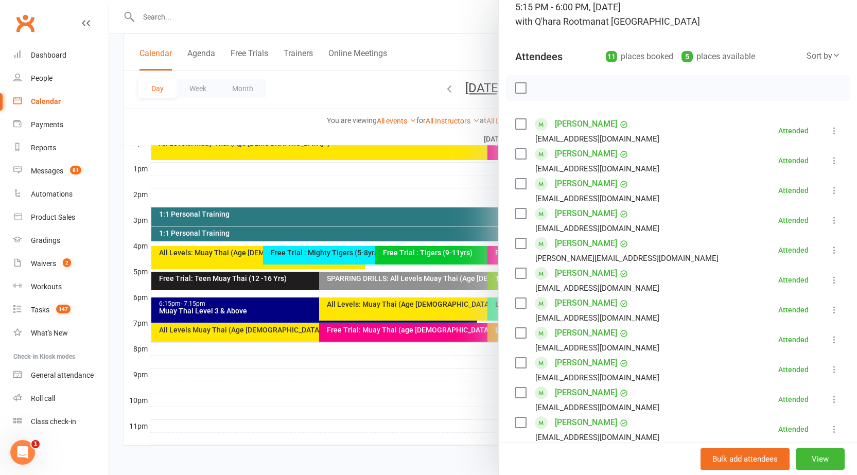
scroll to position [0, 0]
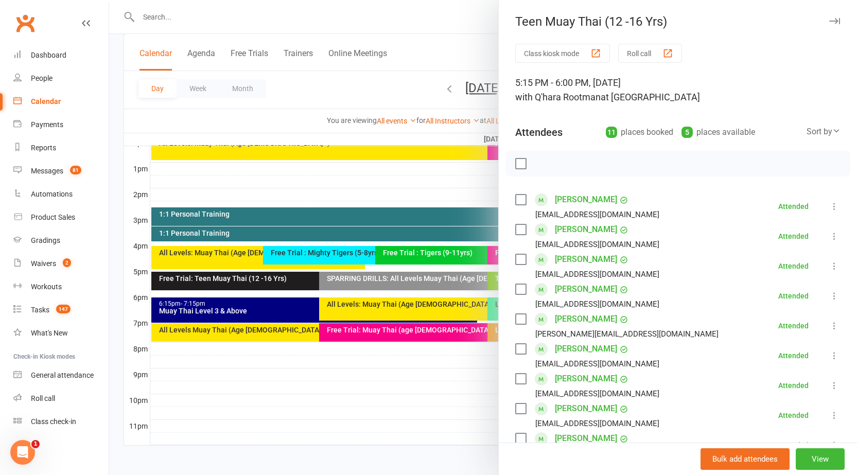
click at [829, 20] on icon "button" at bounding box center [834, 21] width 11 height 6
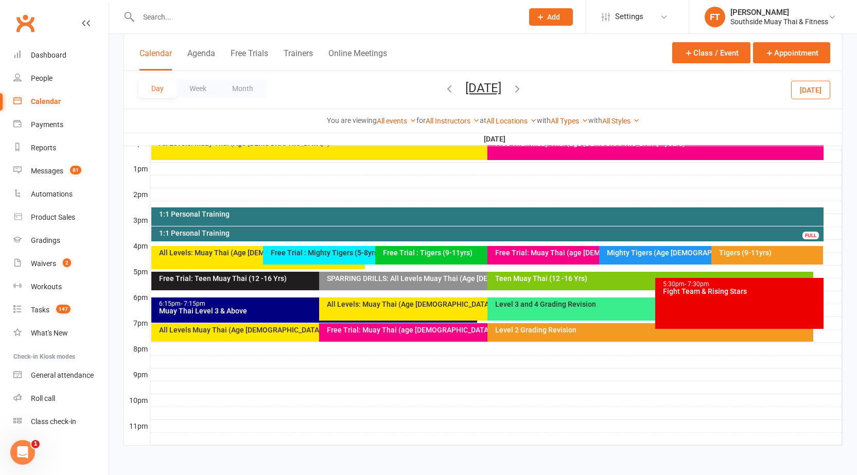
click at [341, 16] on input "text" at bounding box center [325, 17] width 380 height 14
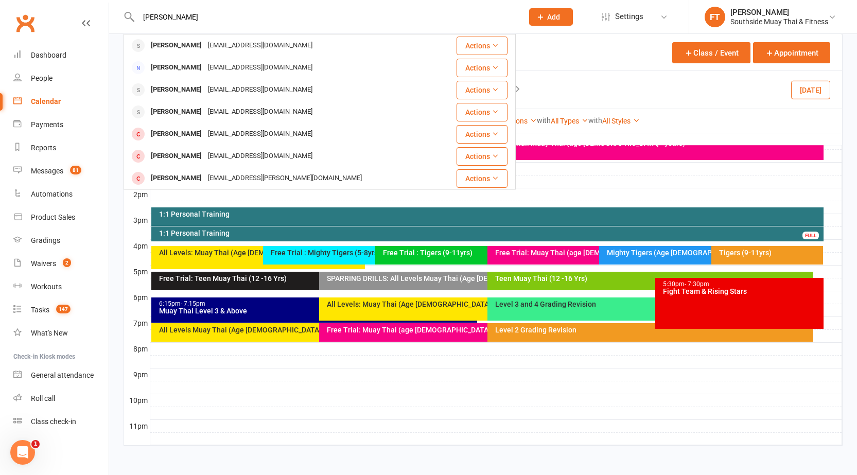
type input "[PERSON_NAME]"
click at [116, 138] on div "Class kiosk mode Member self check-in Roll call kiosk mode Staff check-in for m…" at bounding box center [483, 56] width 748 height 808
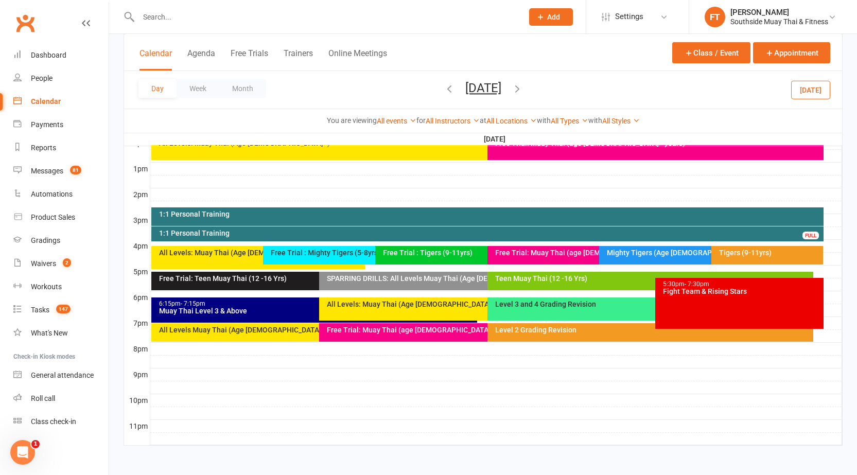
click at [613, 277] on div "Teen Muay Thai (12 -16 Yrs)" at bounding box center [653, 278] width 317 height 7
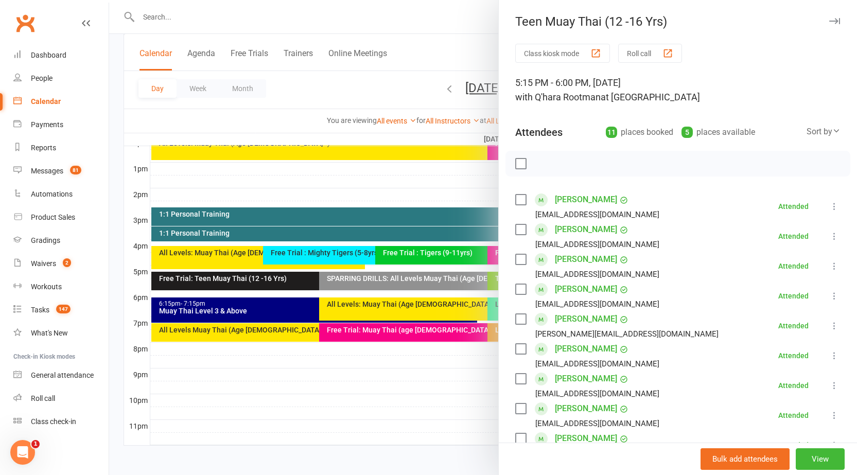
click at [826, 13] on div "Teen Muay Thai (12 -16 Yrs) Class kiosk mode Roll call 5:15 PM - 6:00 PM, [DATE…" at bounding box center [677, 237] width 359 height 475
click at [829, 21] on icon "button" at bounding box center [834, 21] width 11 height 6
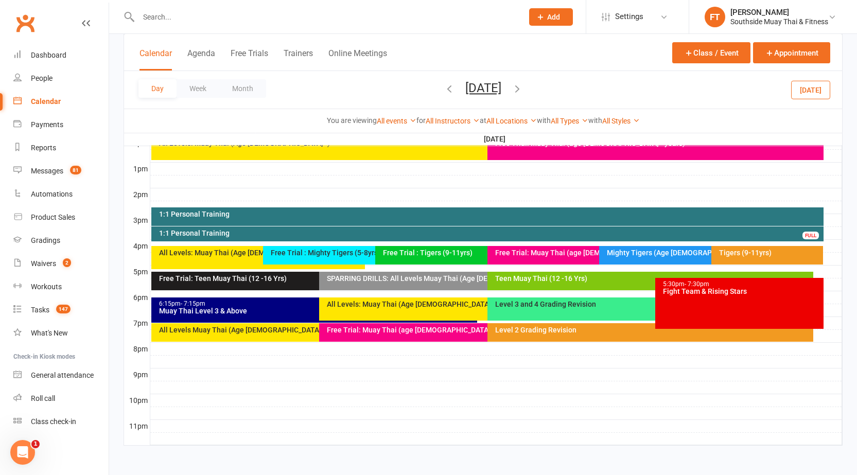
click at [296, 309] on div "Muay Thai Level 3 & Above" at bounding box center [317, 310] width 317 height 7
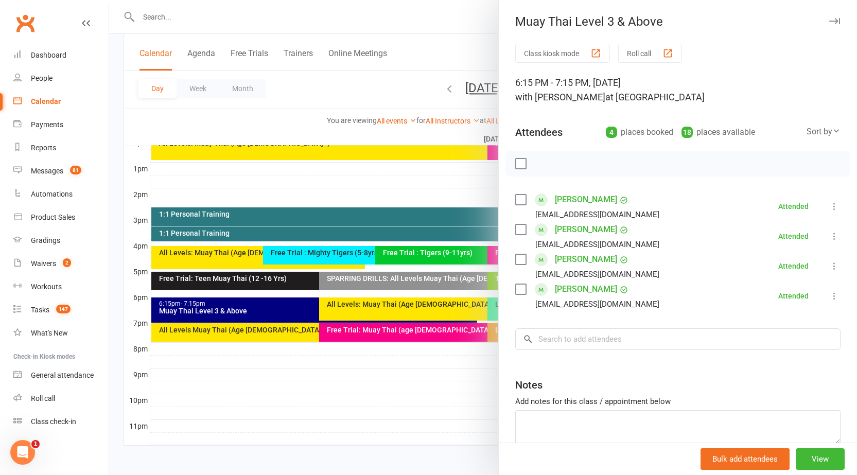
click at [812, 17] on div "Muay Thai Level 3 & Above" at bounding box center [678, 21] width 358 height 14
click at [812, 22] on div "Muay Thai Level 3 & Above" at bounding box center [678, 21] width 358 height 14
click at [829, 20] on icon "button" at bounding box center [834, 21] width 11 height 6
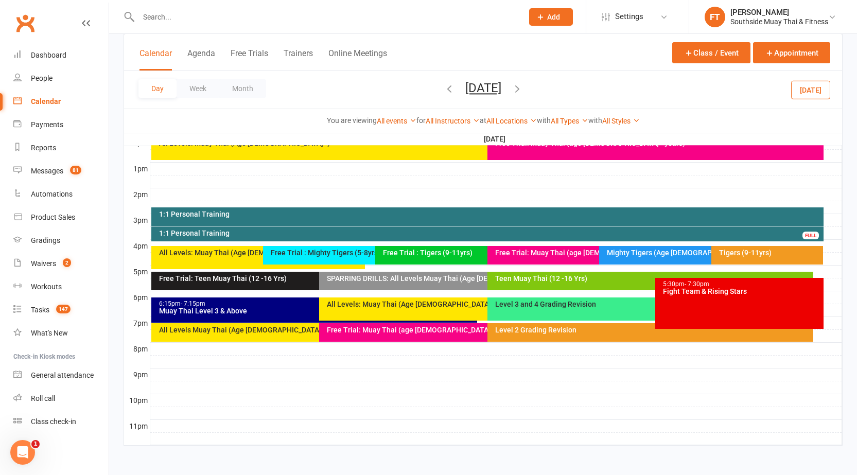
click at [413, 285] on div "SPARRING DRILLS: All Levels Muay Thai (Age [DEMOGRAPHIC_DATA]+)" at bounding box center [482, 281] width 326 height 19
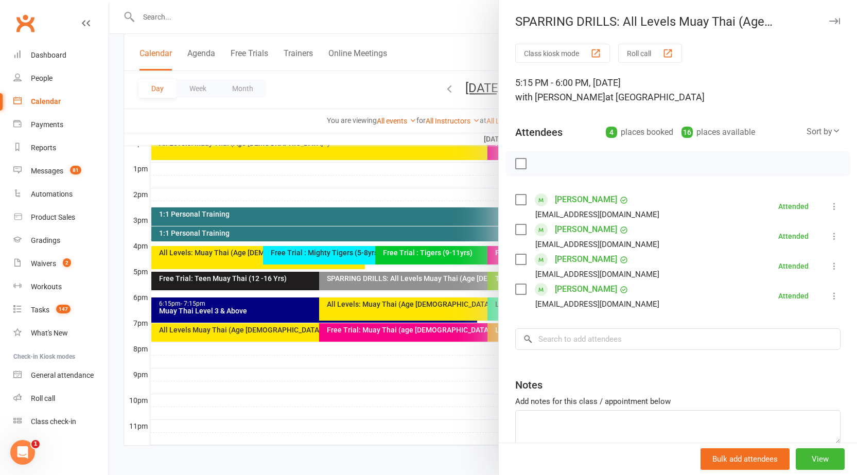
click at [829, 20] on icon "button" at bounding box center [834, 21] width 11 height 6
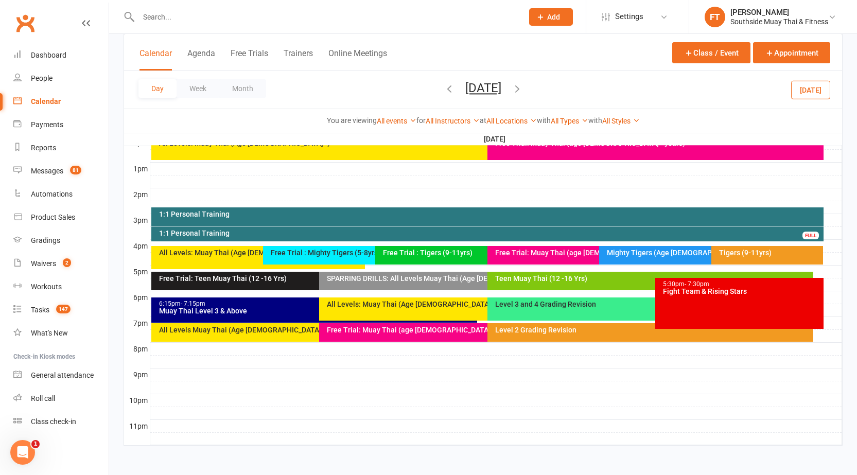
click at [371, 311] on div "All Levels: Muay Thai (Age [DEMOGRAPHIC_DATA]+)" at bounding box center [482, 309] width 326 height 23
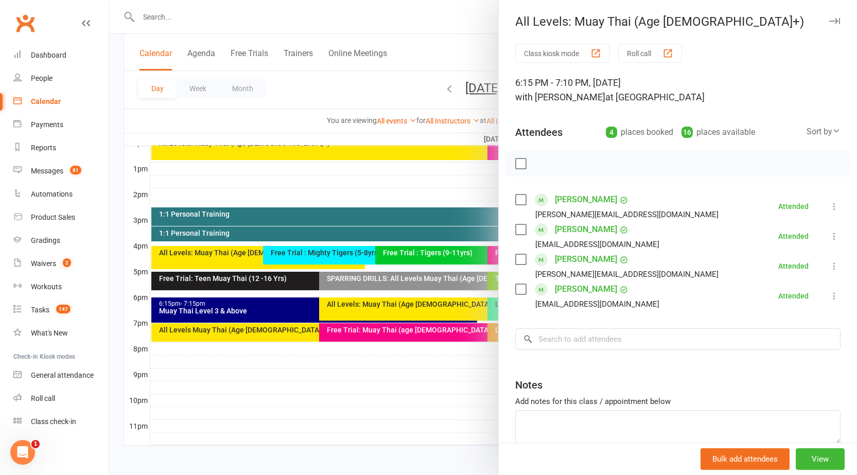
click at [812, 20] on div "All Levels: Muay Thai (Age [DEMOGRAPHIC_DATA]+)" at bounding box center [678, 21] width 358 height 14
click at [829, 19] on icon "button" at bounding box center [834, 21] width 11 height 6
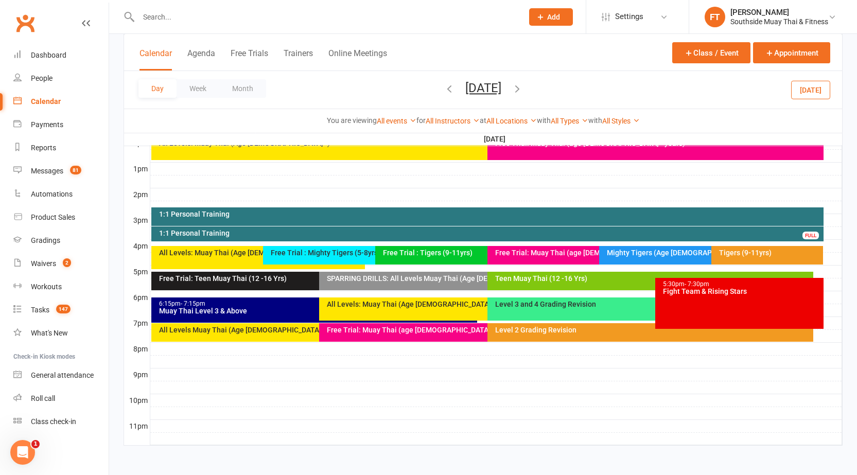
click at [523, 84] on icon "button" at bounding box center [517, 88] width 11 height 11
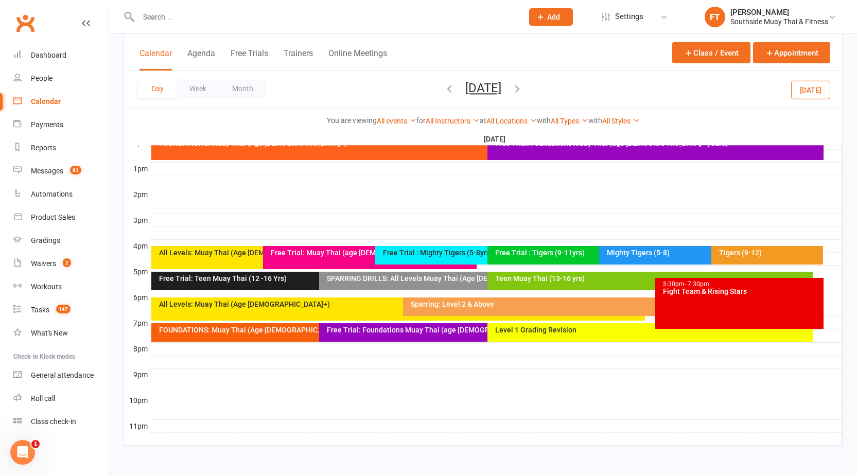
click at [523, 90] on icon "button" at bounding box center [517, 88] width 11 height 11
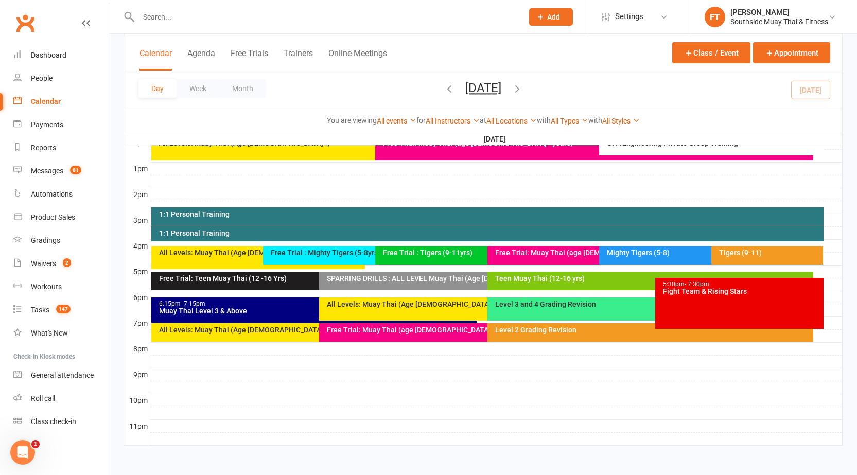
click at [278, 309] on div "Muay Thai Level 3 & Above" at bounding box center [317, 310] width 317 height 7
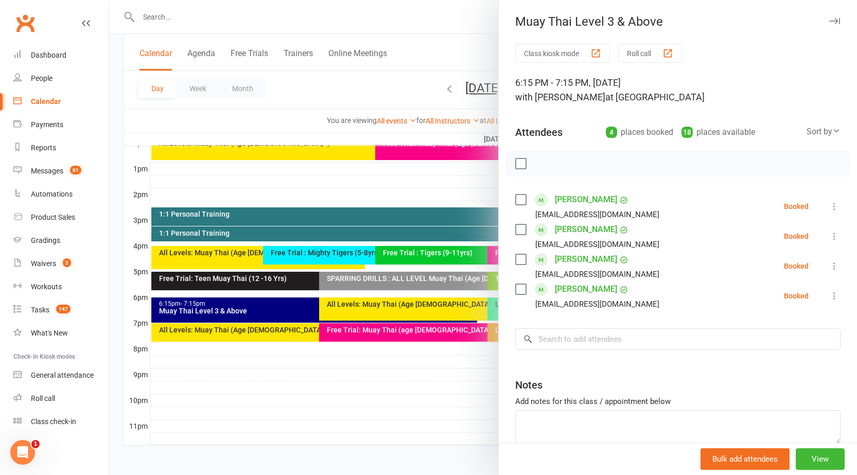
drag, startPoint x: 822, startPoint y: 21, endPoint x: 808, endPoint y: 45, distance: 28.2
click at [829, 20] on icon "button" at bounding box center [834, 21] width 11 height 6
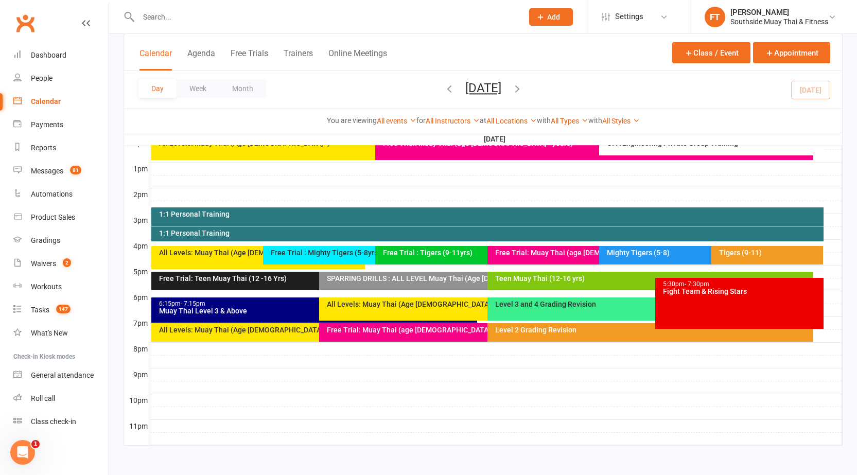
click at [643, 279] on div "Teen Muay Thai (12-16 yrs)" at bounding box center [653, 278] width 317 height 7
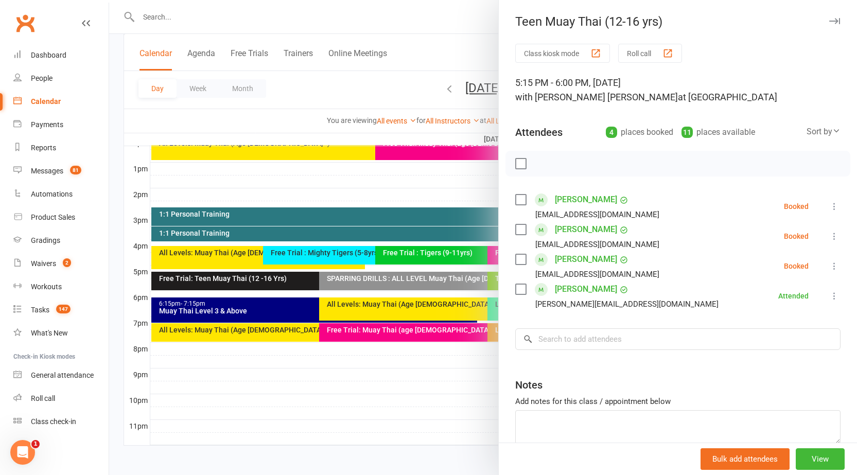
click at [829, 20] on icon "button" at bounding box center [834, 21] width 11 height 6
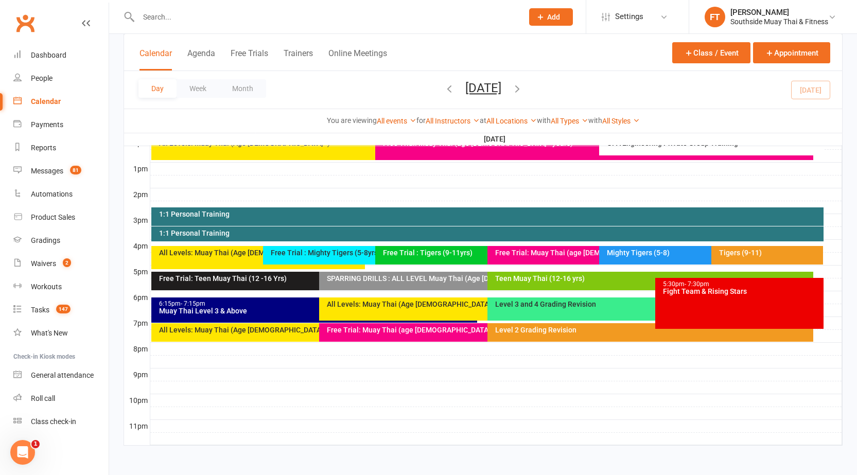
click at [307, 275] on div "Free Trial: Teen Muay Thai (12 -16 Yrs)" at bounding box center [317, 278] width 317 height 7
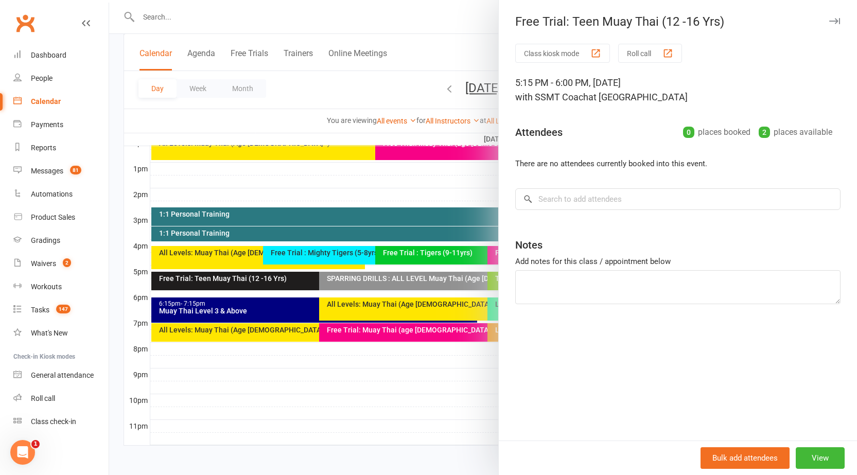
click at [829, 19] on icon "button" at bounding box center [834, 21] width 11 height 6
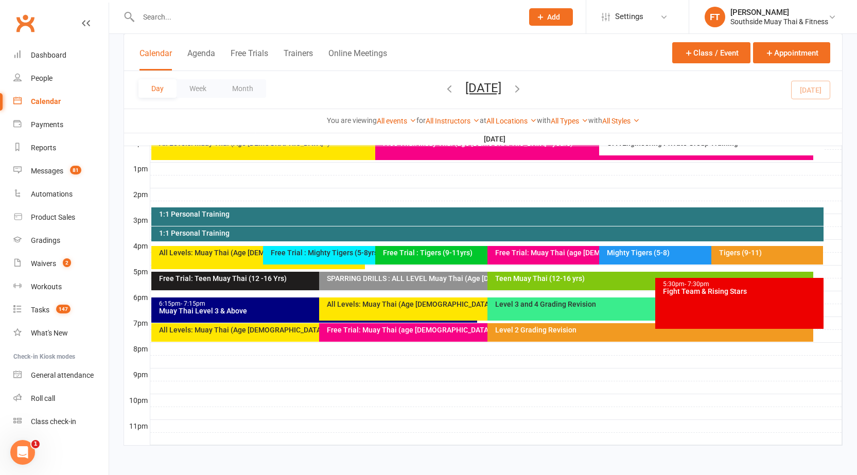
click at [618, 277] on div "Teen Muay Thai (12-16 yrs)" at bounding box center [653, 278] width 317 height 7
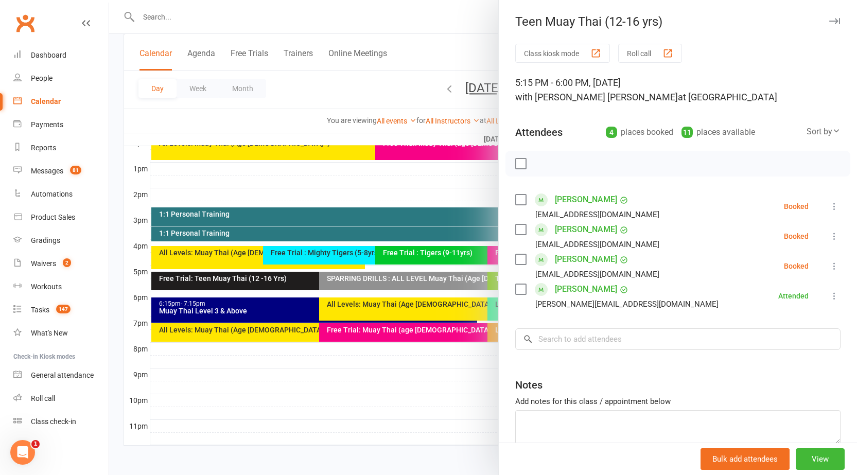
click at [829, 20] on icon "button" at bounding box center [834, 21] width 11 height 6
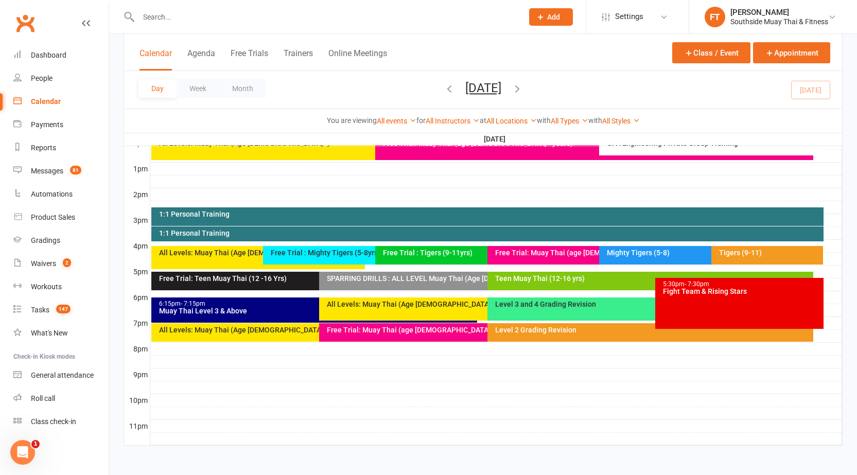
click at [524, 305] on div "Level 3 and 4 Grading Revision" at bounding box center [653, 304] width 317 height 7
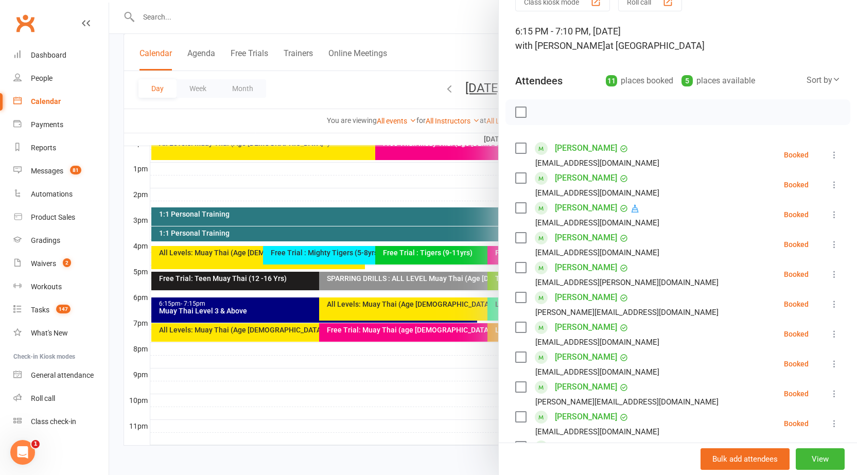
scroll to position [103, 0]
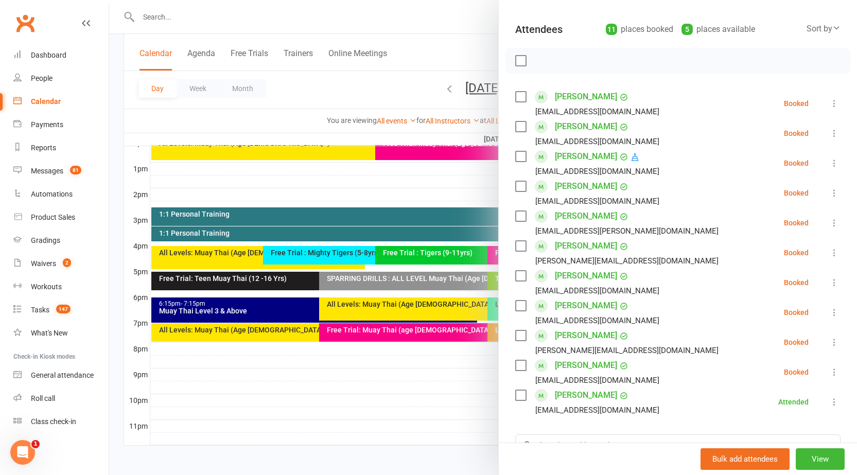
click at [432, 185] on div at bounding box center [483, 237] width 748 height 475
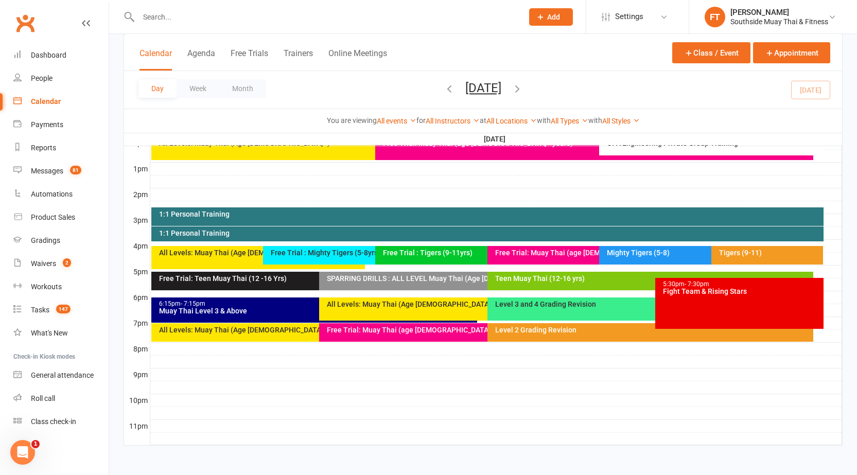
click at [565, 280] on div "Teen Muay Thai (12-16 yrs)" at bounding box center [653, 278] width 317 height 7
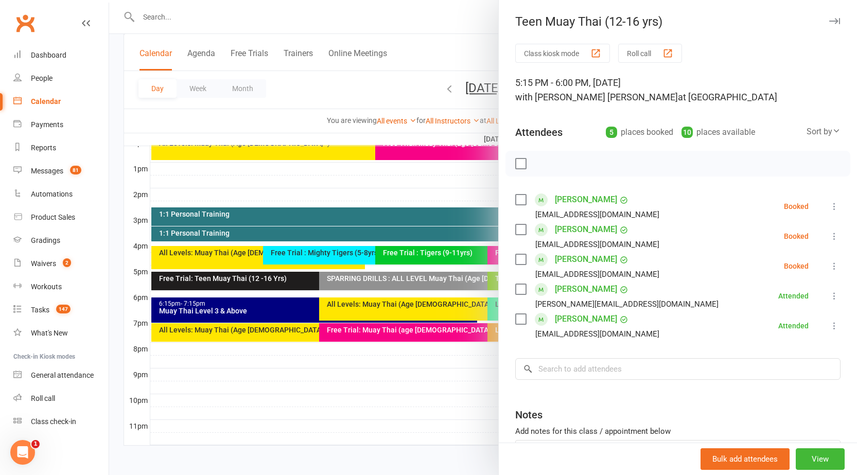
click at [436, 362] on div at bounding box center [483, 237] width 748 height 475
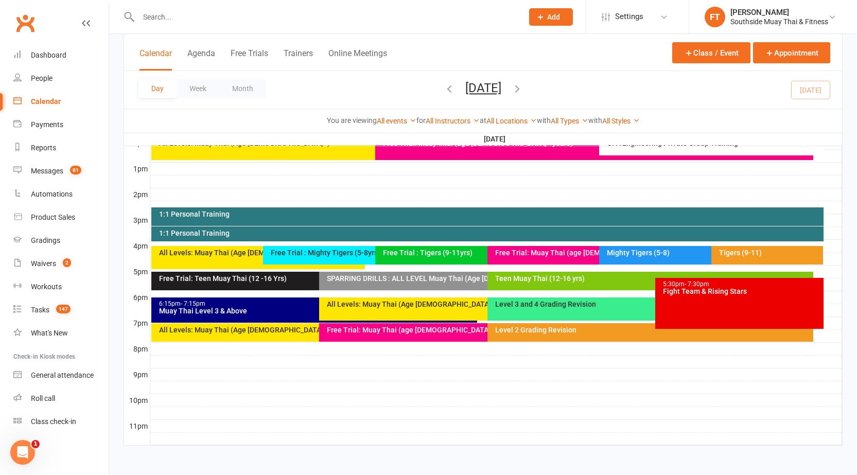
click at [522, 279] on div "Teen Muay Thai (12-16 yrs)" at bounding box center [653, 278] width 317 height 7
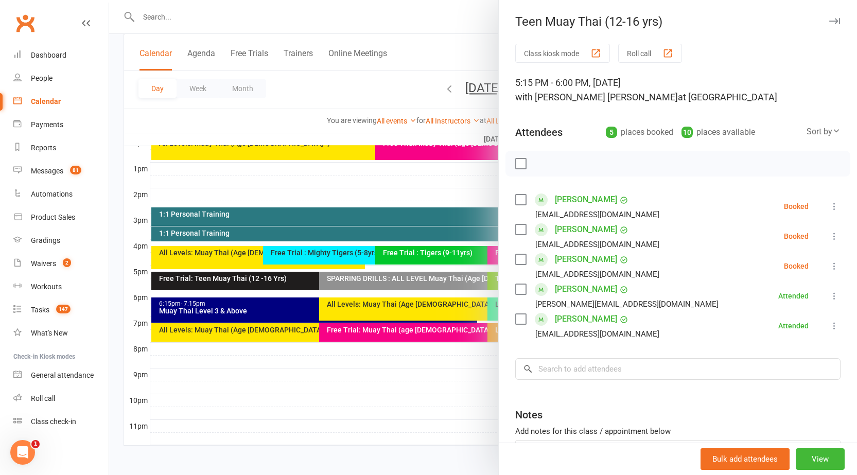
click at [397, 383] on div at bounding box center [483, 237] width 748 height 475
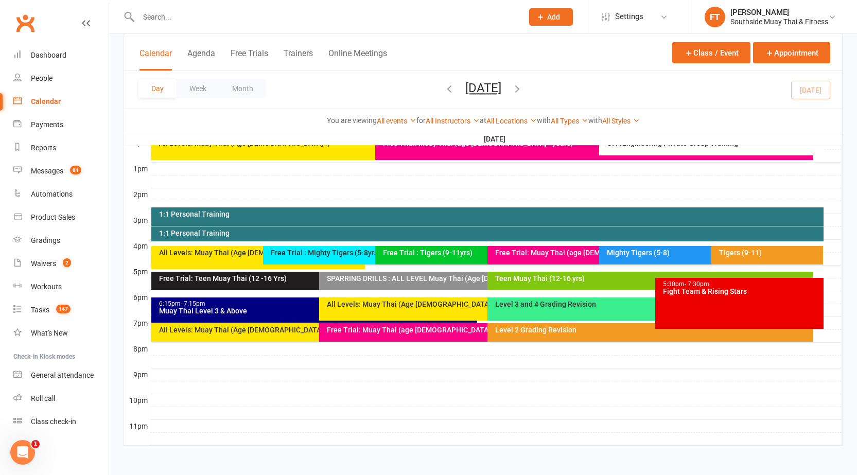
click at [424, 283] on div "SPARRING DRILLS : ALL LEVEL Muay Thai (Age [DEMOGRAPHIC_DATA]+)" at bounding box center [482, 281] width 326 height 19
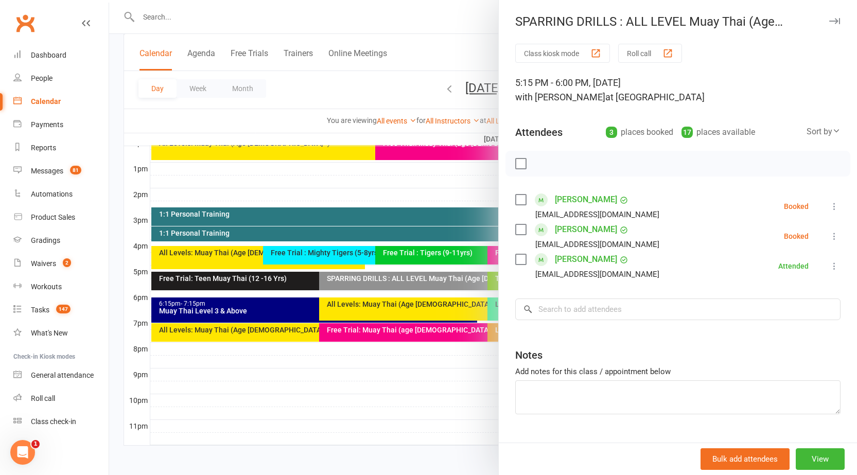
click at [405, 360] on div at bounding box center [483, 237] width 748 height 475
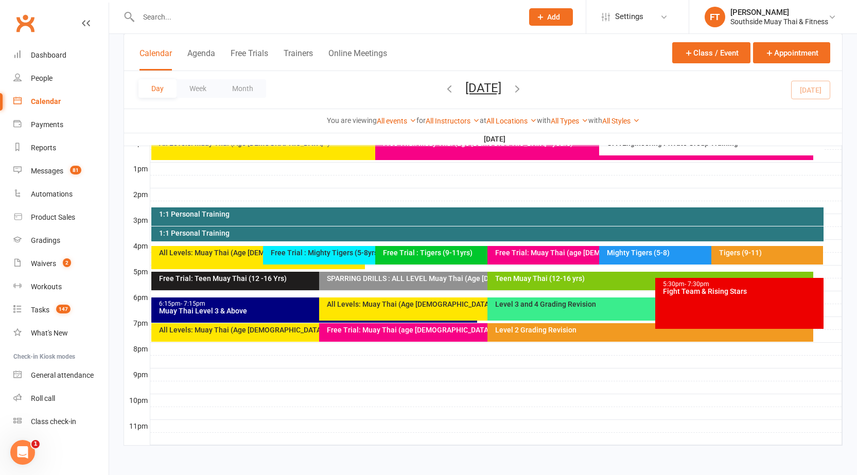
click at [258, 283] on div "Free Trial: Teen Muay Thai (12 -16 Yrs)" at bounding box center [314, 281] width 326 height 19
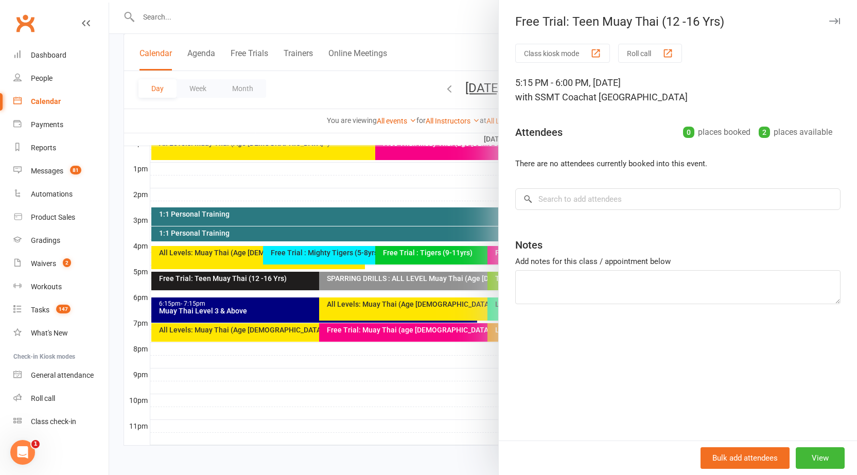
click at [298, 384] on div at bounding box center [483, 237] width 748 height 475
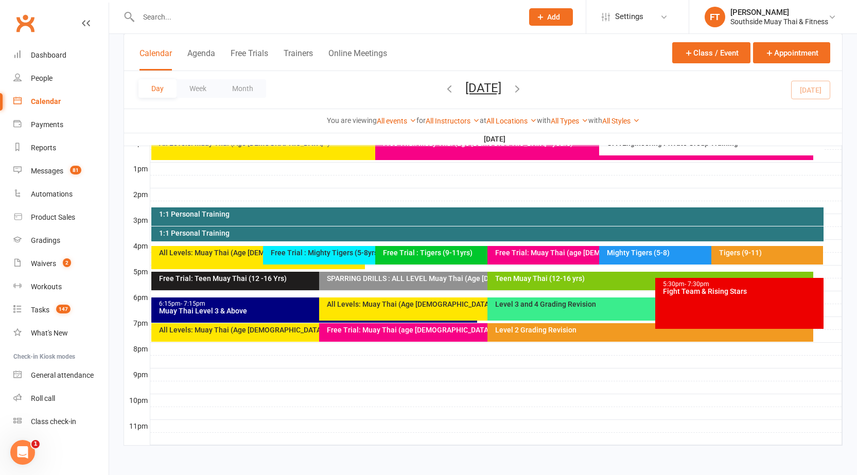
click at [531, 275] on div "Teen Muay Thai (12-16 yrs)" at bounding box center [653, 278] width 317 height 7
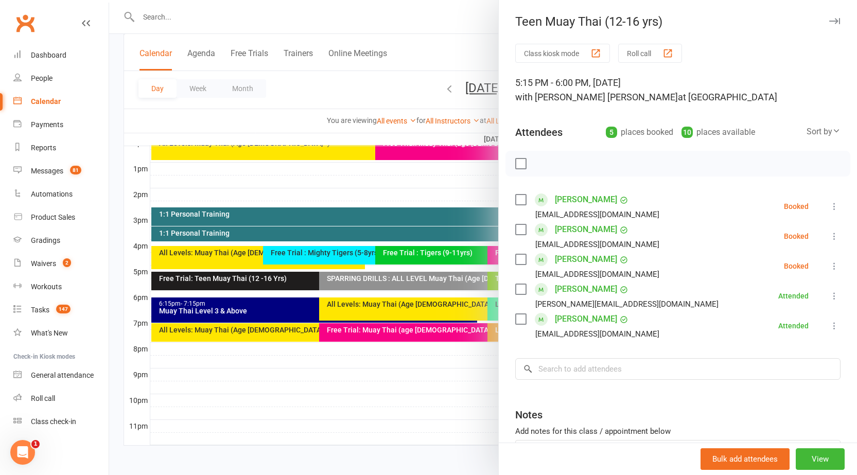
click at [330, 414] on div at bounding box center [483, 237] width 748 height 475
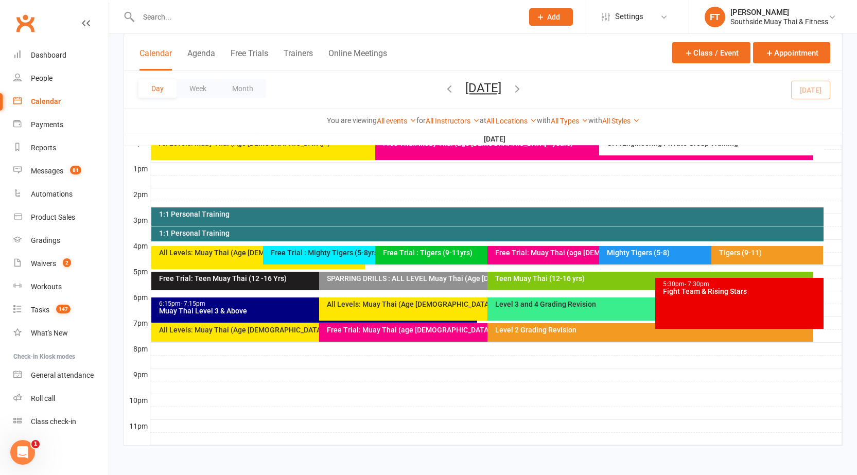
click at [591, 280] on div "Teen Muay Thai (12-16 yrs)" at bounding box center [653, 278] width 317 height 7
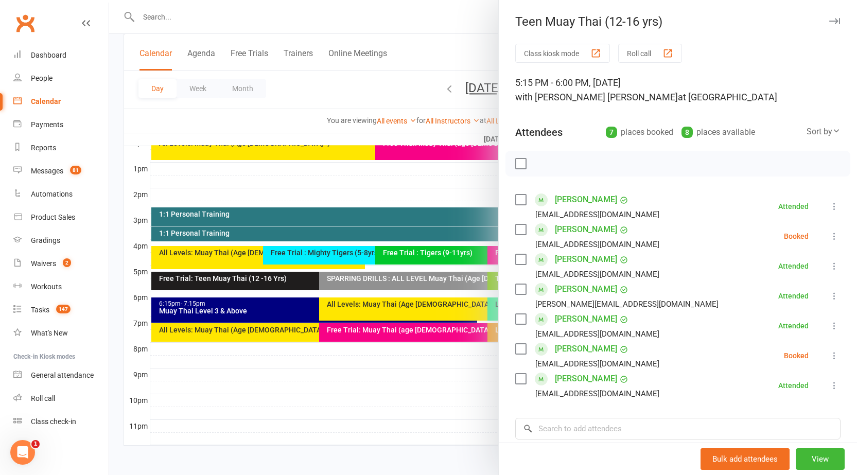
click at [828, 361] on button at bounding box center [834, 356] width 12 height 12
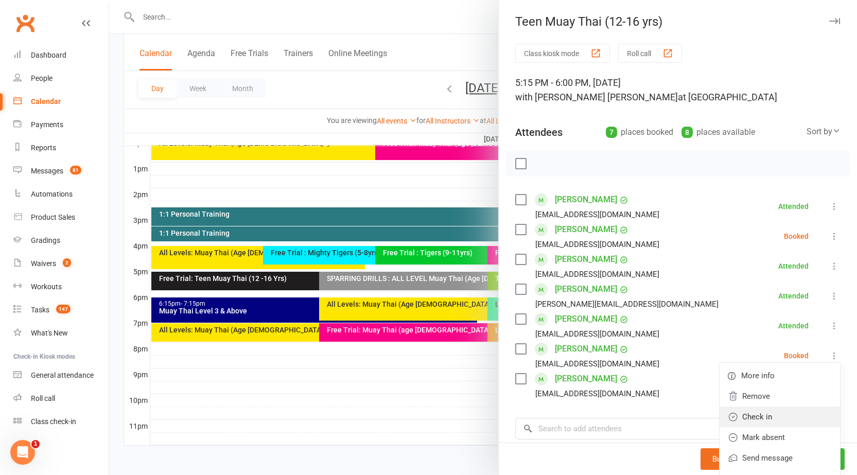
click at [751, 417] on link "Check in" at bounding box center [780, 417] width 120 height 21
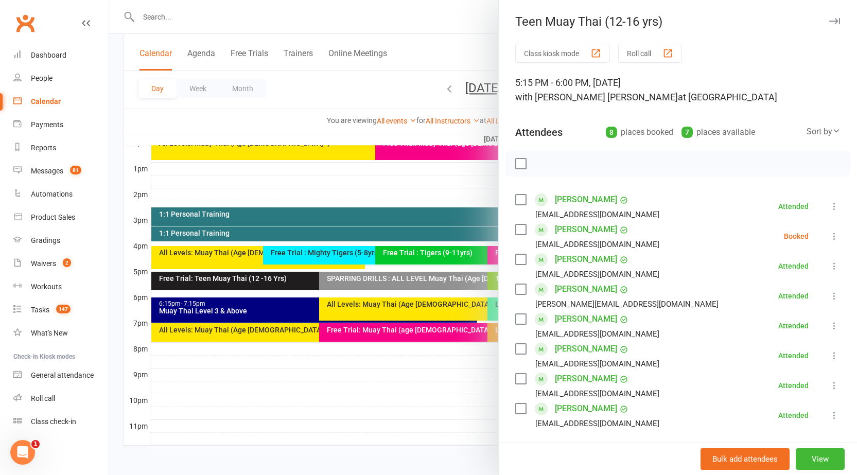
drag, startPoint x: 469, startPoint y: 171, endPoint x: 477, endPoint y: 175, distance: 9.0
click at [470, 172] on div at bounding box center [483, 237] width 748 height 475
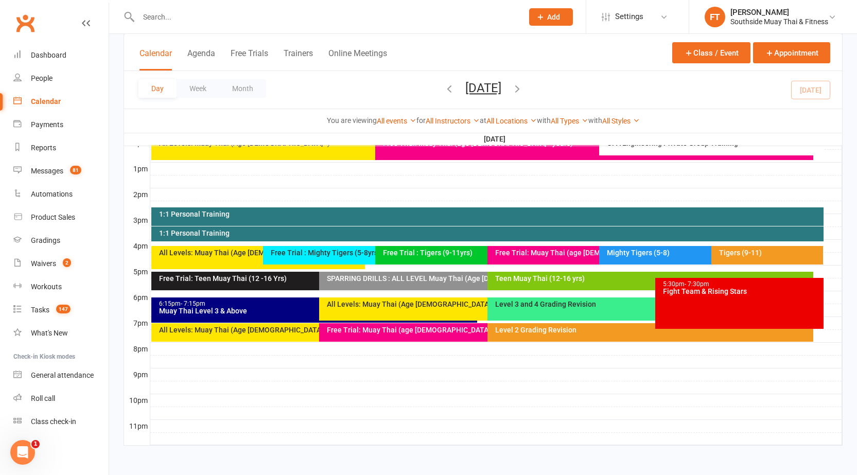
click at [764, 302] on div "5:30pm - 7:30pm Fight Team & Rising Stars" at bounding box center [739, 303] width 168 height 51
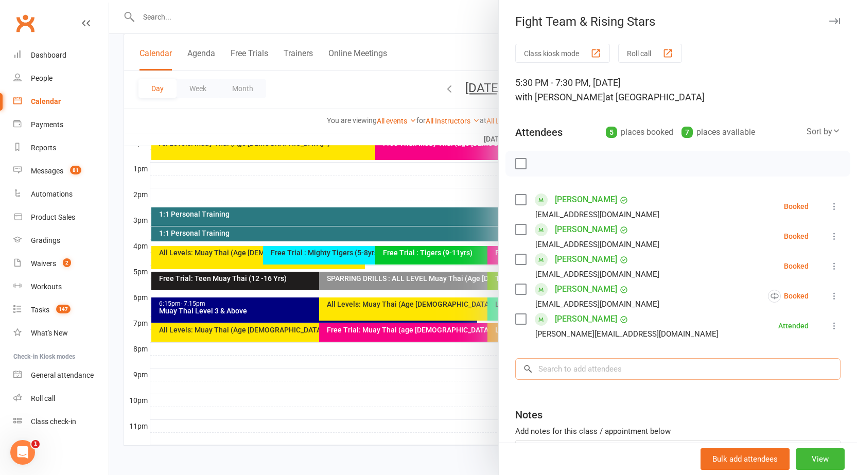
click at [637, 370] on input "search" at bounding box center [677, 369] width 325 height 22
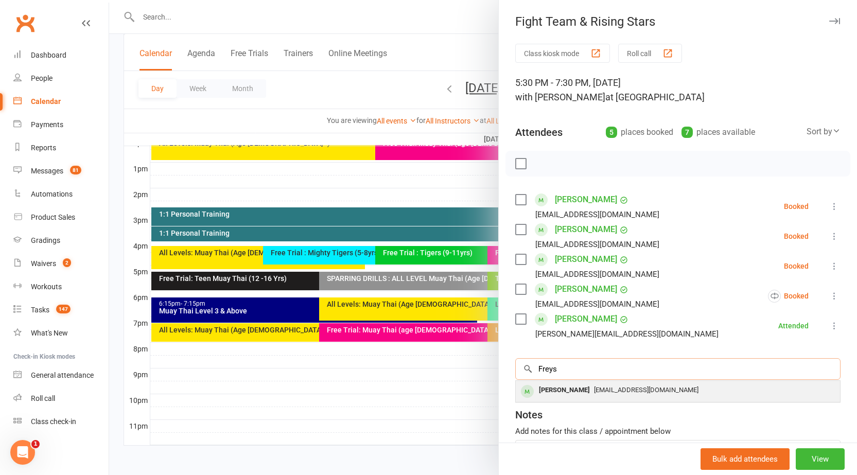
type input "Freys"
click at [553, 383] on div "[PERSON_NAME]" at bounding box center [564, 390] width 59 height 15
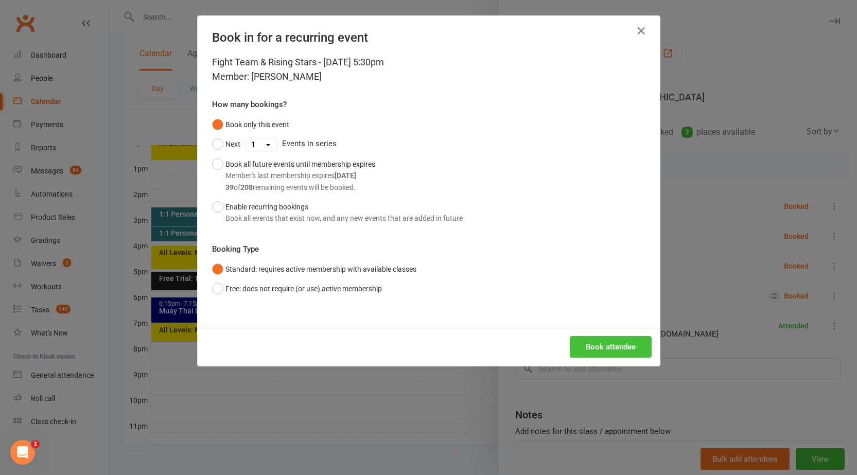
click at [595, 339] on button "Book attendee" at bounding box center [611, 347] width 82 height 22
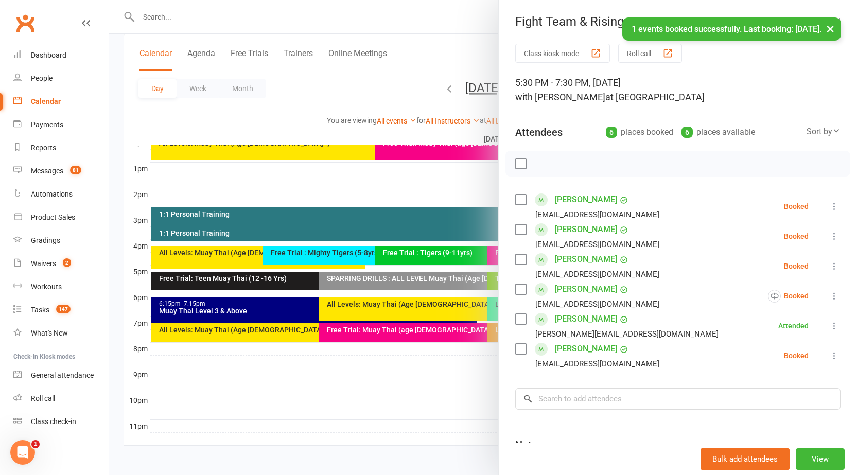
click at [829, 355] on icon at bounding box center [834, 356] width 10 height 10
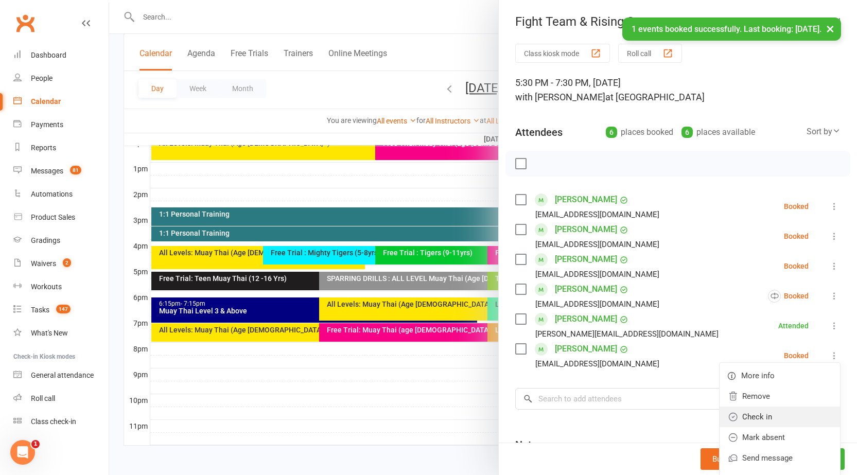
click at [774, 419] on link "Check in" at bounding box center [780, 417] width 120 height 21
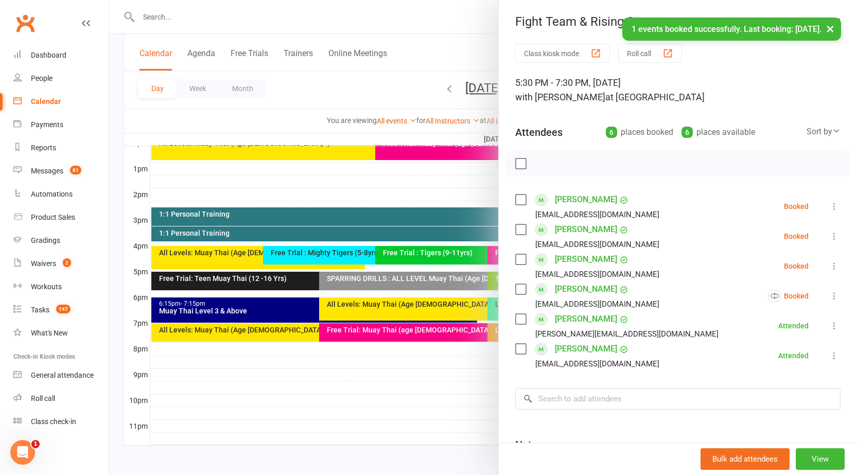
drag, startPoint x: 394, startPoint y: 337, endPoint x: 337, endPoint y: 390, distance: 78.0
click at [337, 390] on div at bounding box center [483, 237] width 748 height 475
